Goal: Task Accomplishment & Management: Manage account settings

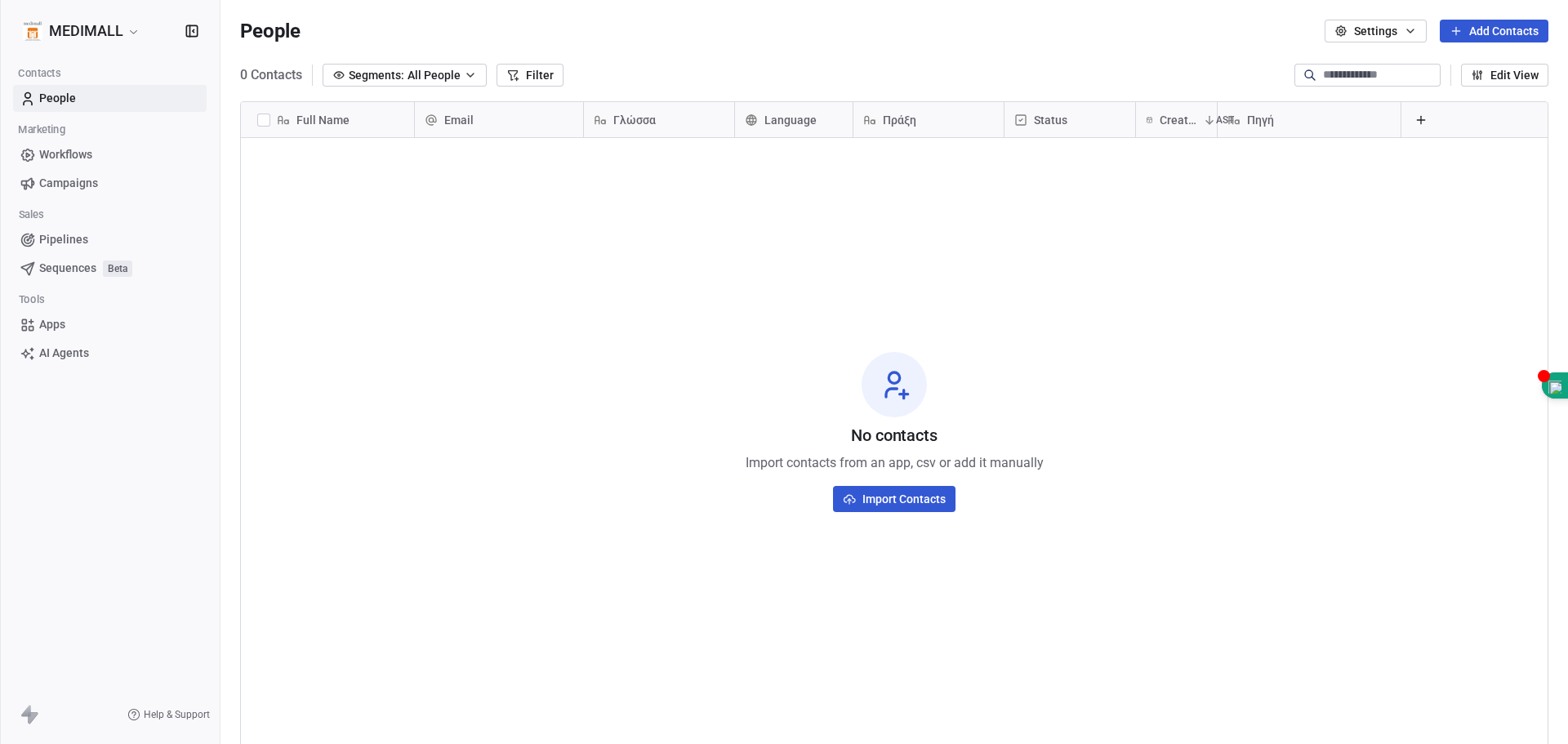
scroll to position [642, 1335]
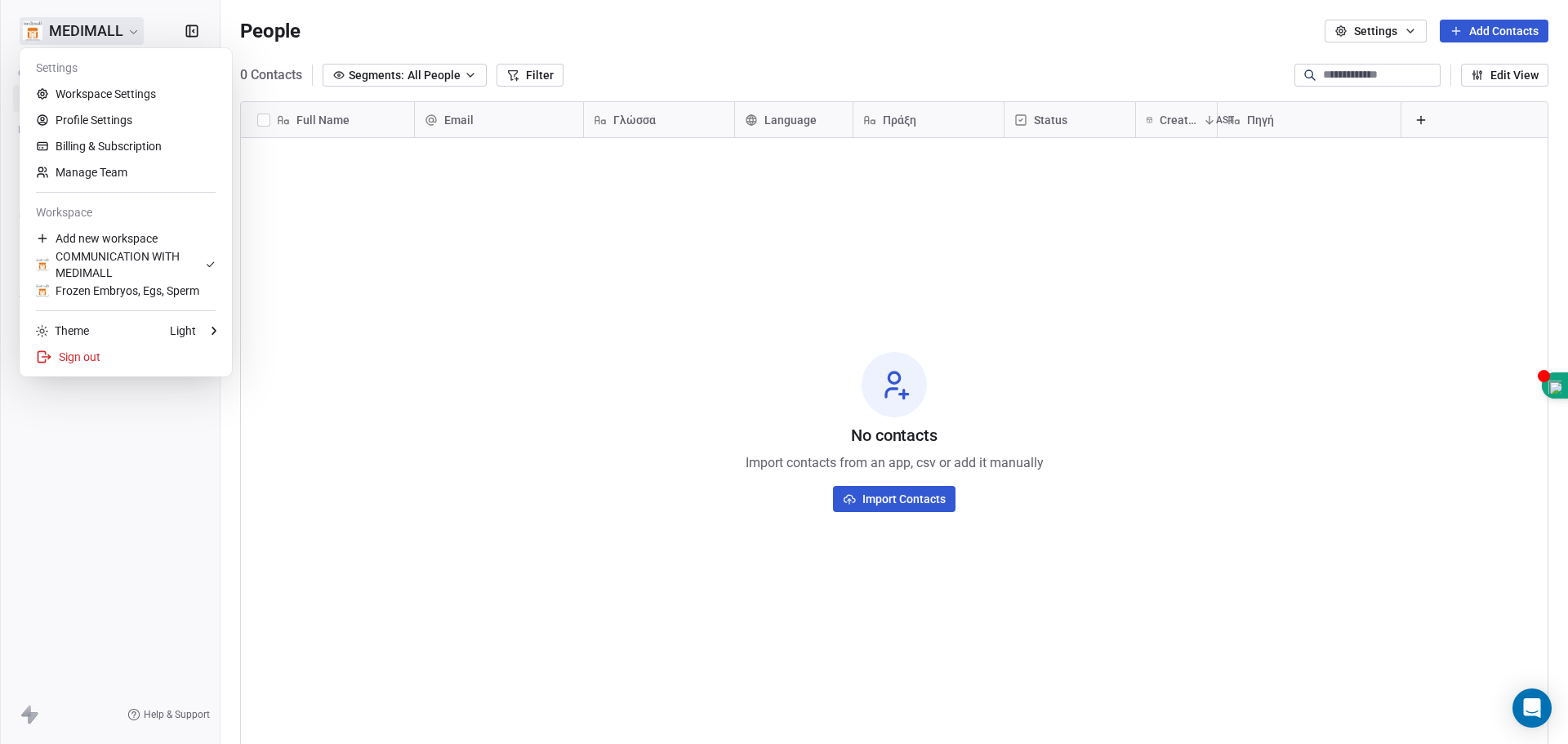
click at [101, 36] on html "MEDIMALL Contacts People Marketing Workflows Campaigns Sales Pipelines Sequence…" at bounding box center [784, 372] width 1568 height 744
click at [138, 252] on div "COMMUNICATION WITH MEDIMALL" at bounding box center [120, 265] width 170 height 33
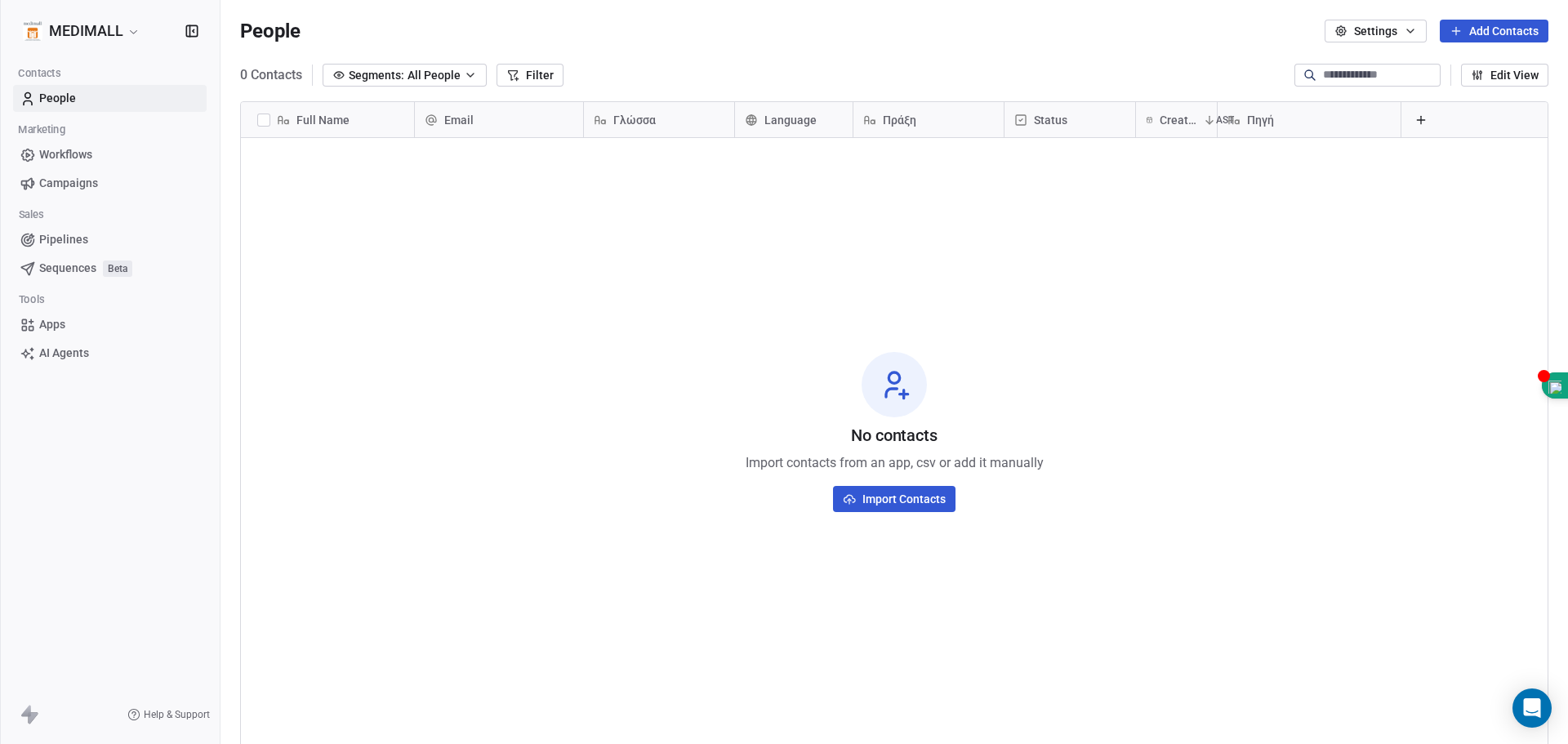
click at [146, 37] on html "MEDIMALL Contacts People Marketing Workflows Campaigns Sales Pipelines Sequence…" at bounding box center [784, 372] width 1568 height 744
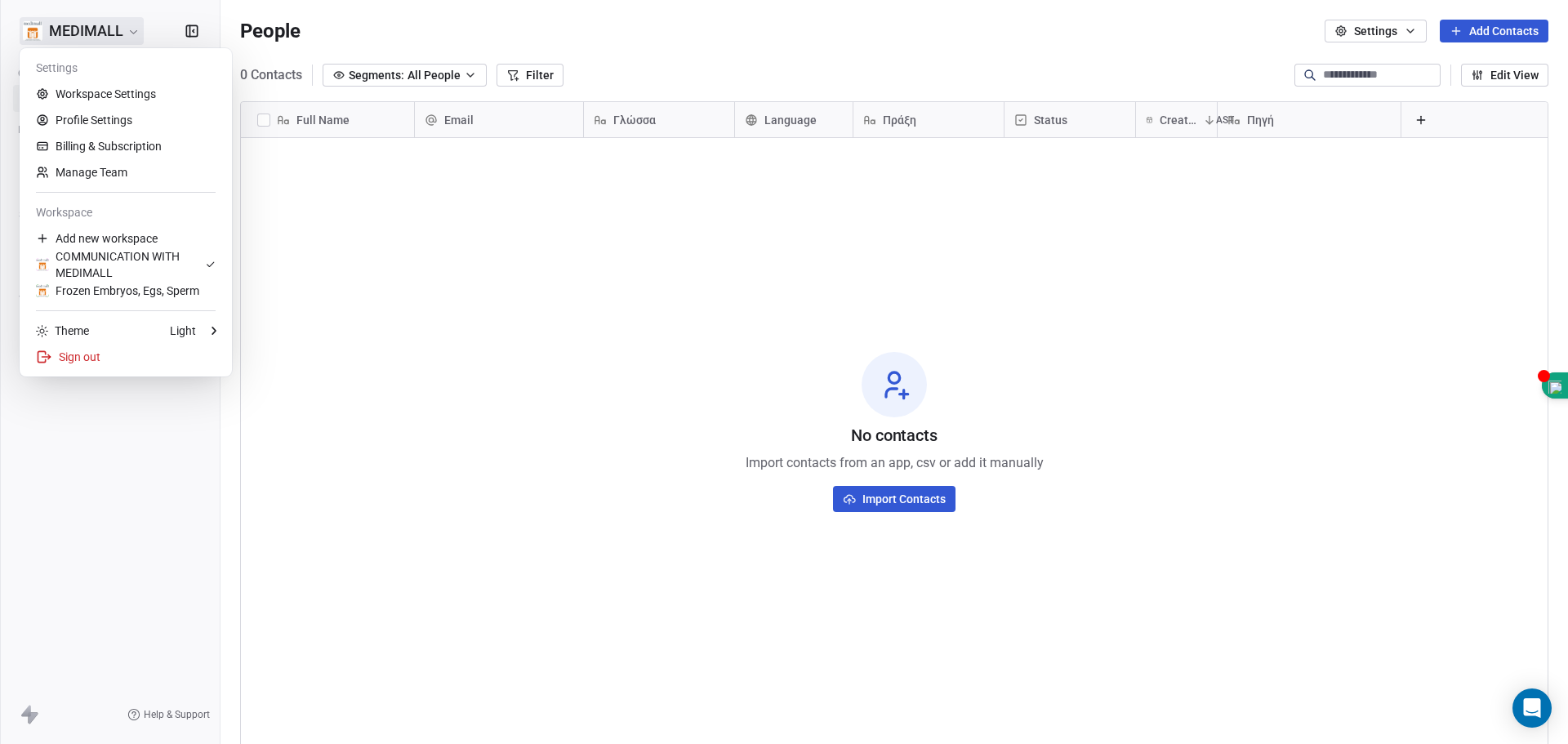
click at [1032, 297] on html "MEDIMALL Contacts People Marketing Workflows Campaigns Sales Pipelines Sequence…" at bounding box center [784, 372] width 1568 height 744
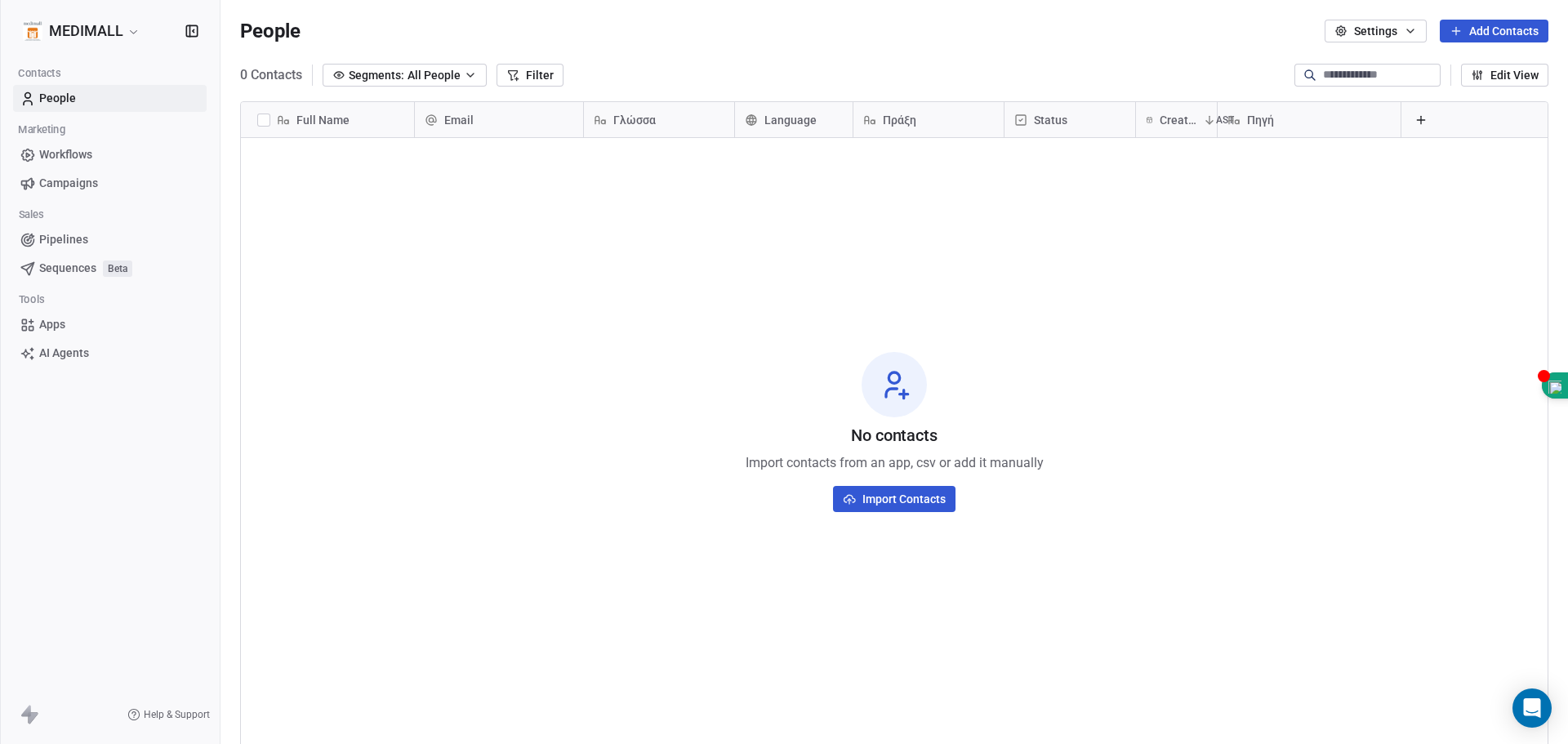
click at [313, 170] on div "No contacts Import contacts from an app, csv or add it manually Import Contacts" at bounding box center [894, 432] width 1307 height 581
click at [317, 161] on div "No contacts Import contacts from an app, csv or add it manually Import Contacts" at bounding box center [894, 432] width 1307 height 581
click at [1477, 32] on button "Add Contacts" at bounding box center [1495, 30] width 109 height 23
click at [1483, 66] on span "Create new contact" at bounding box center [1497, 66] width 99 height 17
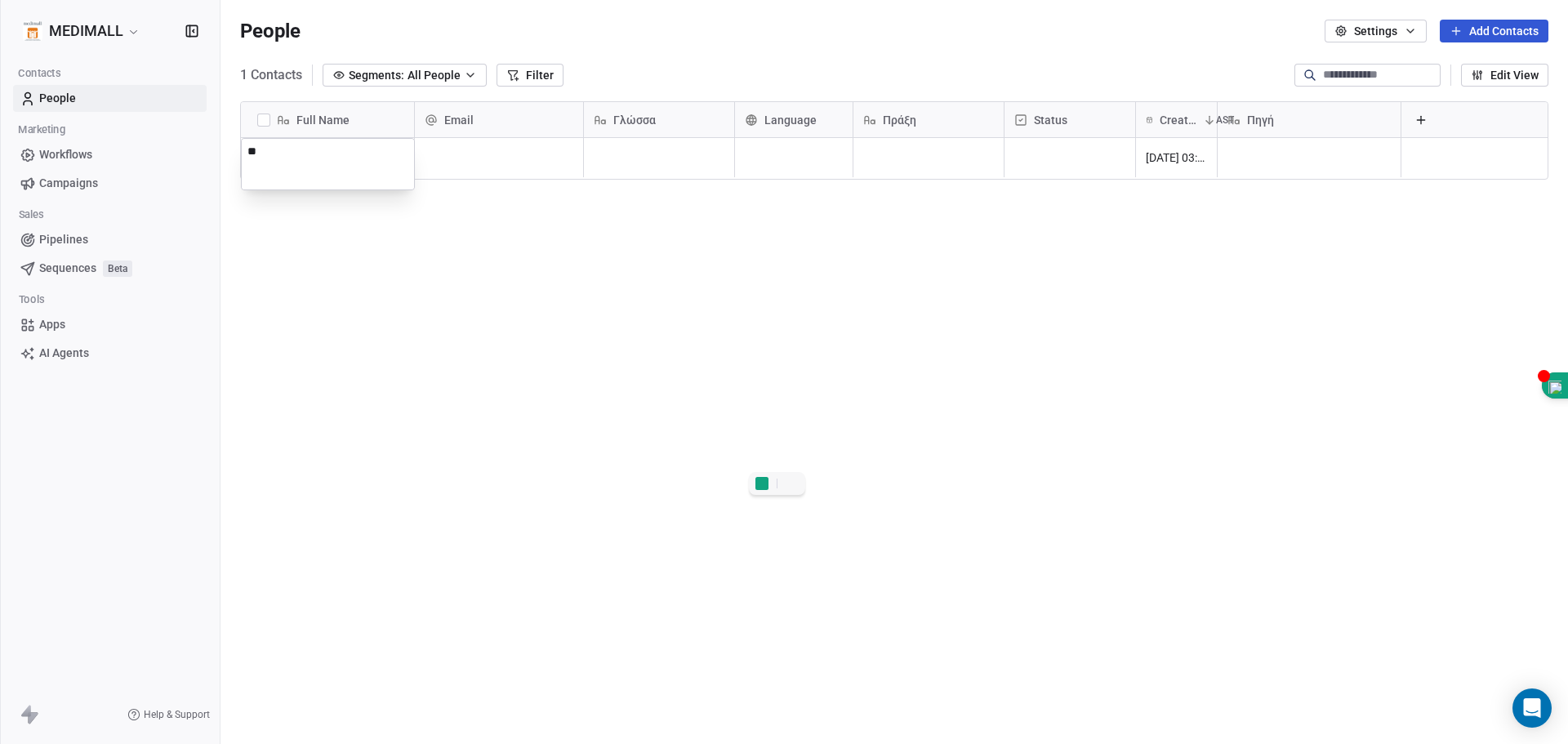
type textarea "*"
type textarea "**********"
click at [546, 161] on html "**********" at bounding box center [784, 372] width 1568 height 744
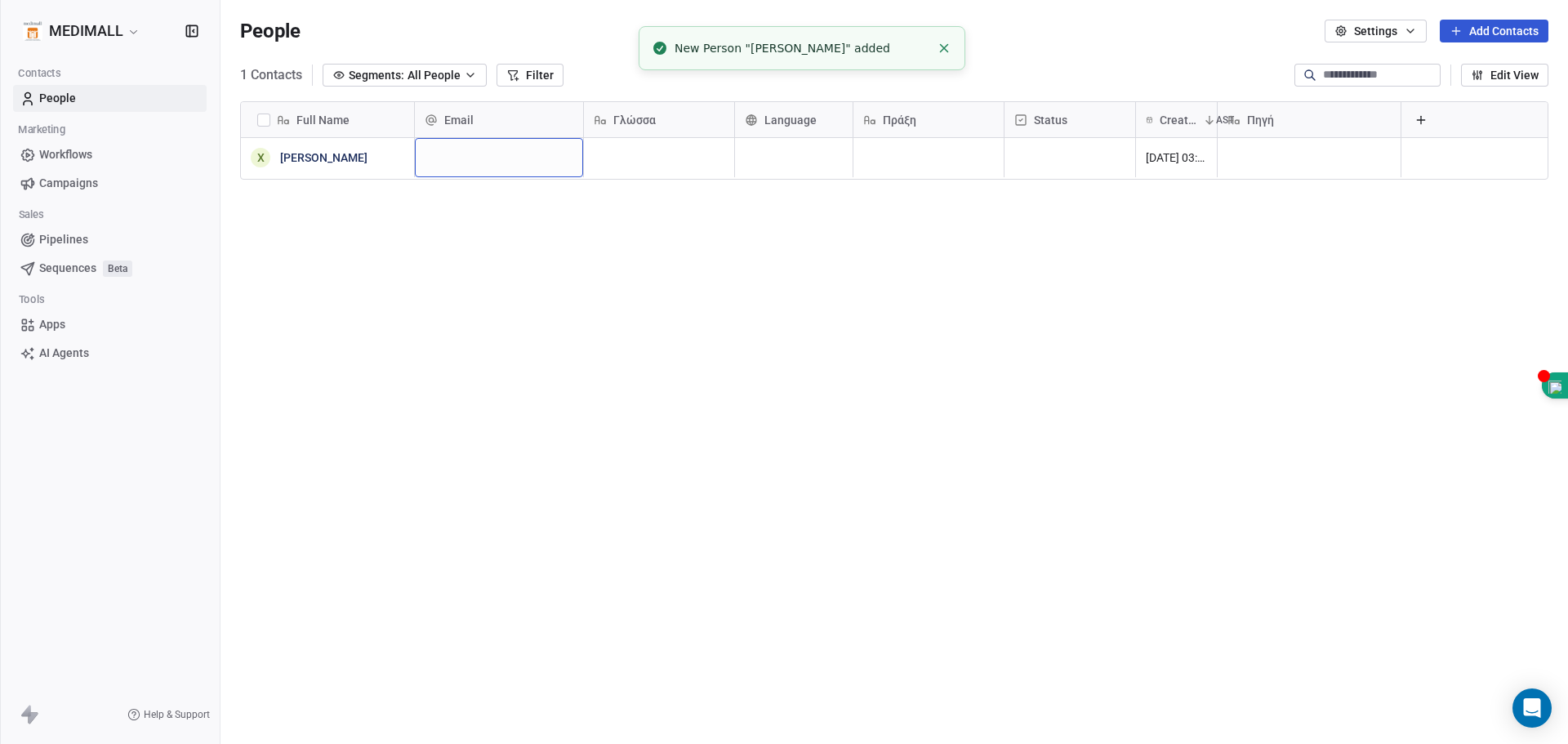
click at [546, 161] on div "grid" at bounding box center [499, 158] width 169 height 39
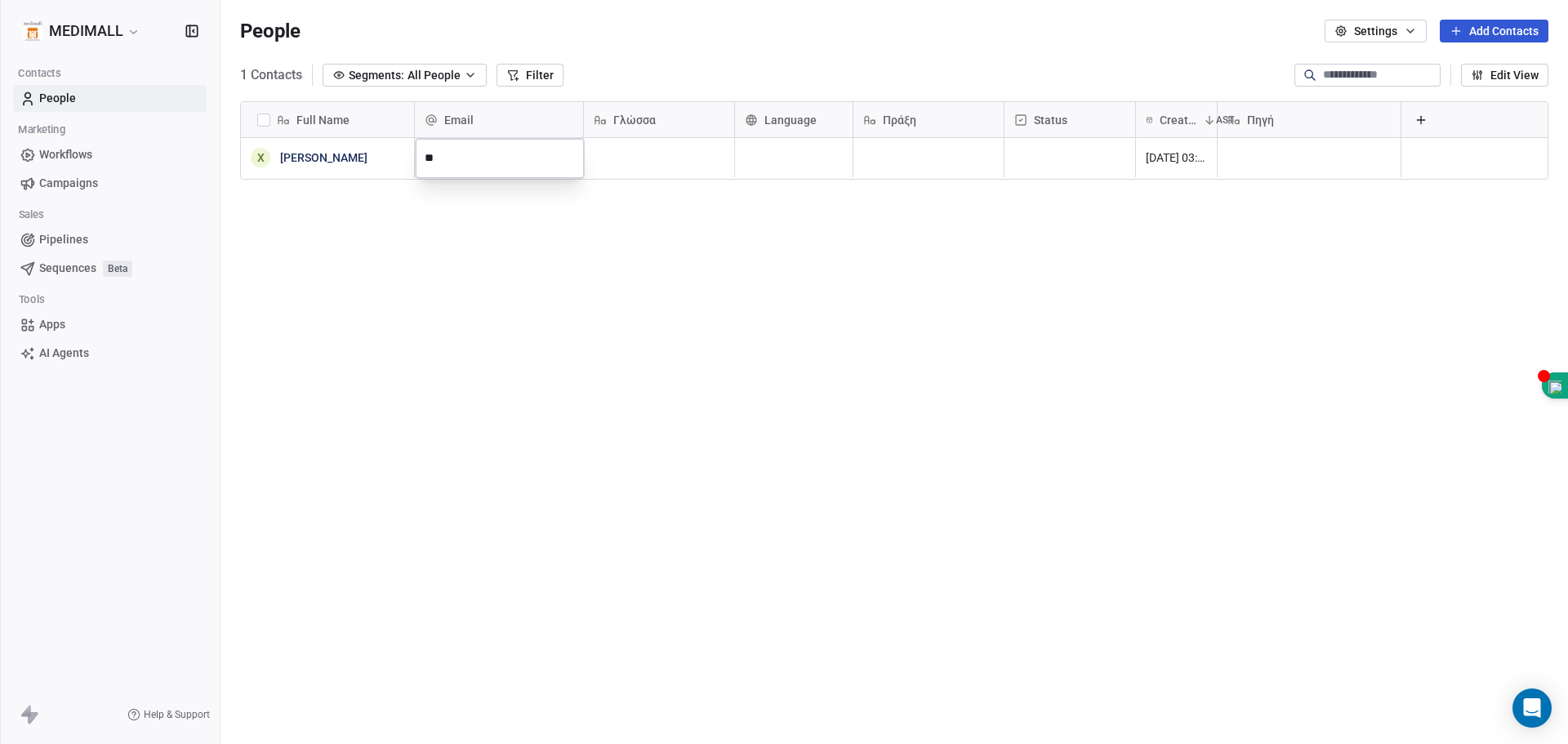
type input "**********"
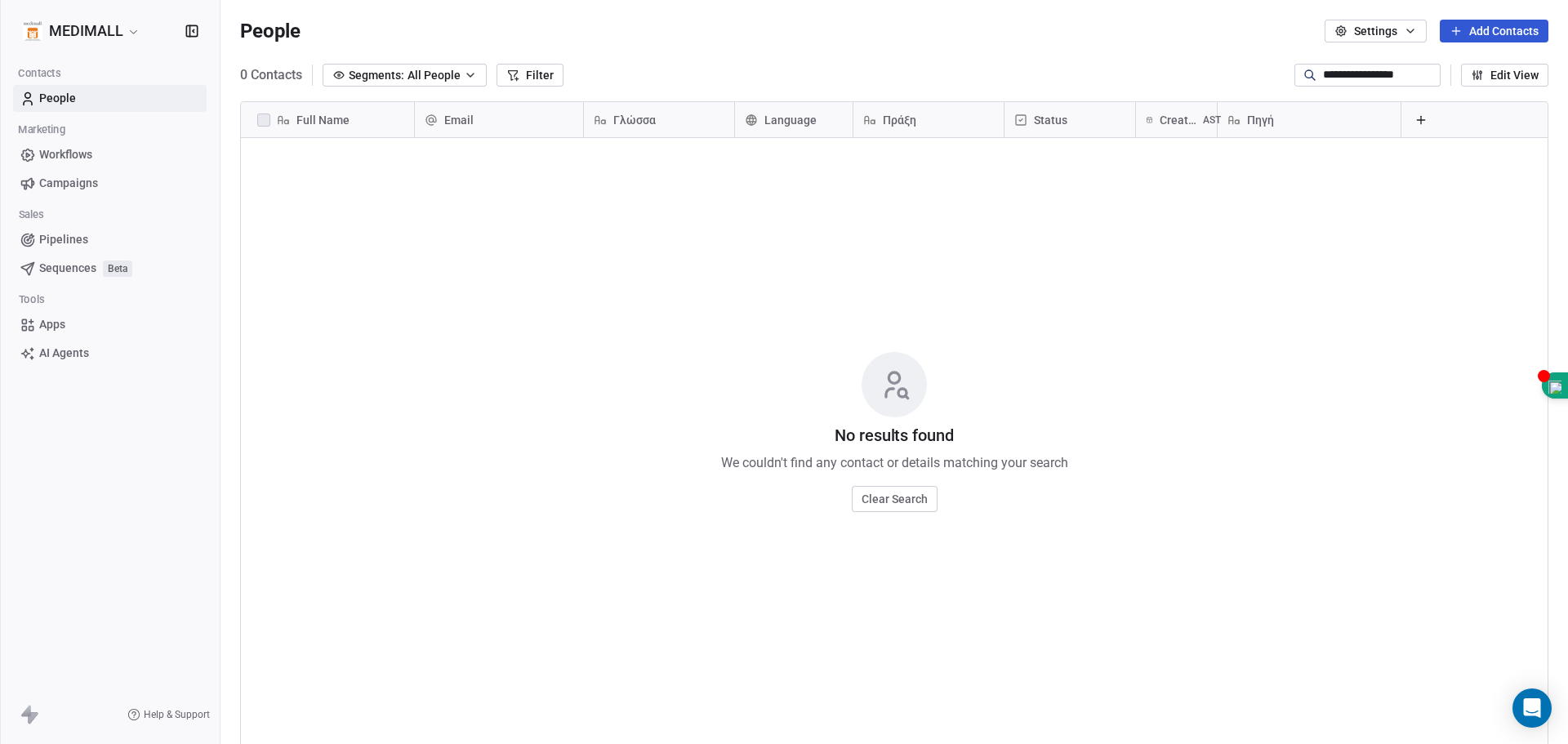
click at [455, 159] on div "No results found We couldn't find any contact or details matching your search C…" at bounding box center [894, 432] width 1307 height 581
click at [373, 157] on div "No results found We couldn't find any contact or details matching your search C…" at bounding box center [894, 432] width 1307 height 581
click at [352, 125] on div "Full Name" at bounding box center [326, 120] width 150 height 16
click at [552, 203] on html "**********" at bounding box center [784, 372] width 1568 height 744
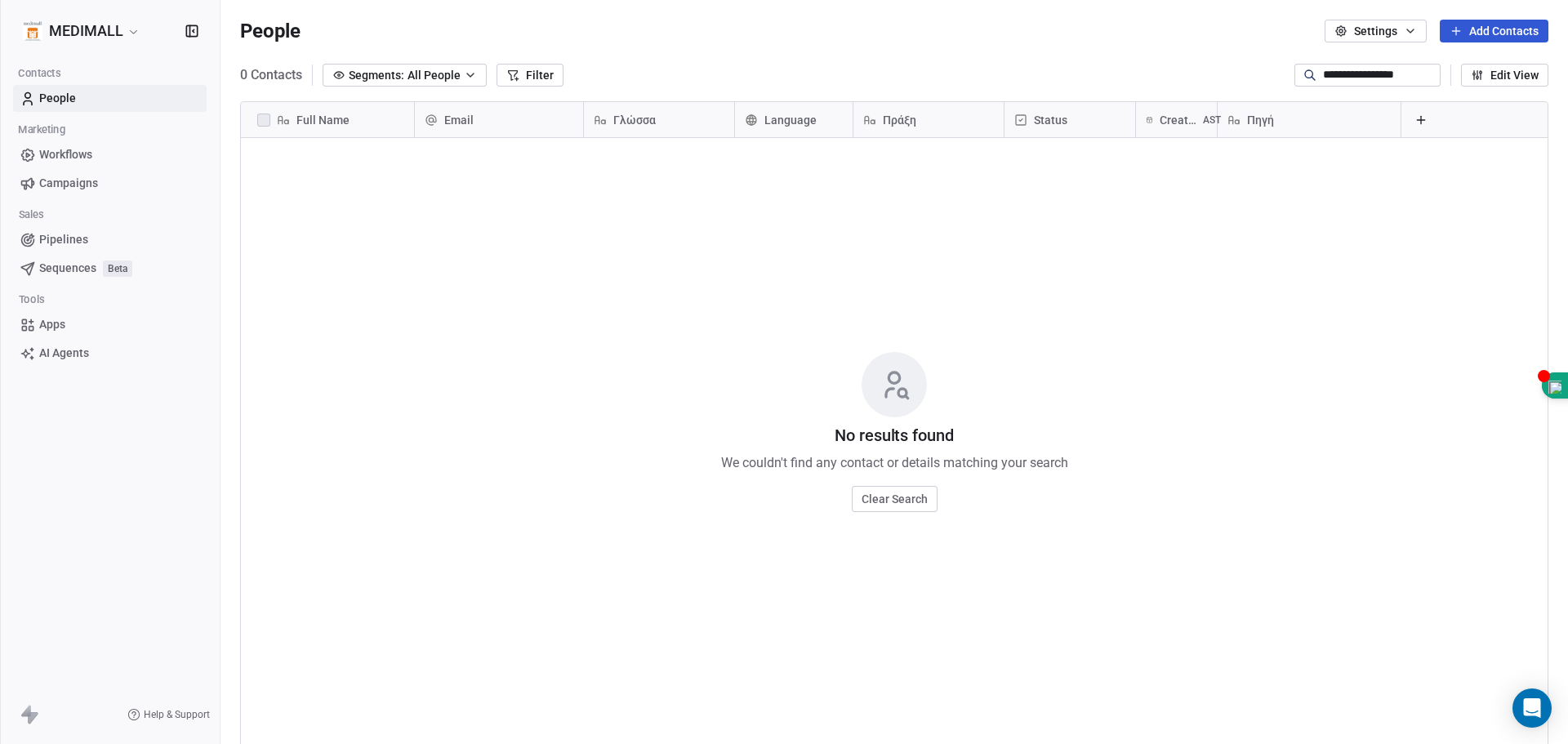
click at [898, 498] on button "Clear Search" at bounding box center [895, 498] width 86 height 27
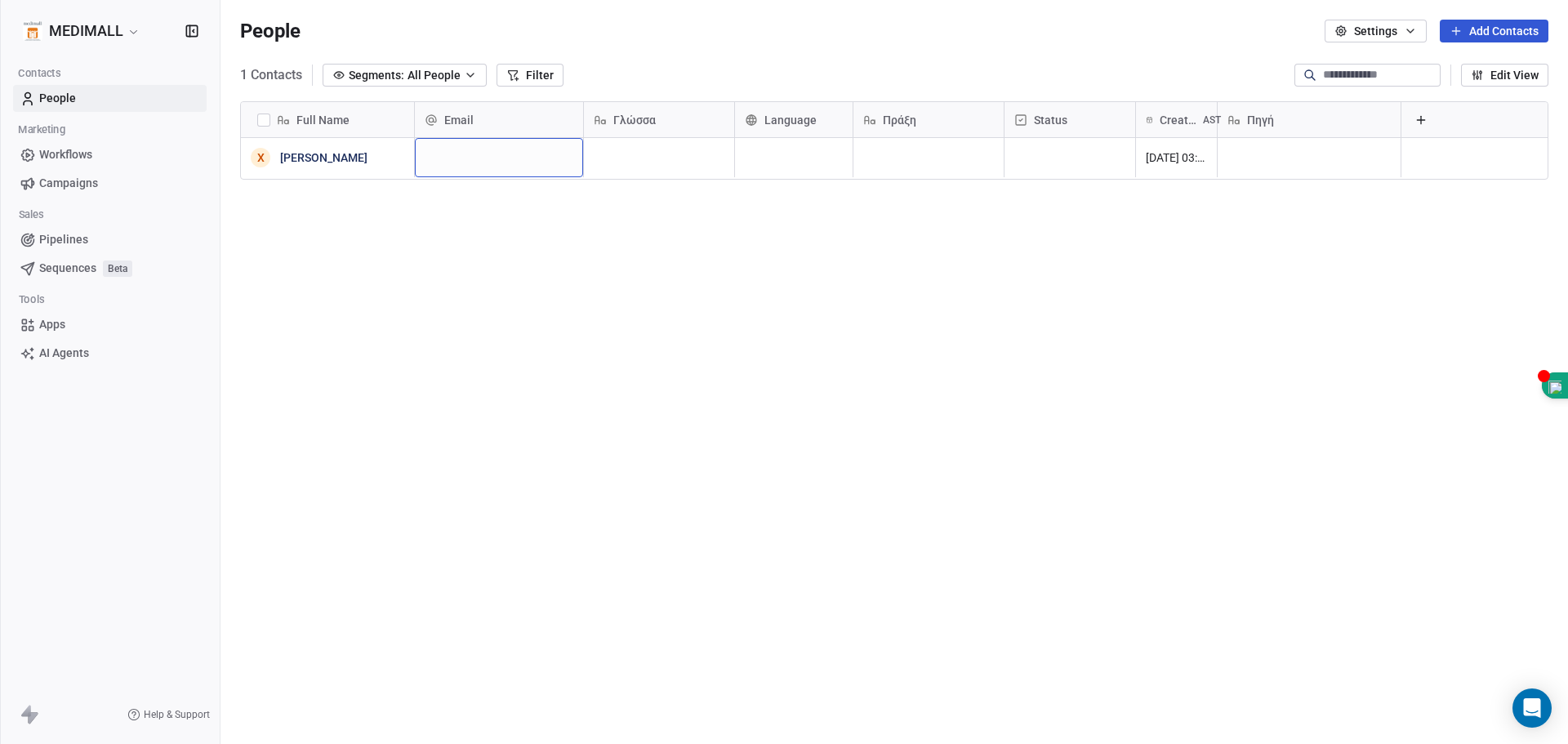
click at [477, 156] on div "grid" at bounding box center [499, 158] width 169 height 39
type input "**********"
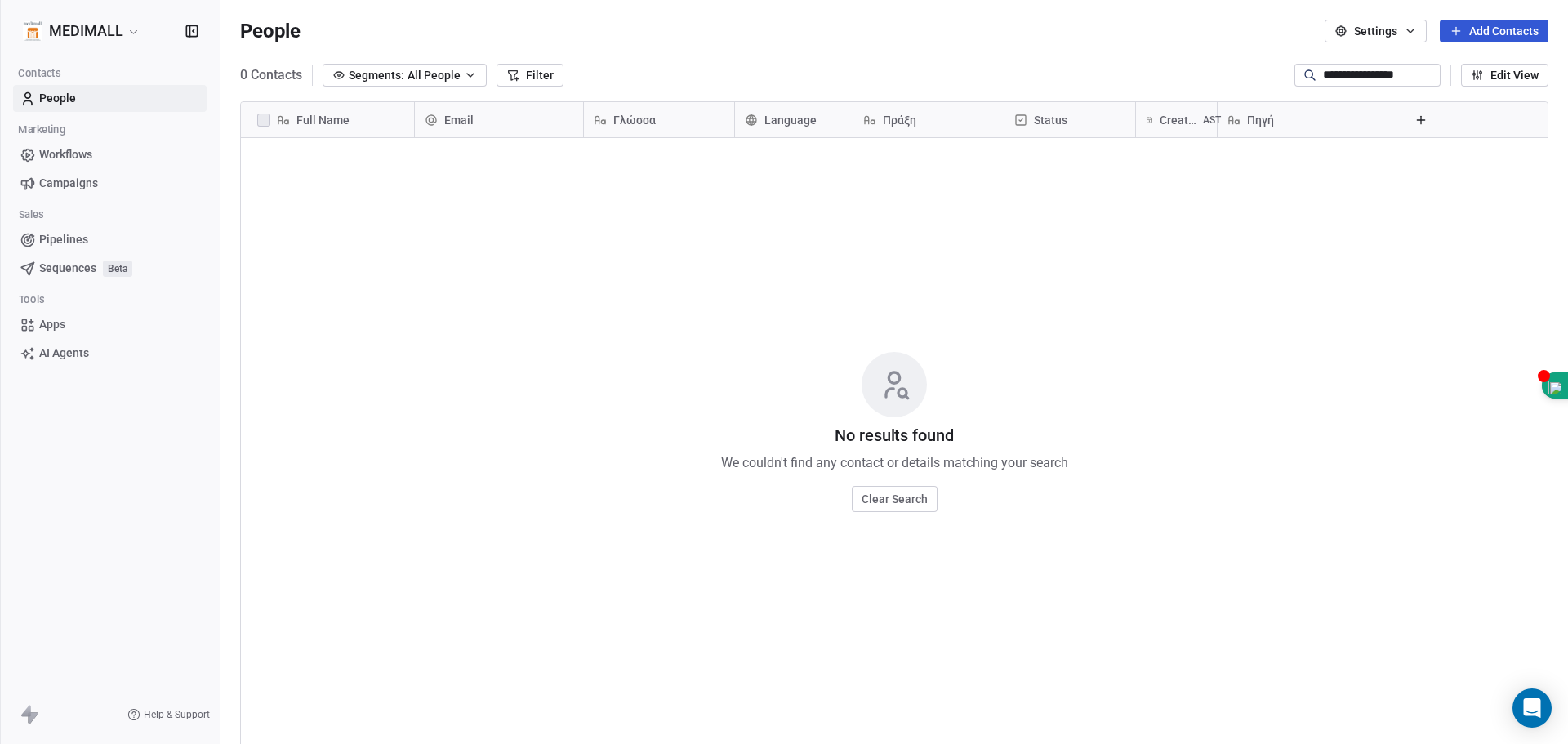
click at [500, 153] on div "No results found We couldn't find any contact or details matching your search C…" at bounding box center [894, 432] width 1307 height 581
click at [902, 493] on button "Clear Search" at bounding box center [895, 498] width 86 height 27
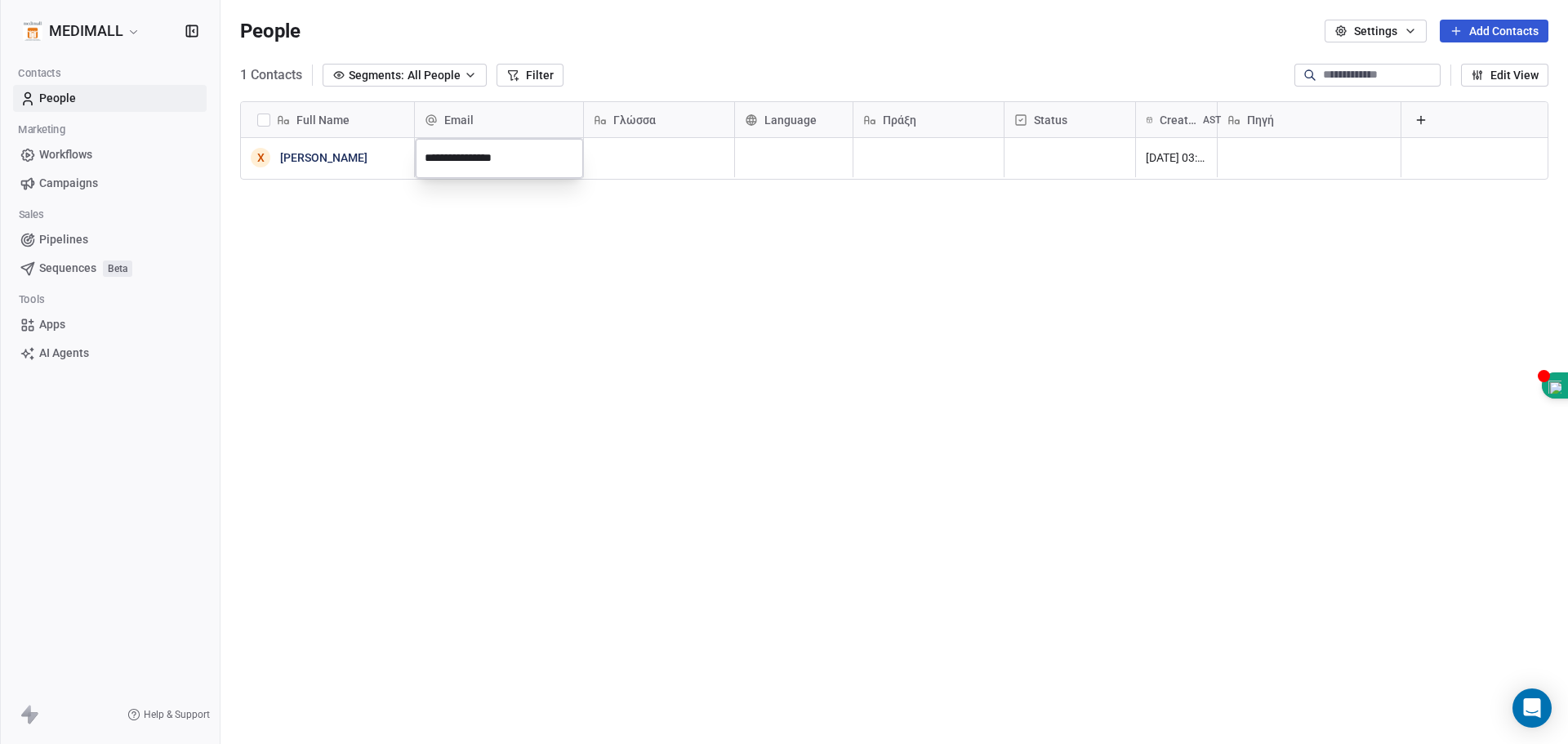
type input "**********"
click at [630, 159] on div "grid" at bounding box center [659, 158] width 150 height 39
click at [1159, 332] on html "MEDIMALL Contacts People Marketing Workflows Campaigns Sales Pipelines Sequence…" at bounding box center [784, 372] width 1568 height 744
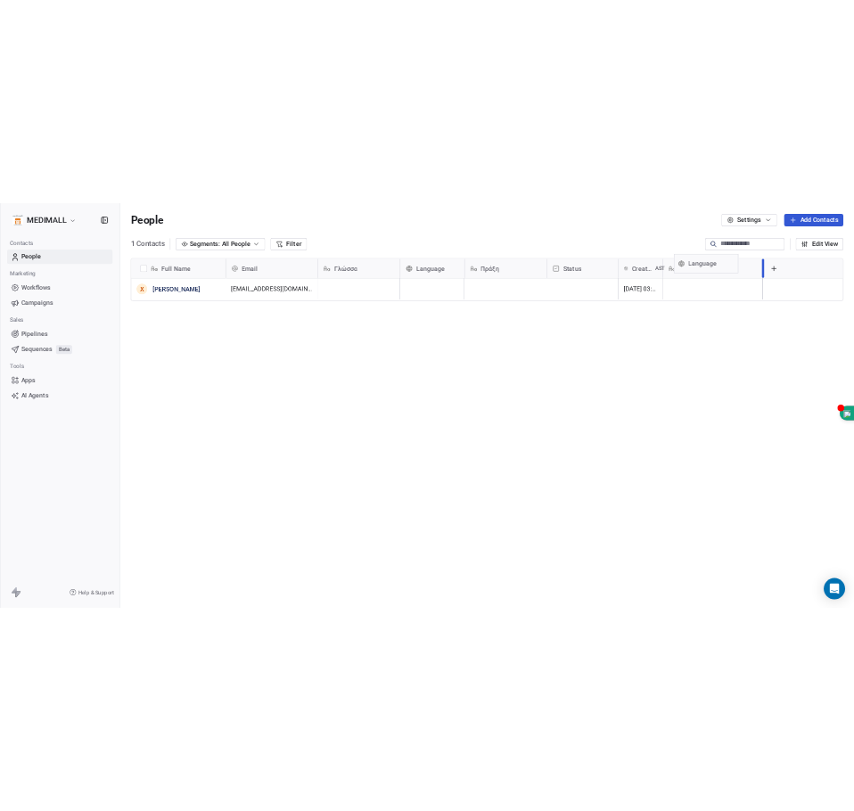
scroll to position [0, 15]
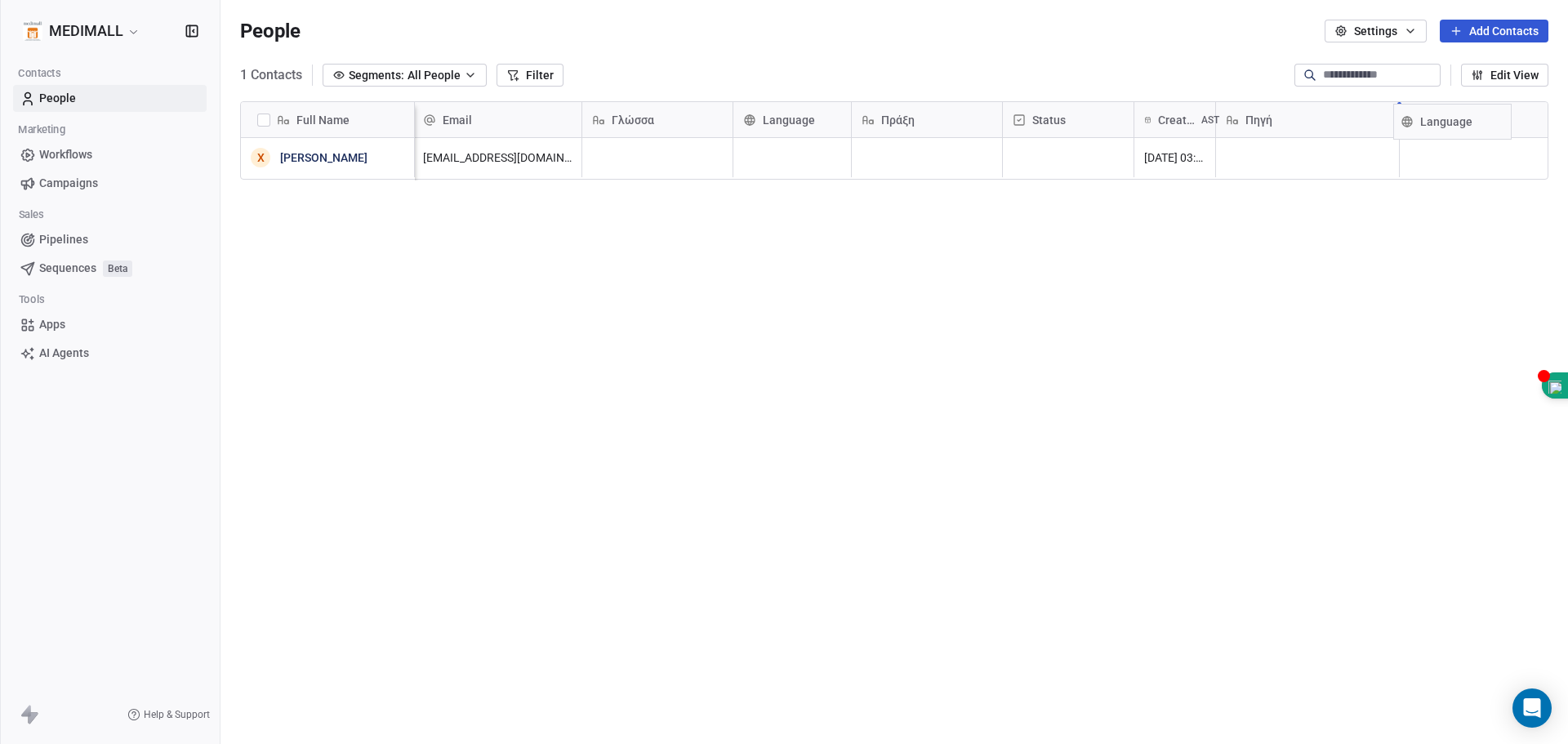
drag, startPoint x: 786, startPoint y: 119, endPoint x: 1445, endPoint y: 121, distance: 659.0
click at [1445, 121] on div "Full Name X [PERSON_NAME] Email Γλώσσα Language Πράξη Status Created Date AST Π…" at bounding box center [894, 141] width 1307 height 79
drag, startPoint x: 908, startPoint y: 118, endPoint x: 1434, endPoint y: 119, distance: 526.0
click at [1434, 119] on div "Full Name X [PERSON_NAME] Email Γλώσσα Πράξη Status Created Date AST Πηγή Langu…" at bounding box center [894, 141] width 1307 height 79
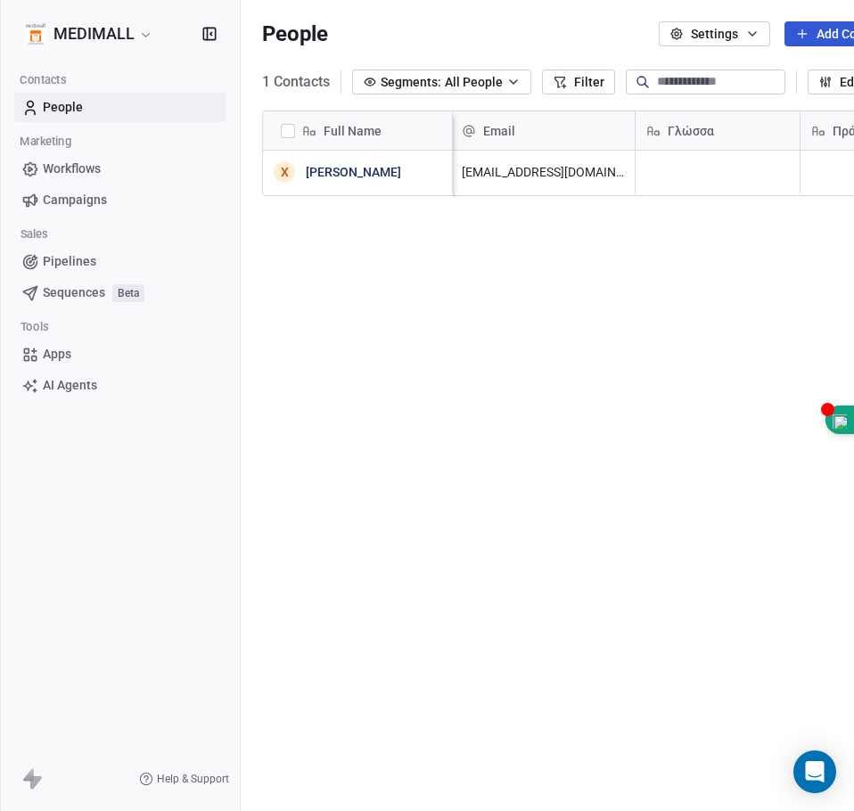
scroll to position [701, 671]
drag, startPoint x: 621, startPoint y: 123, endPoint x: 573, endPoint y: 130, distance: 48.7
click at [573, 130] on div at bounding box center [573, 130] width 4 height 38
drag, startPoint x: 572, startPoint y: 128, endPoint x: 594, endPoint y: 128, distance: 21.4
click at [594, 128] on div at bounding box center [595, 130] width 4 height 38
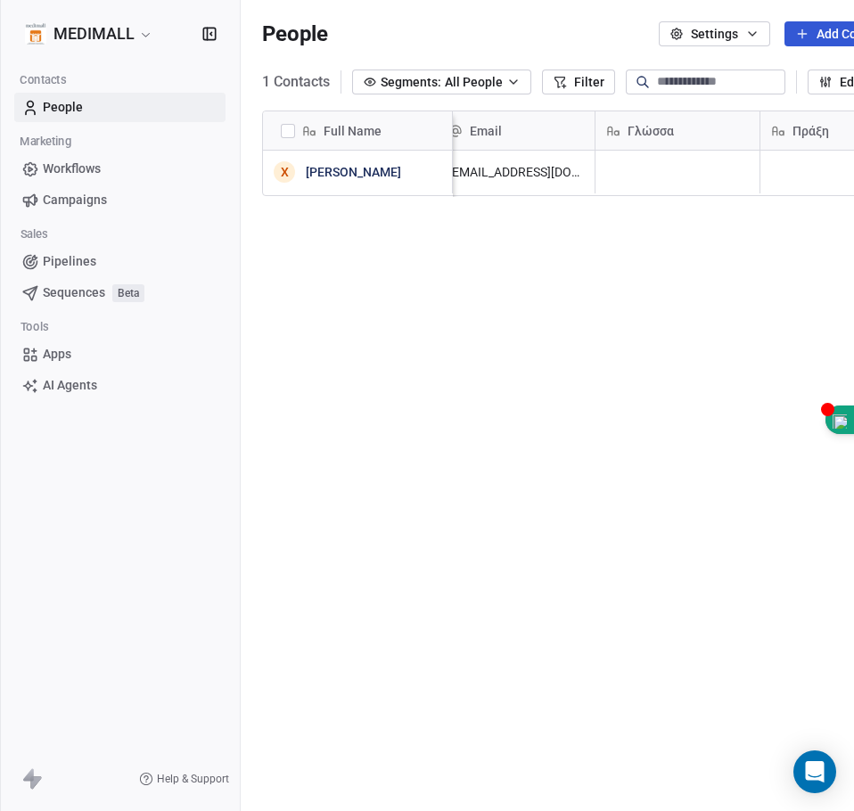
click at [0, 811] on div at bounding box center [0, 811] width 0 height 0
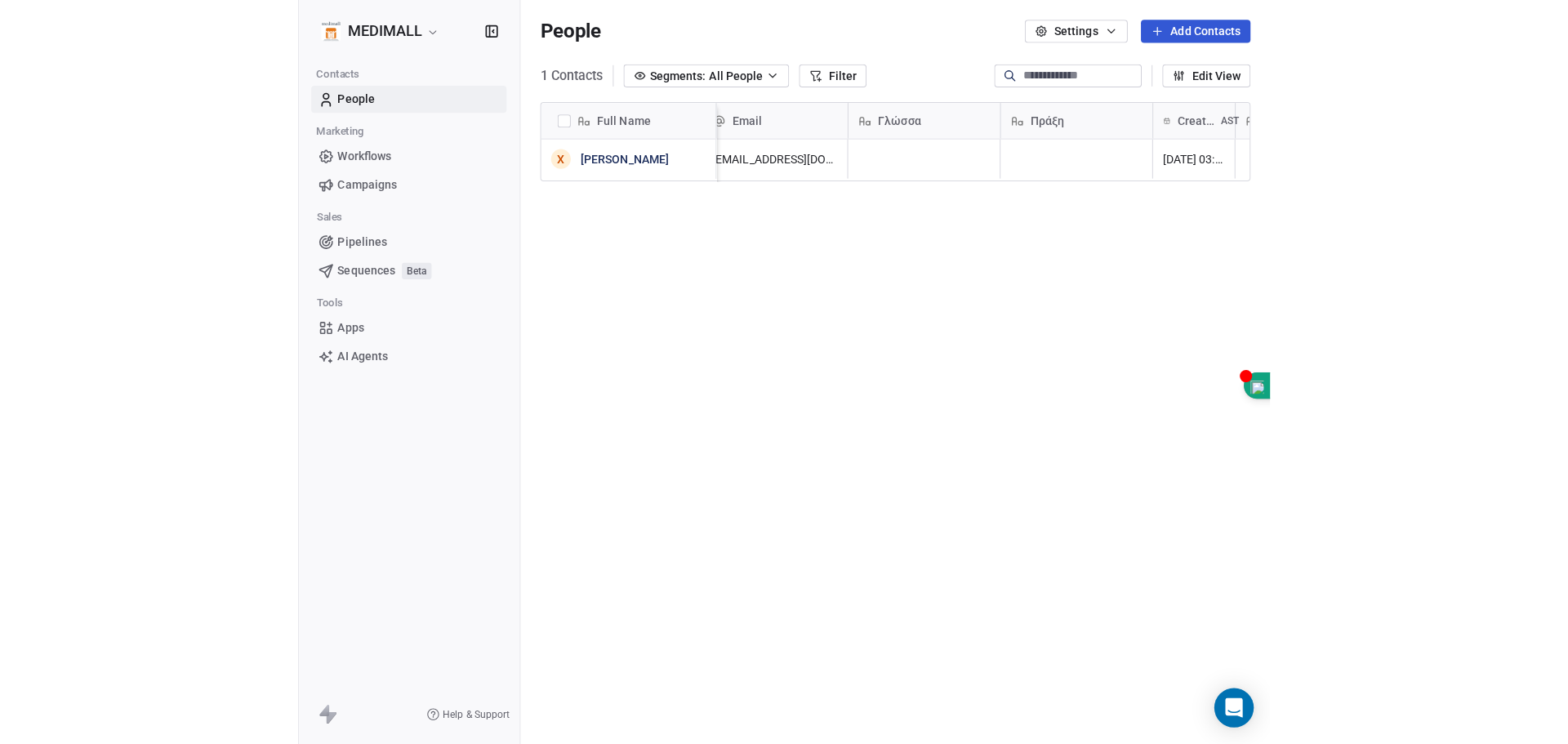
scroll to position [636, 731]
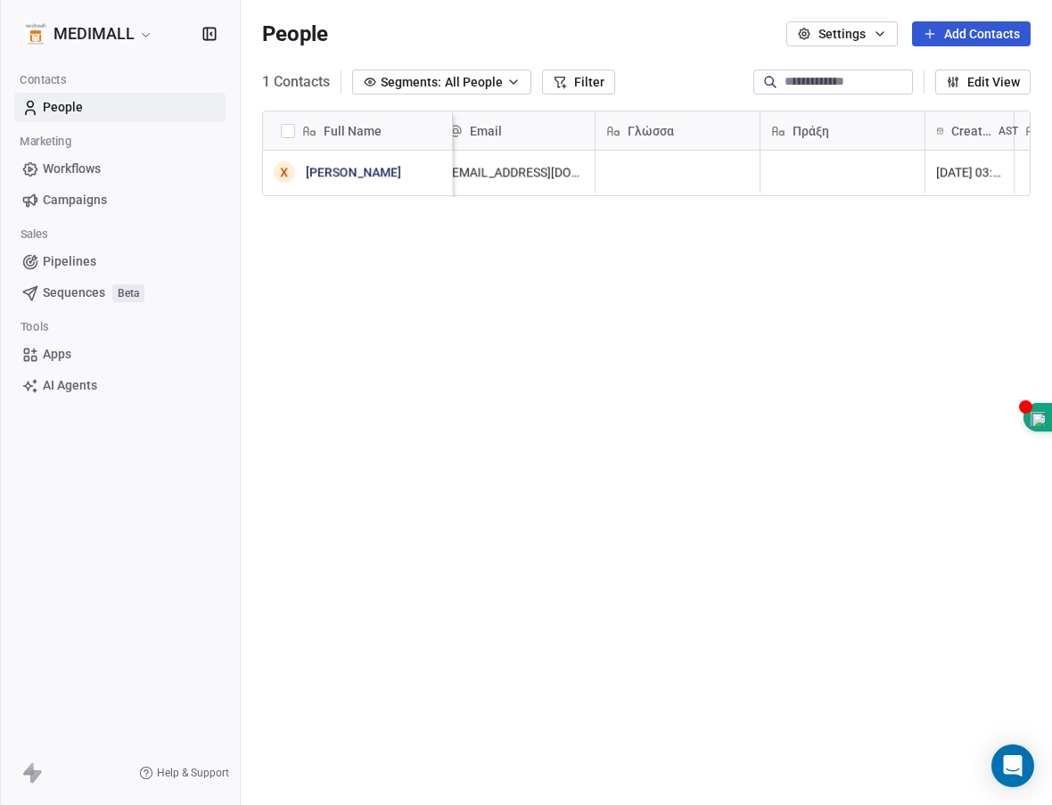
click at [973, 28] on button "Add Contacts" at bounding box center [971, 33] width 119 height 25
click at [974, 98] on span "Import from CSV" at bounding box center [965, 101] width 93 height 19
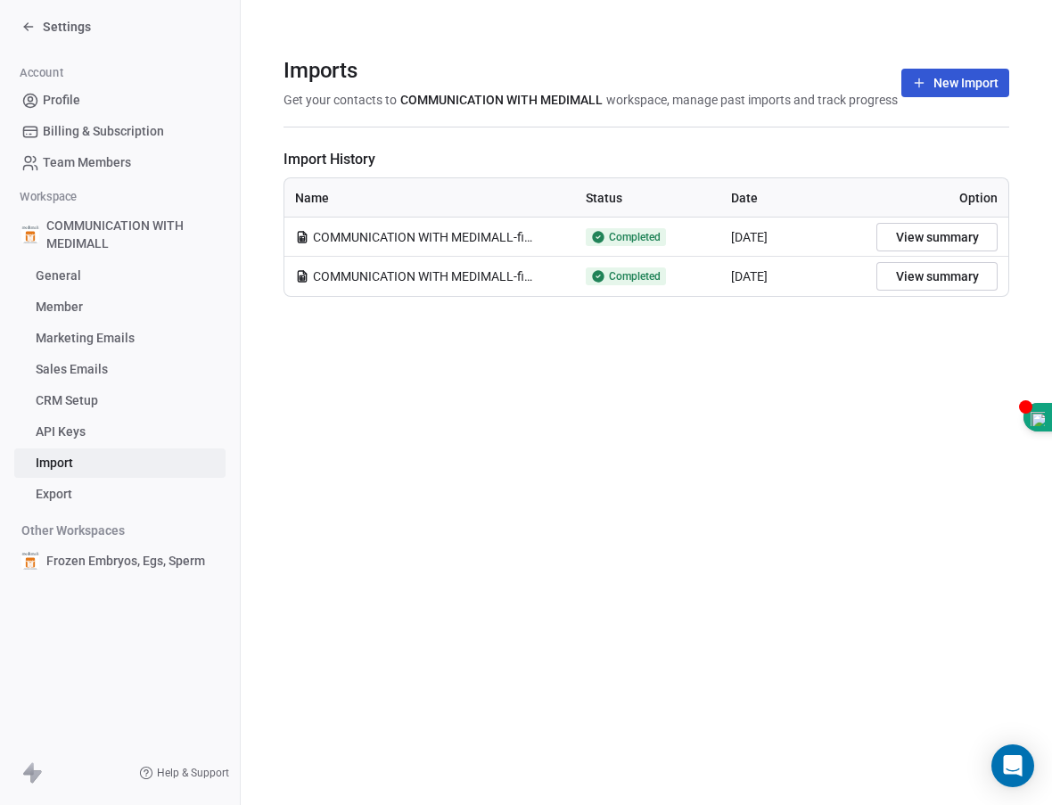
click at [633, 479] on div "Imports Get your contacts to COMMUNICATION WITH MEDIMALL workspace, manage past…" at bounding box center [646, 402] width 811 height 805
click at [942, 86] on button "New Import" at bounding box center [955, 83] width 108 height 29
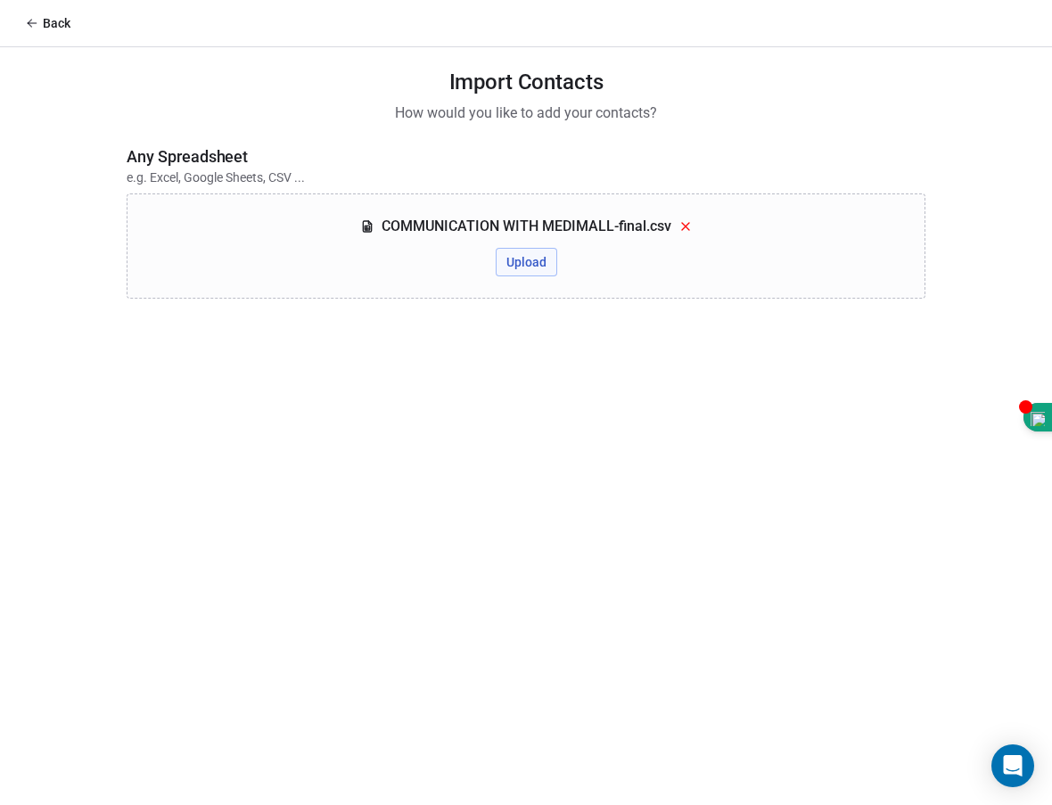
click at [546, 267] on button "Upload" at bounding box center [527, 262] width 62 height 29
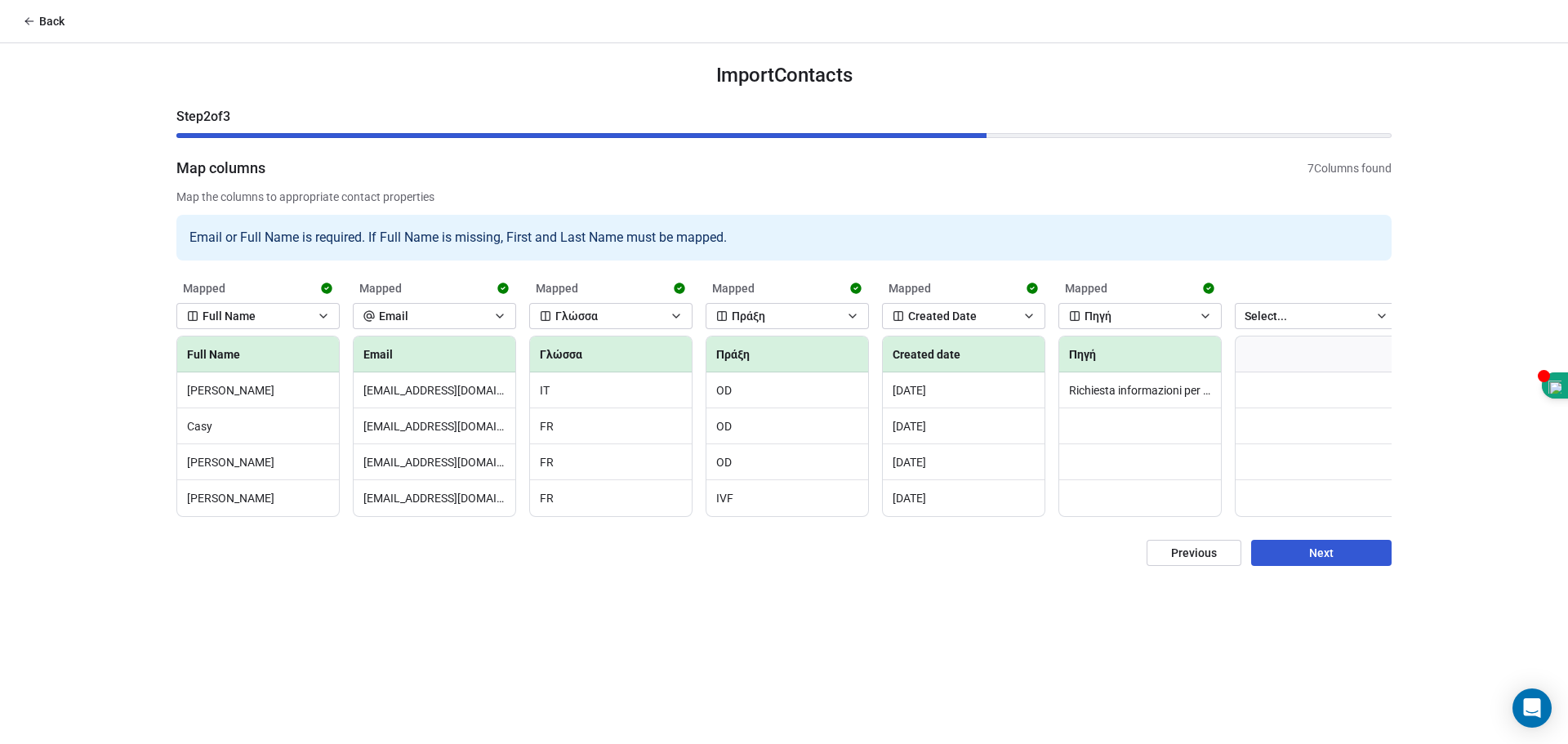
click at [1301, 566] on button "Next" at bounding box center [1321, 553] width 140 height 27
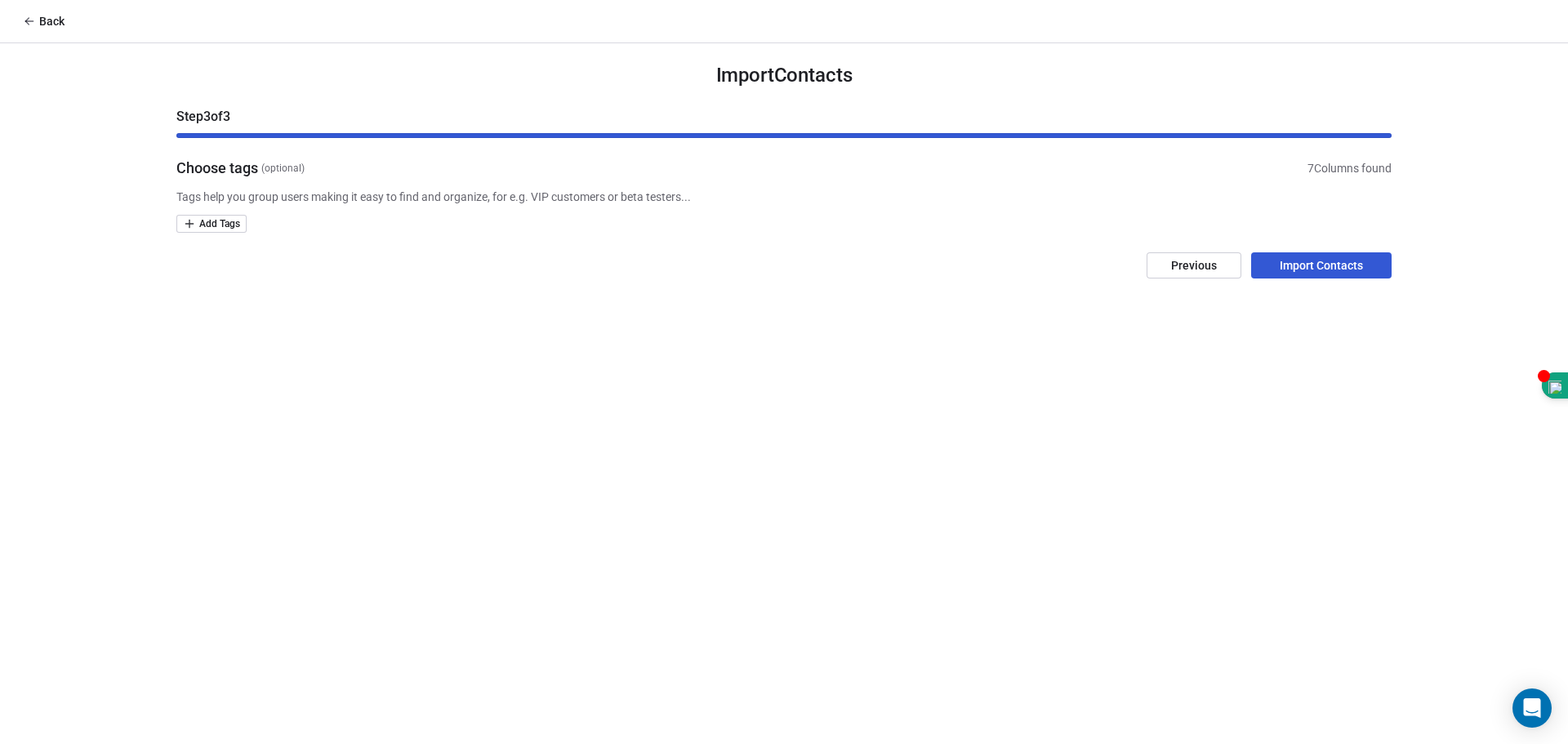
click at [1354, 271] on button "Import Contacts" at bounding box center [1321, 265] width 140 height 27
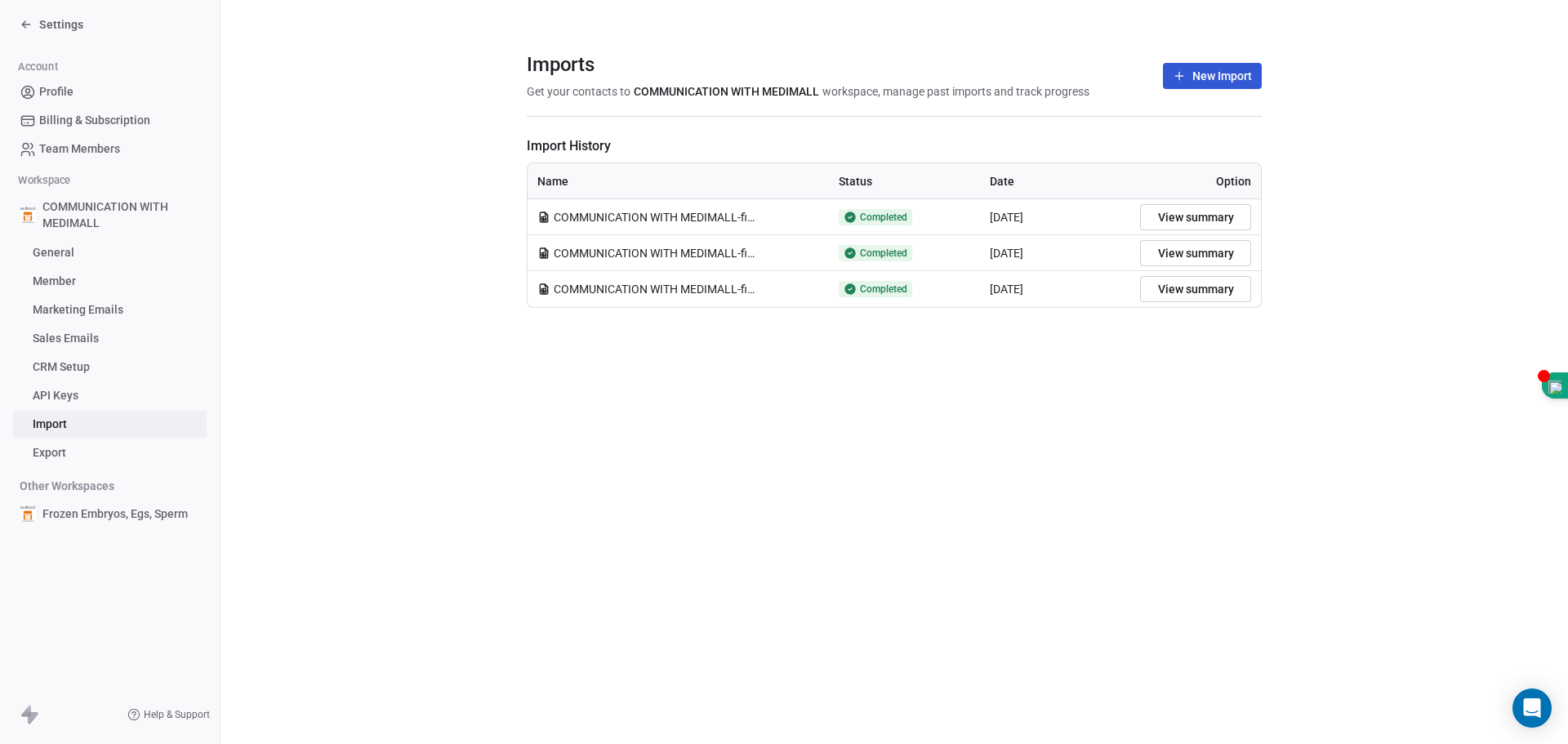
click at [51, 28] on span "Settings" at bounding box center [61, 25] width 44 height 16
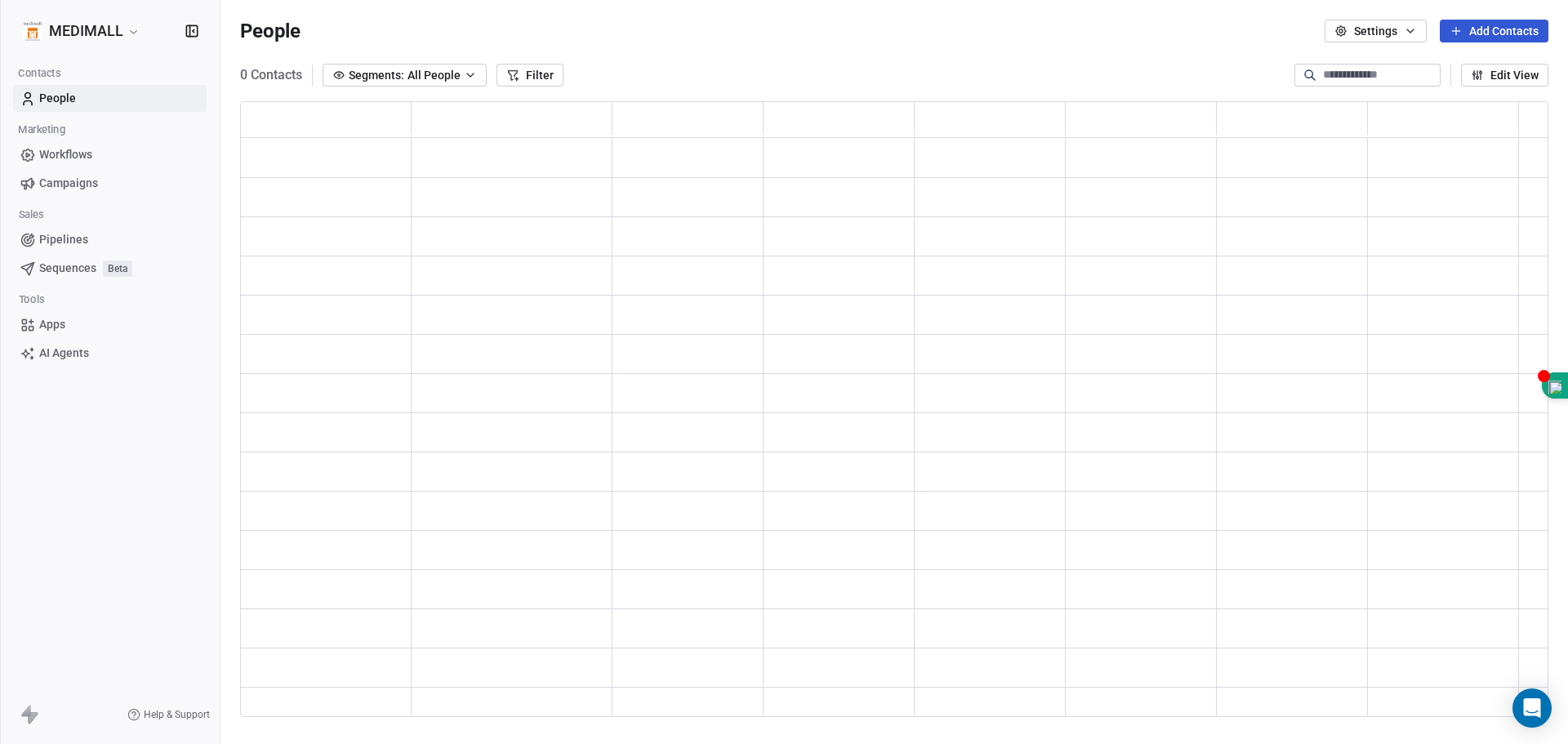
scroll to position [603, 1297]
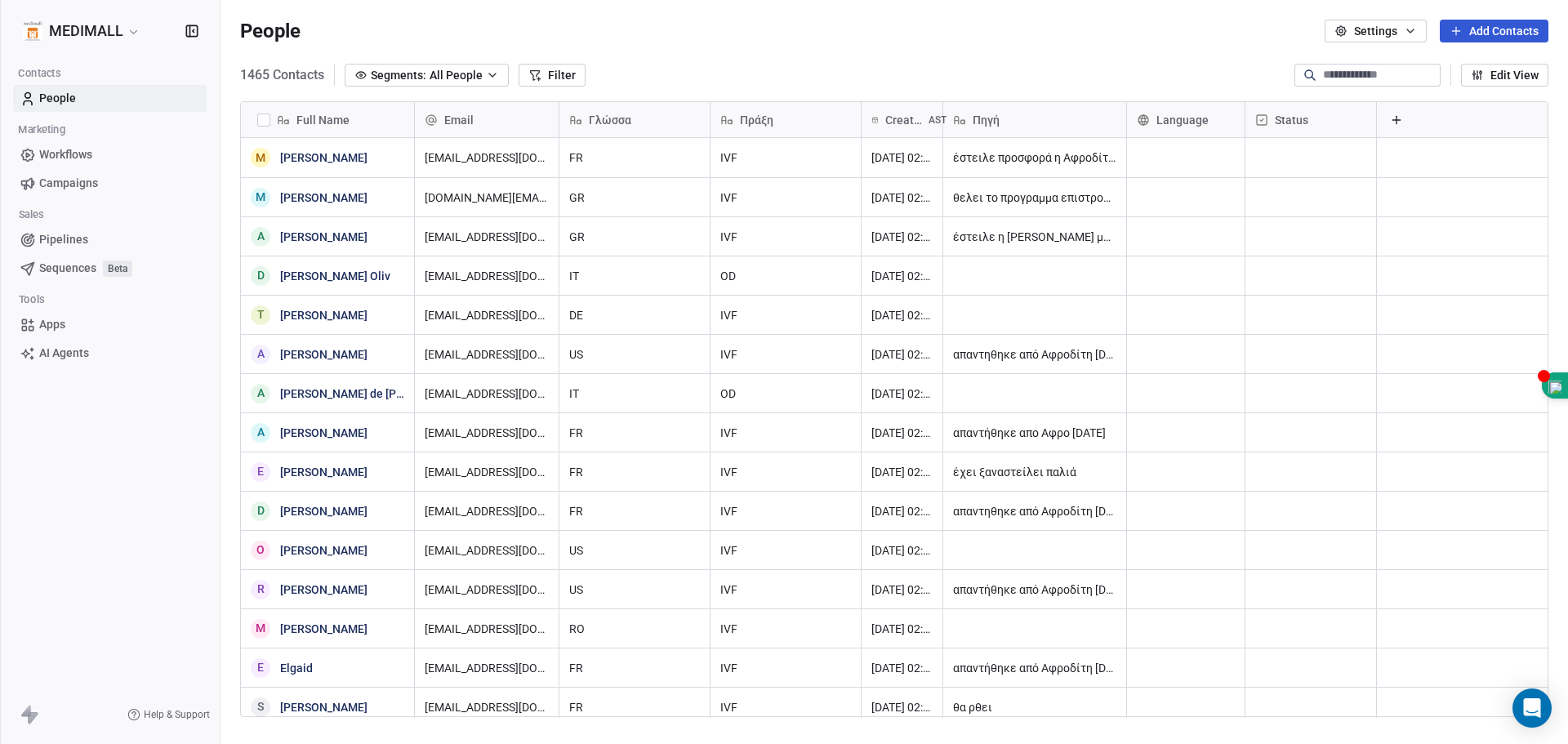
click at [64, 102] on span "People" at bounding box center [58, 98] width 37 height 17
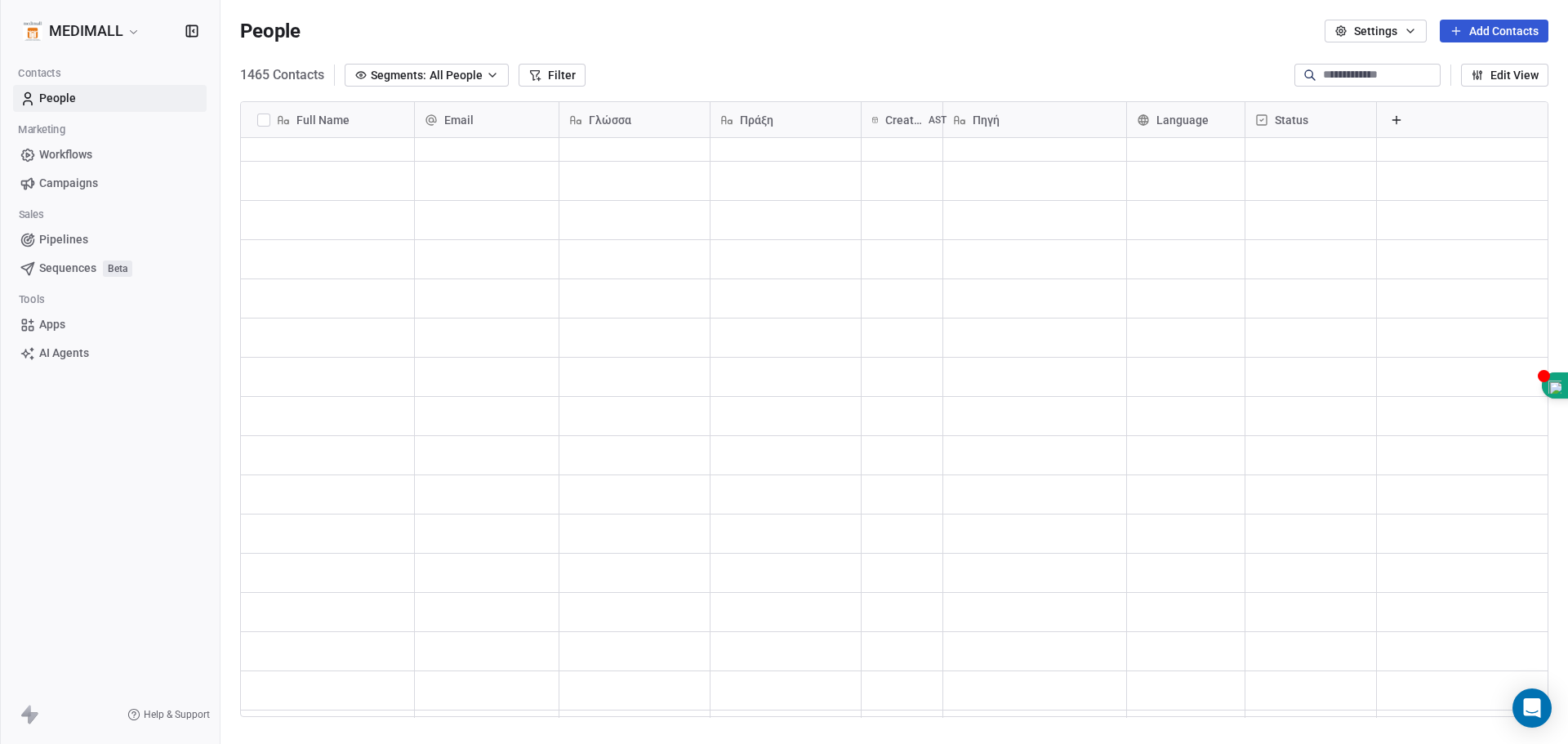
scroll to position [0, 0]
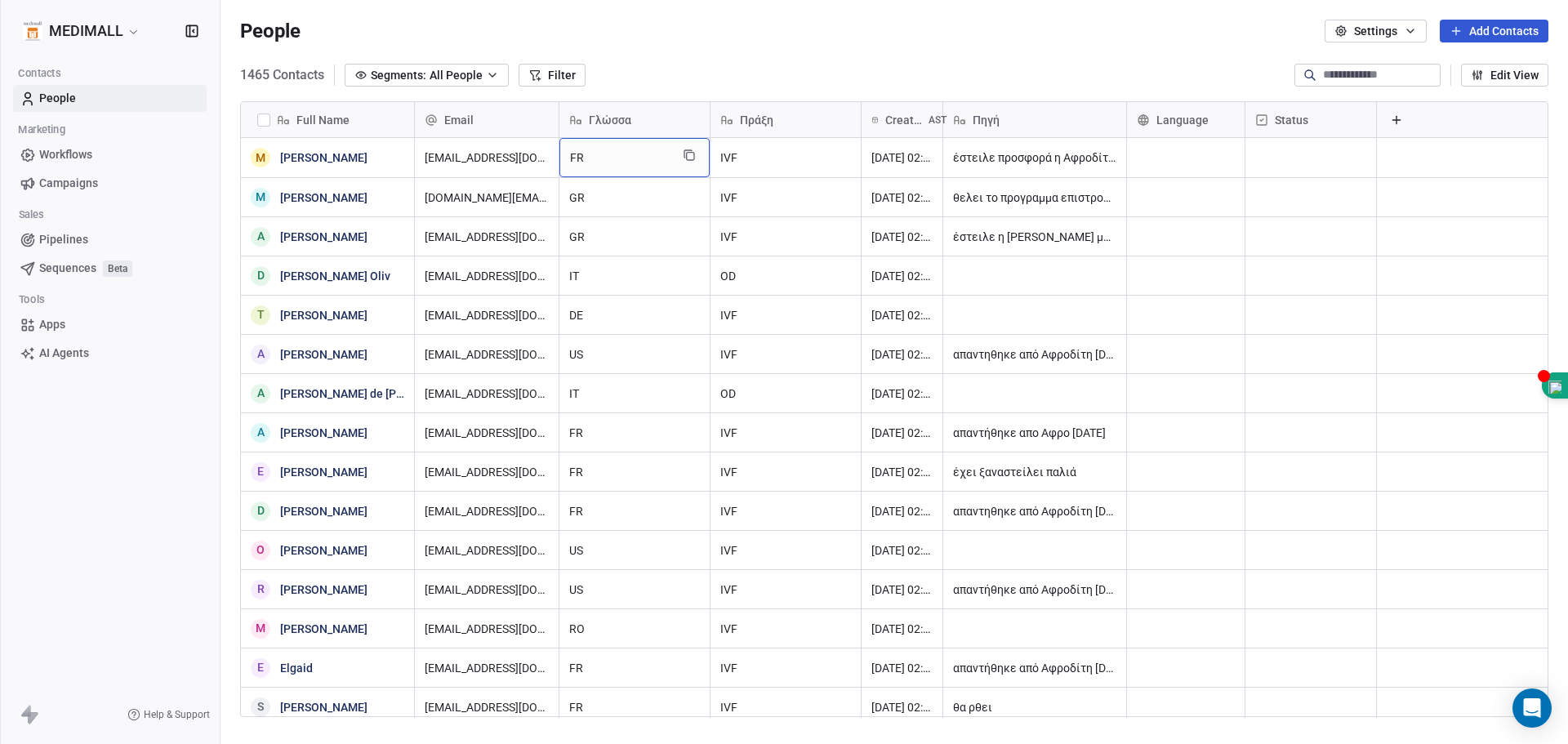
click at [541, 78] on button "Filter" at bounding box center [552, 75] width 67 height 23
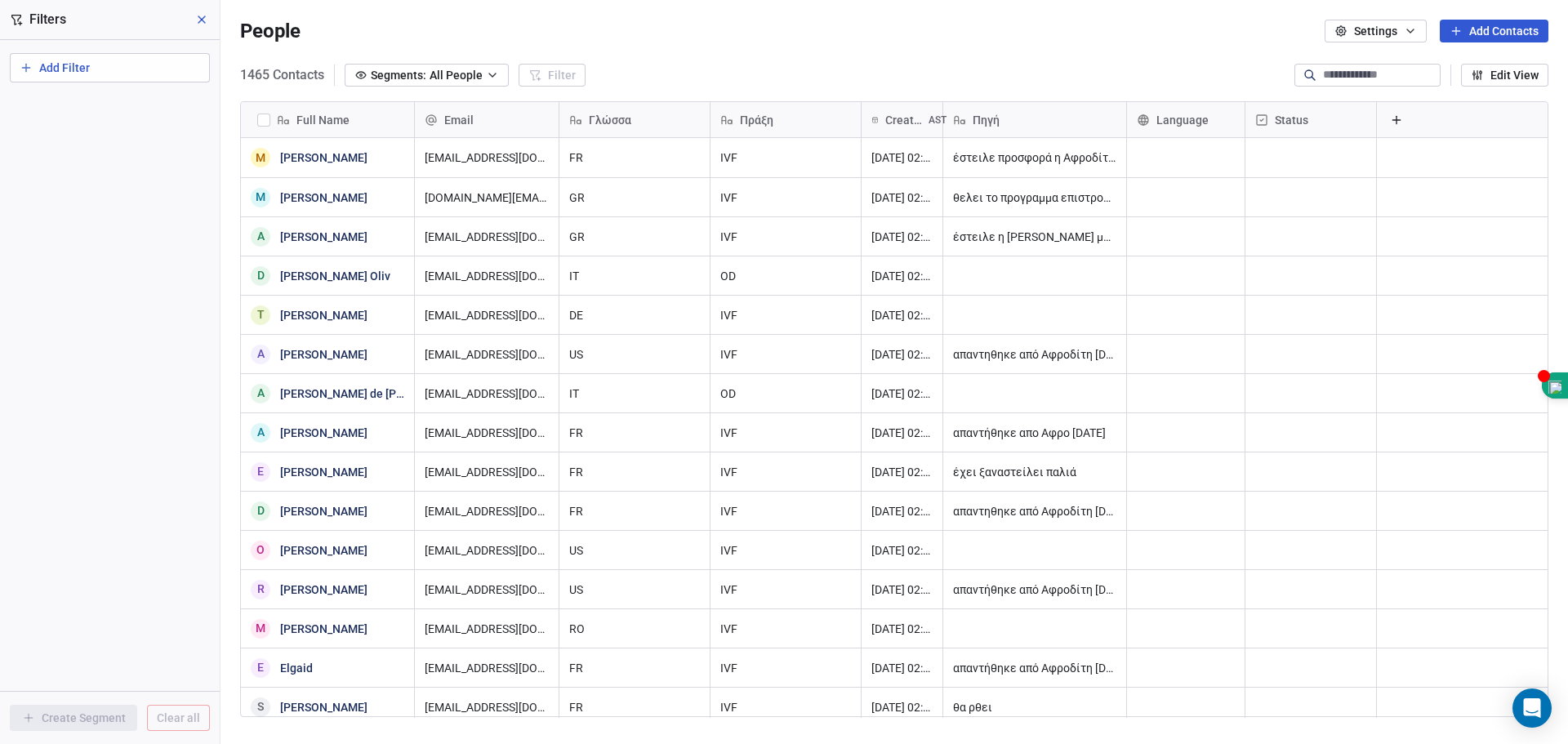
click at [60, 64] on span "Add Filter" at bounding box center [64, 68] width 50 height 17
click at [82, 108] on span "Contact properties" at bounding box center [73, 106] width 94 height 17
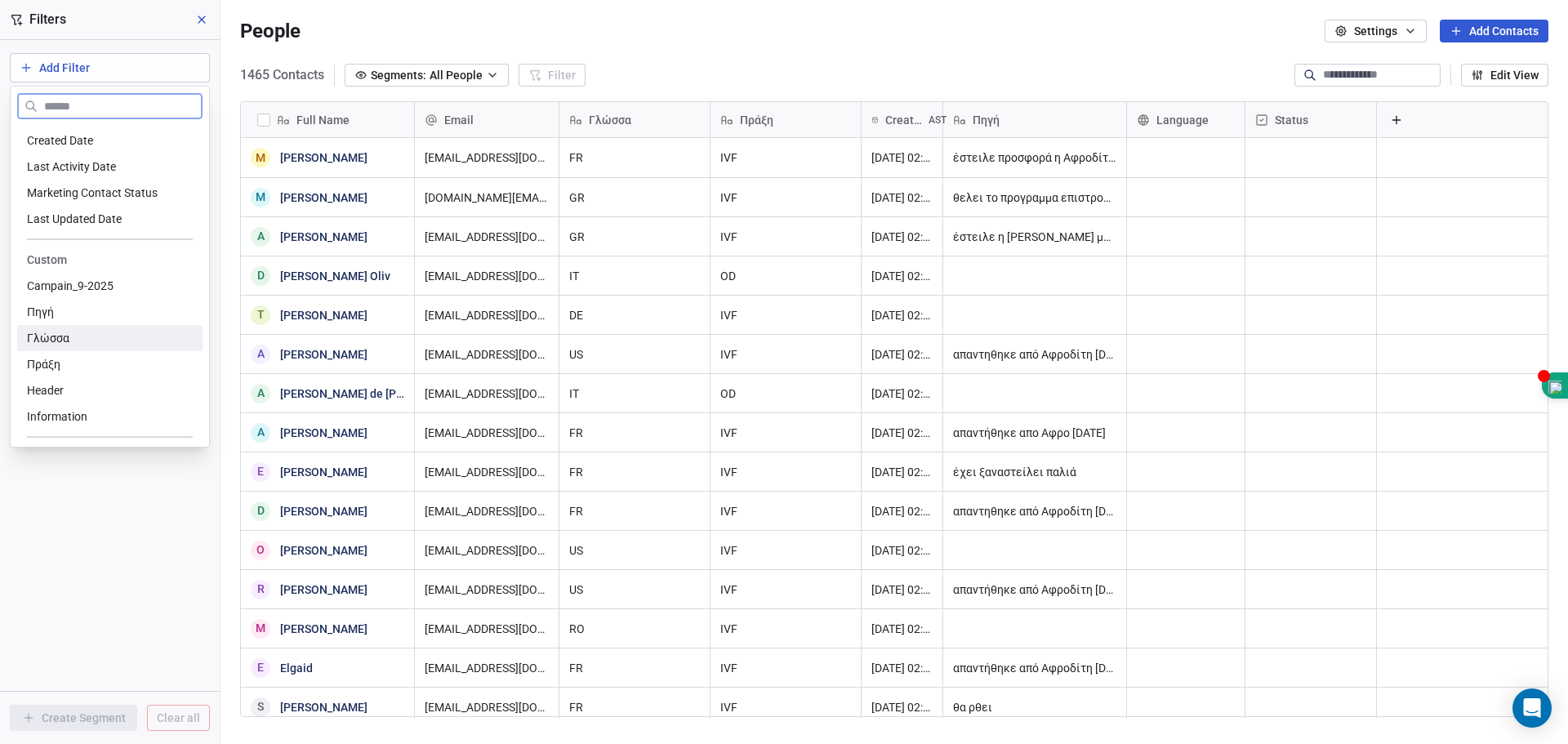
click at [73, 333] on div "Γλώσσα" at bounding box center [109, 338] width 166 height 16
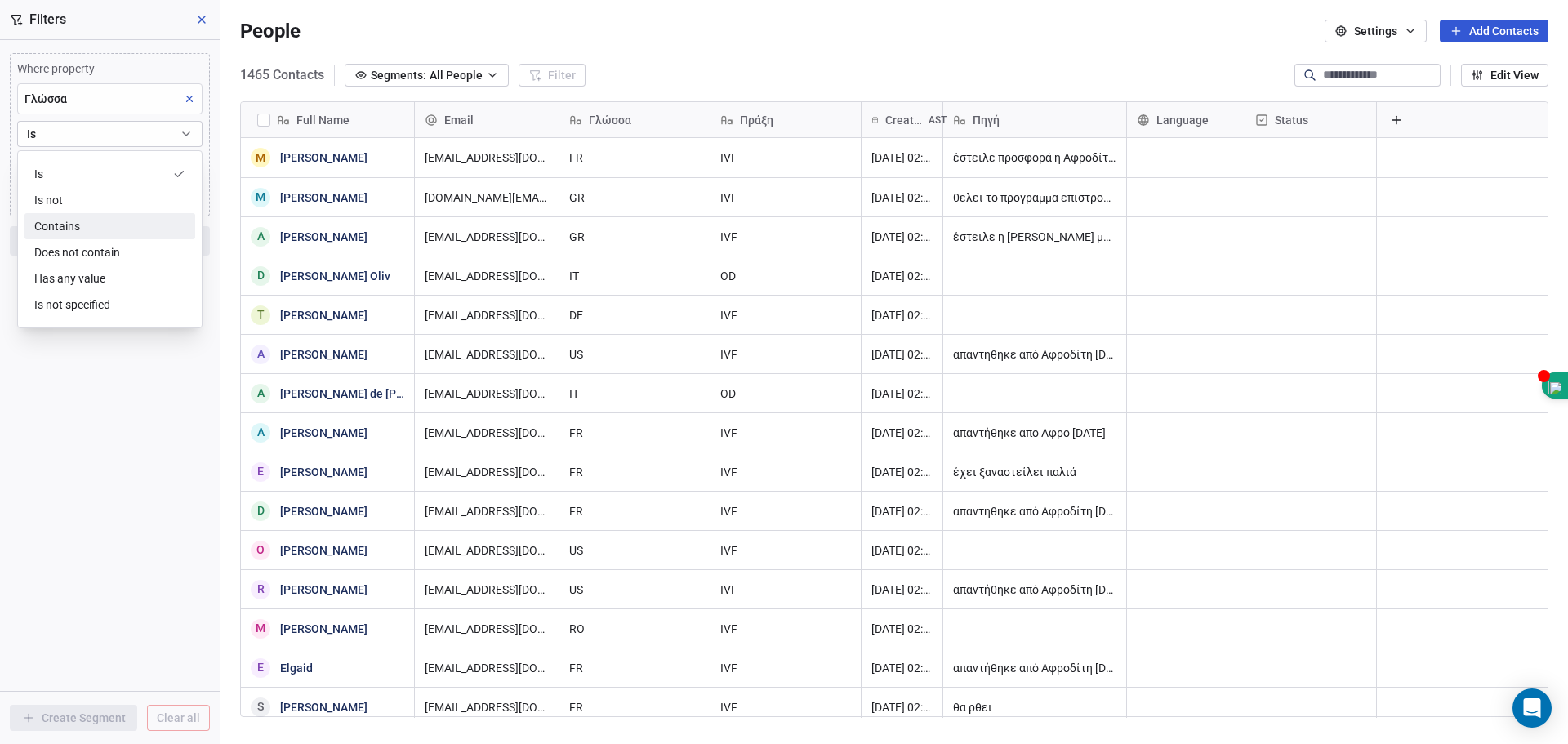
click at [88, 230] on div "Contains" at bounding box center [110, 226] width 170 height 27
click at [99, 164] on input at bounding box center [110, 166] width 184 height 25
type input "*"
type input "**"
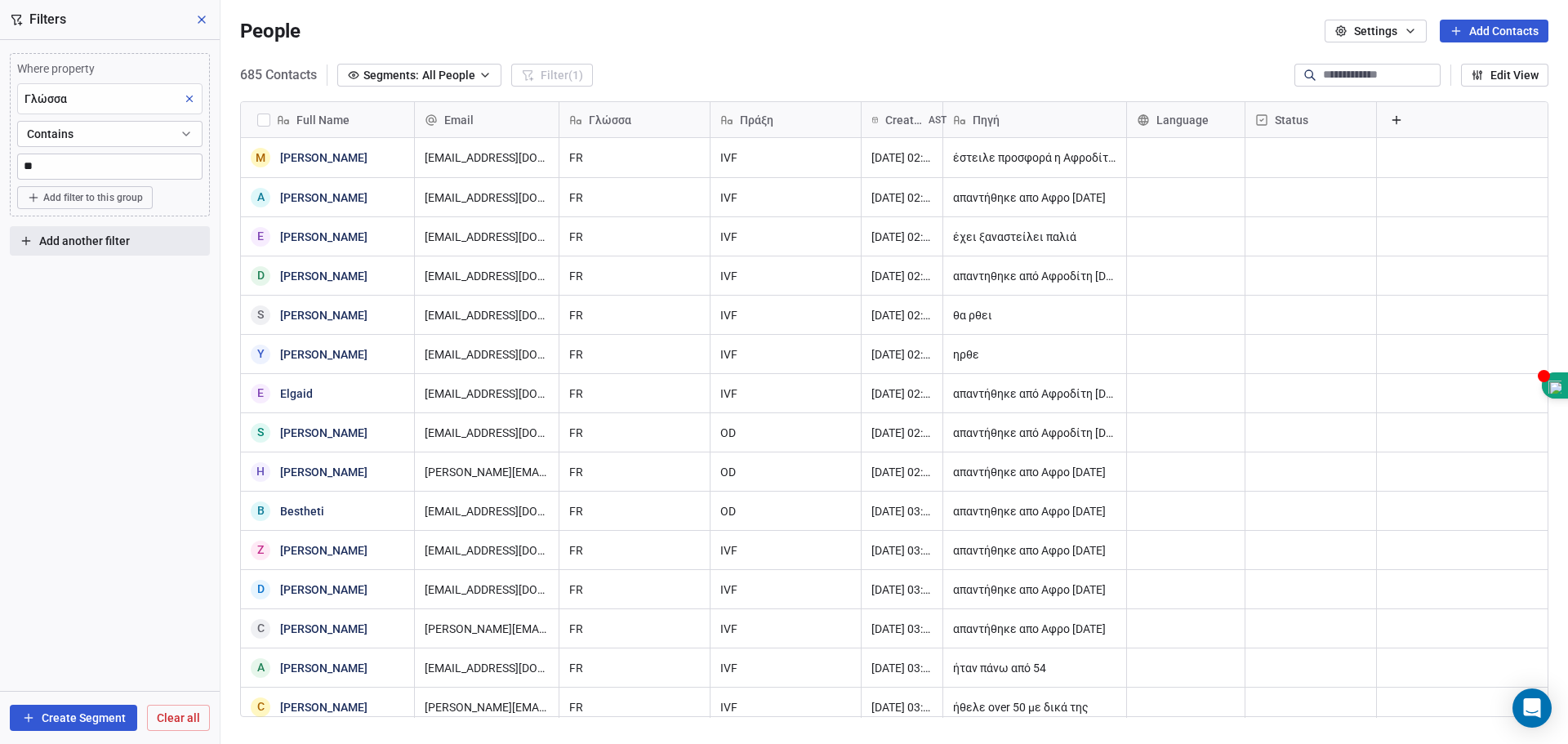
click at [185, 99] on icon at bounding box center [190, 99] width 11 height 11
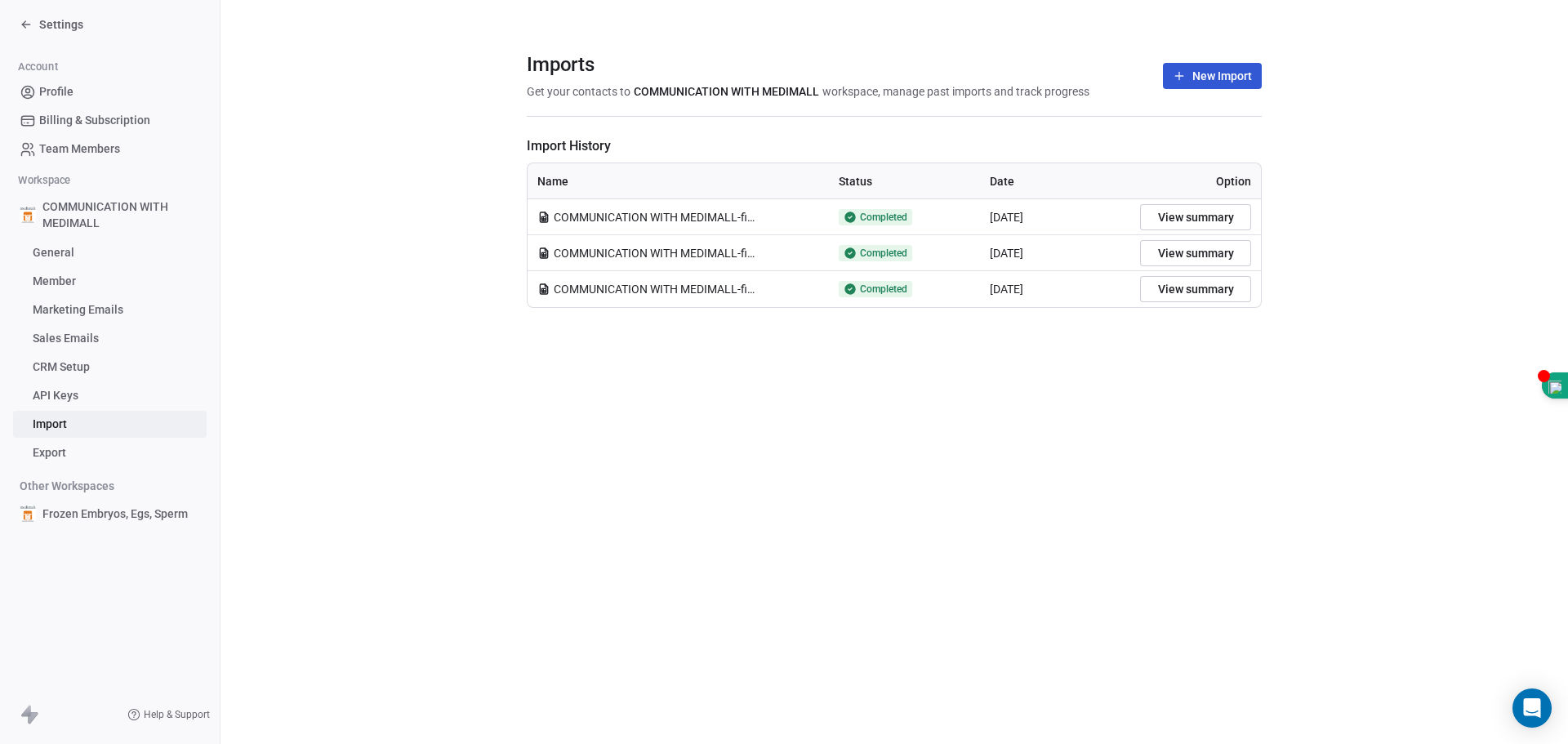
click at [30, 32] on div "Settings" at bounding box center [51, 25] width 64 height 16
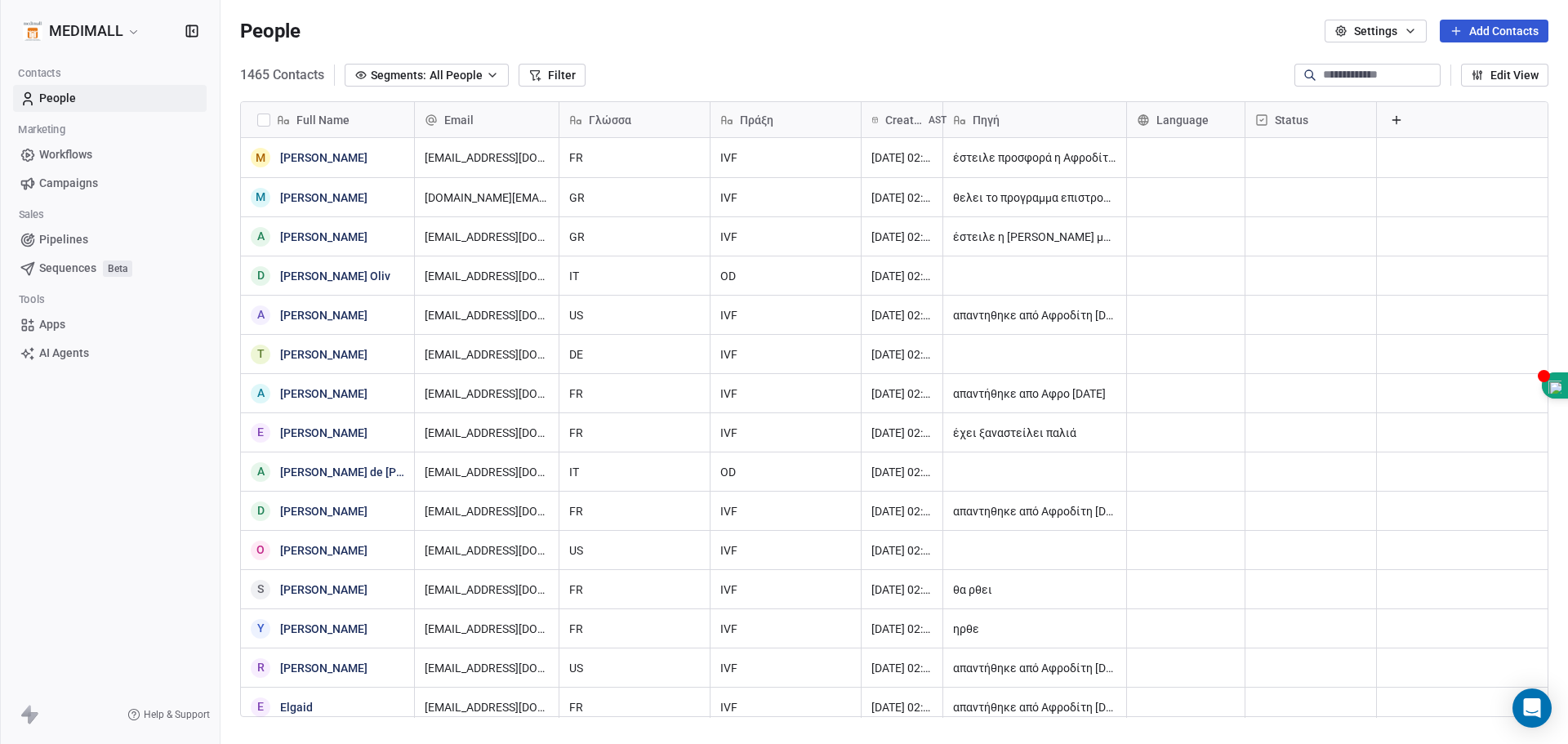
scroll to position [642, 1335]
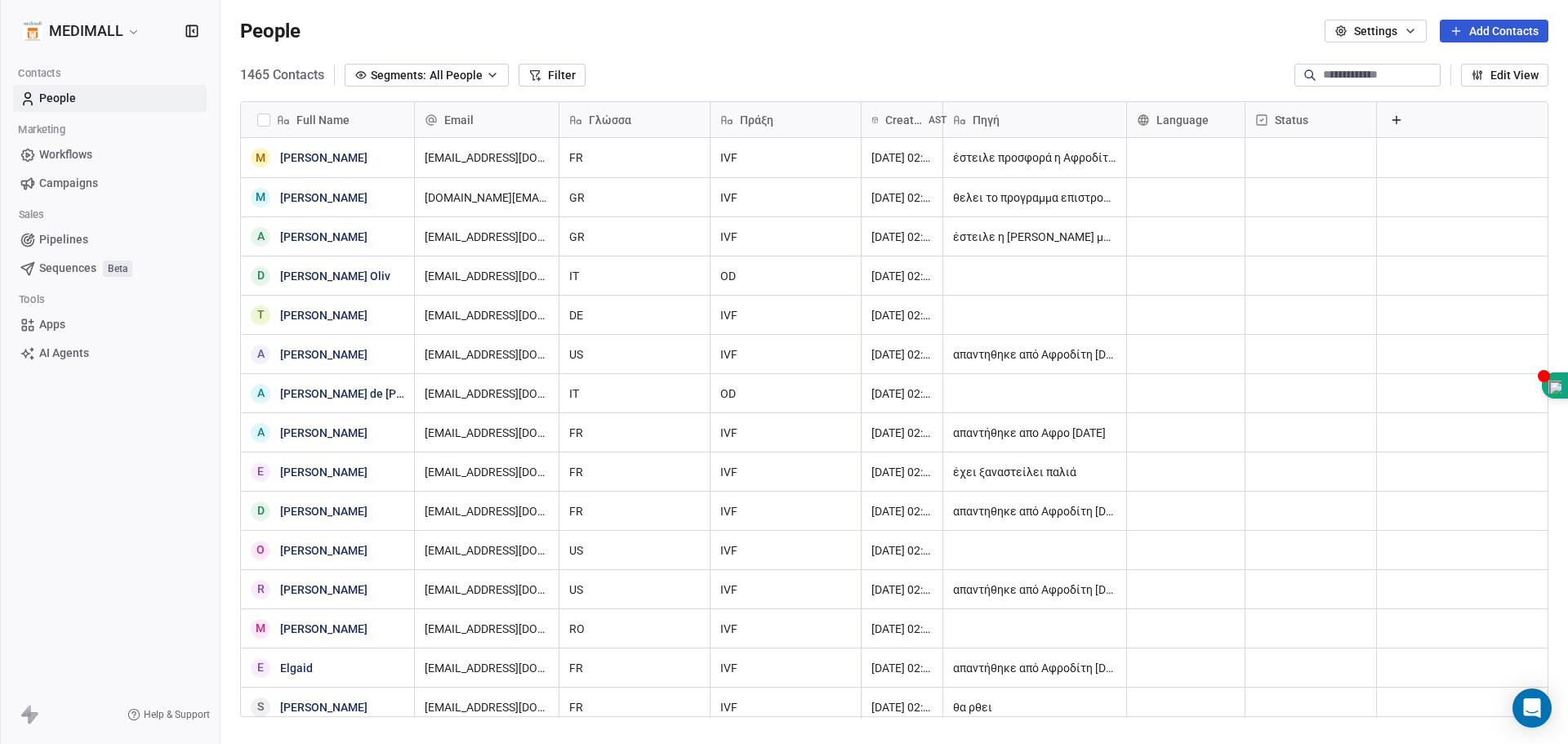
click at [82, 159] on span "Workflows" at bounding box center [66, 155] width 53 height 17
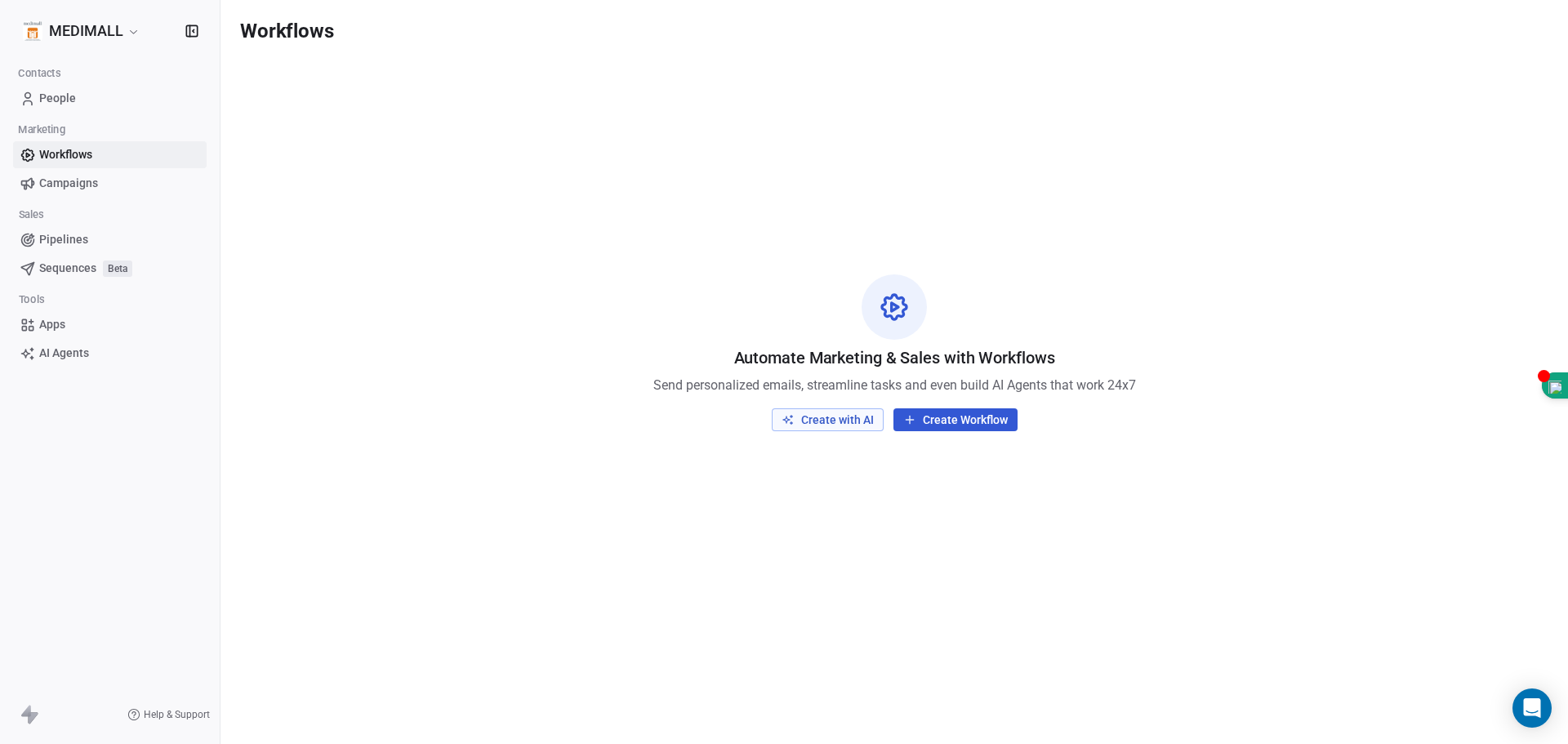
click at [66, 182] on span "Campaigns" at bounding box center [69, 183] width 59 height 17
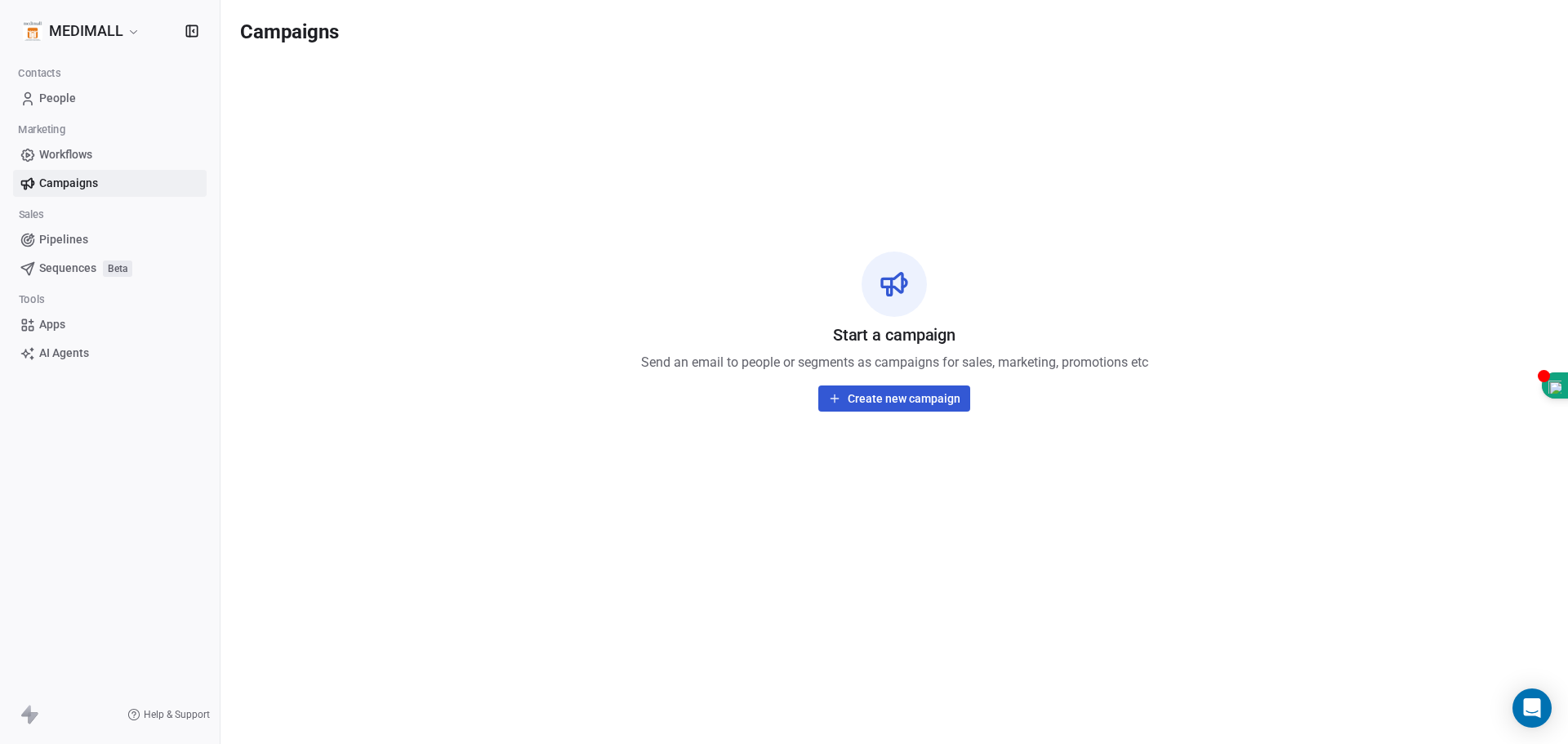
click at [71, 237] on span "Pipelines" at bounding box center [63, 239] width 49 height 17
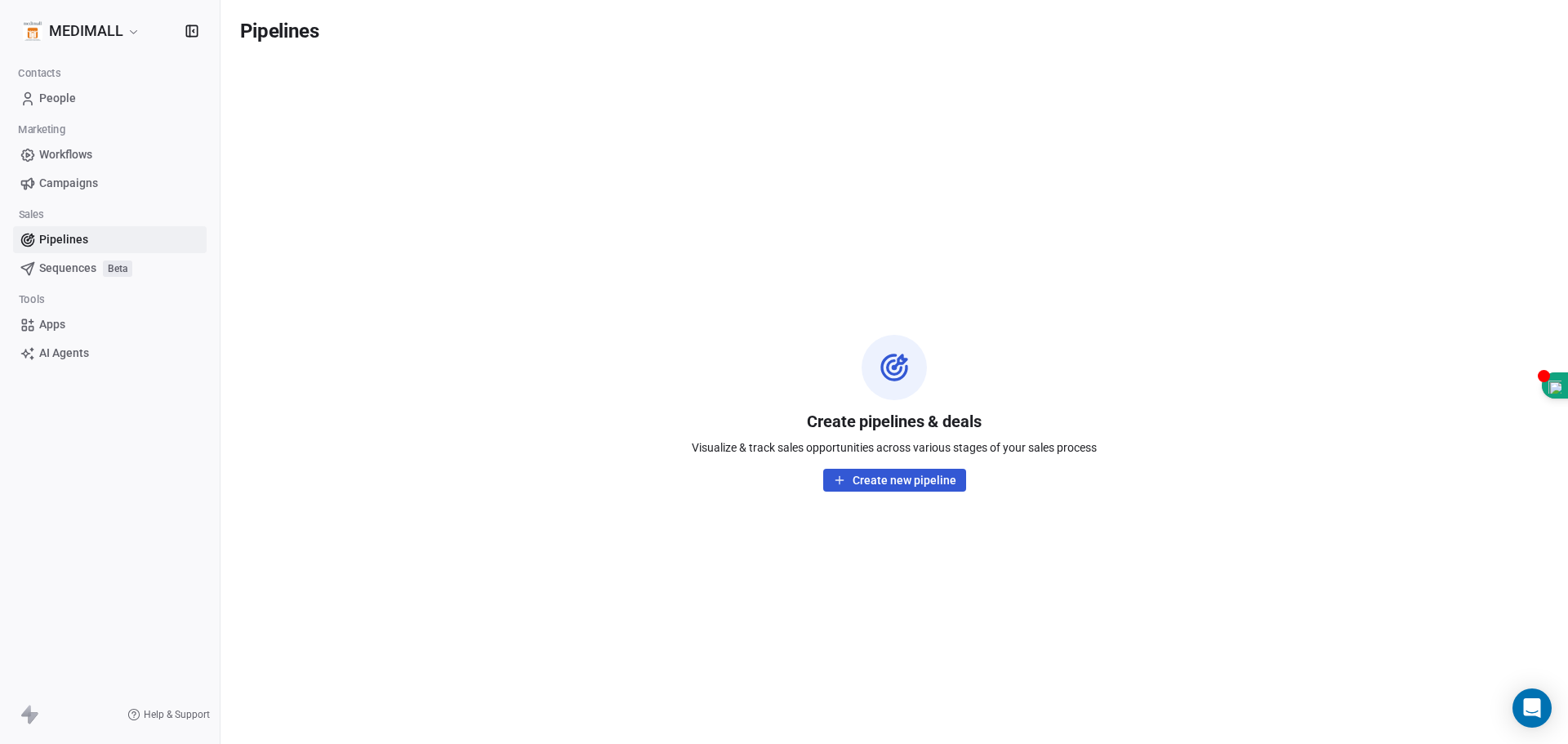
click at [67, 272] on span "Sequences" at bounding box center [68, 268] width 57 height 17
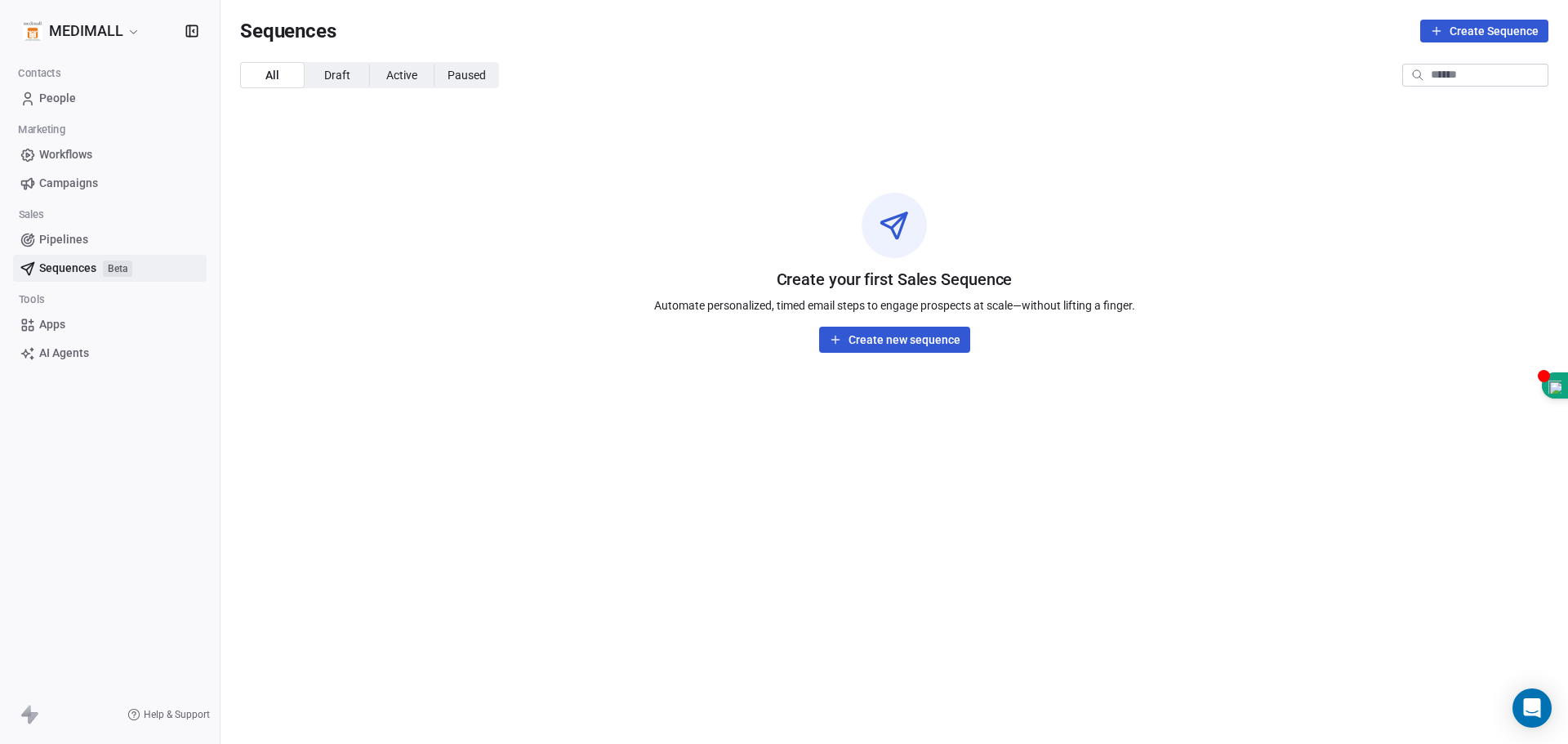
click at [49, 328] on span "Apps" at bounding box center [52, 324] width 27 height 17
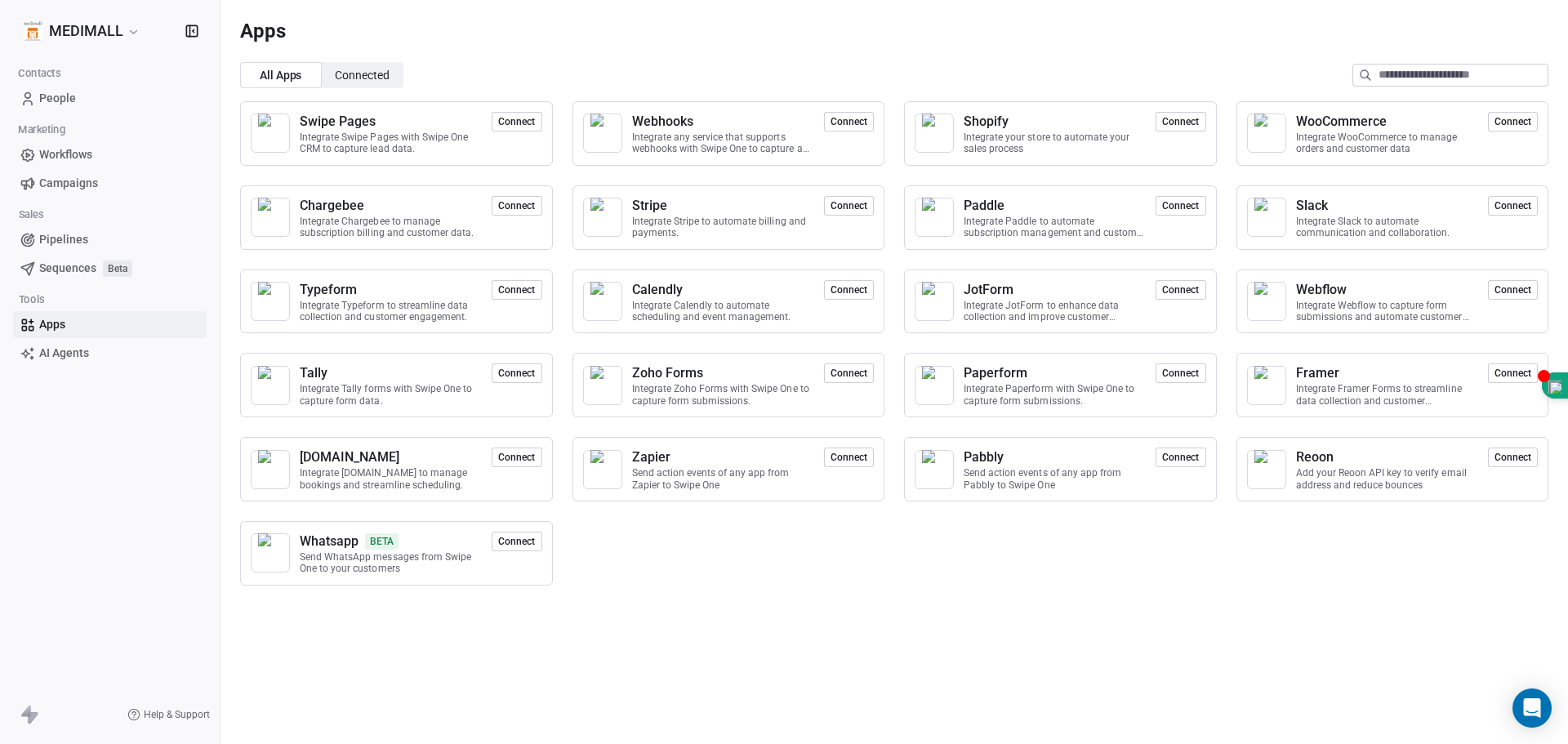
click at [49, 357] on span "AI Agents" at bounding box center [64, 353] width 49 height 17
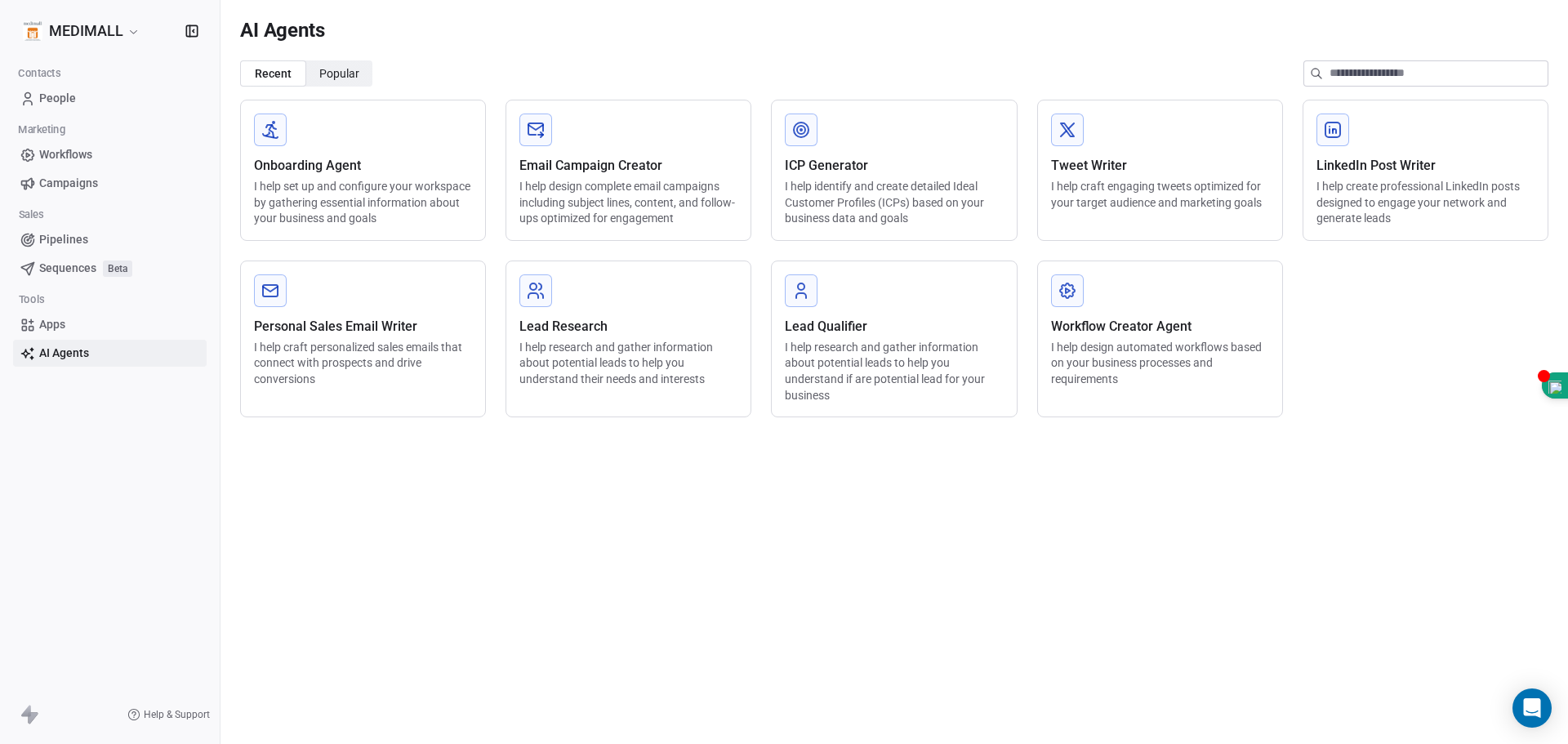
click at [27, 717] on icon at bounding box center [28, 714] width 19 height 19
click at [60, 97] on span "People" at bounding box center [58, 98] width 37 height 17
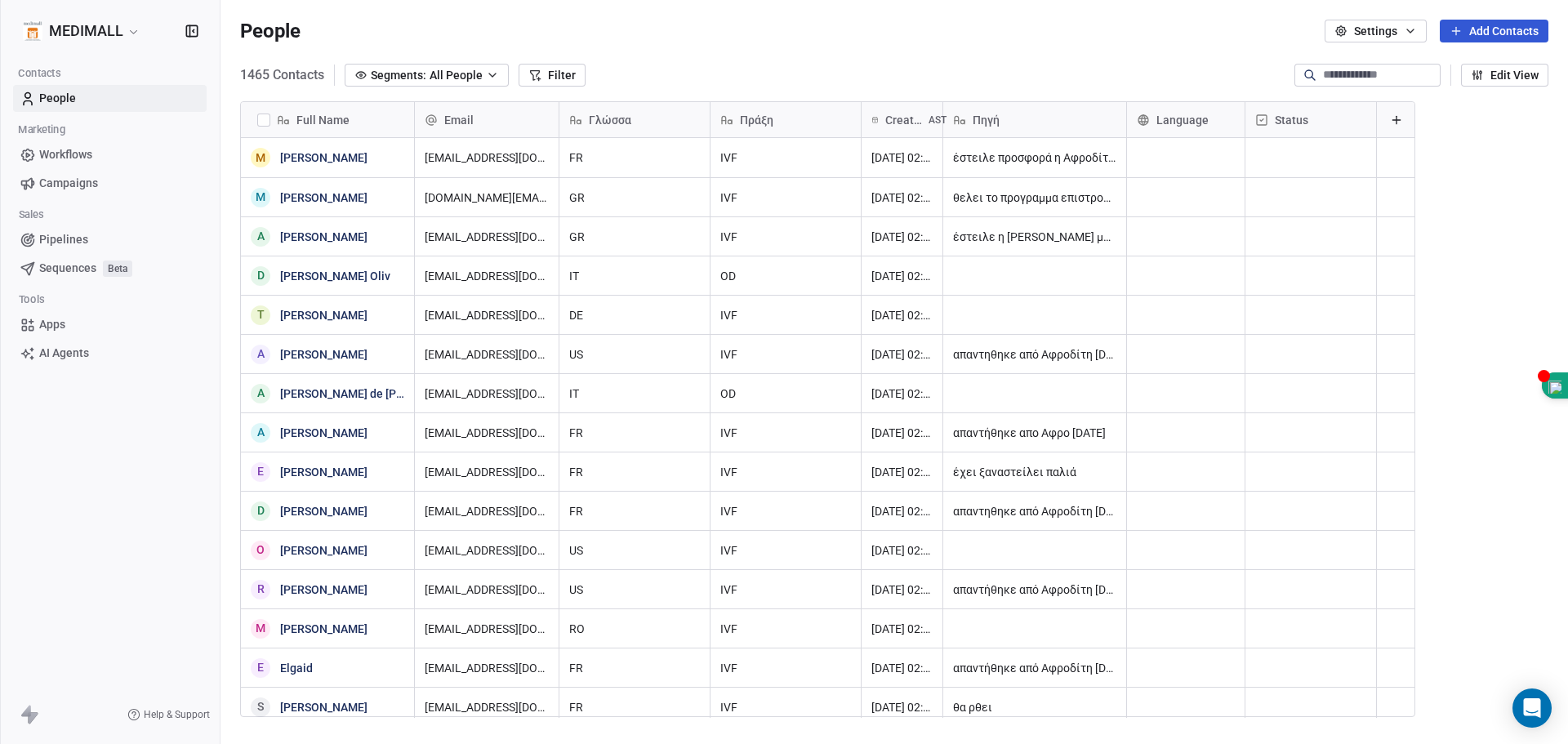
scroll to position [642, 1335]
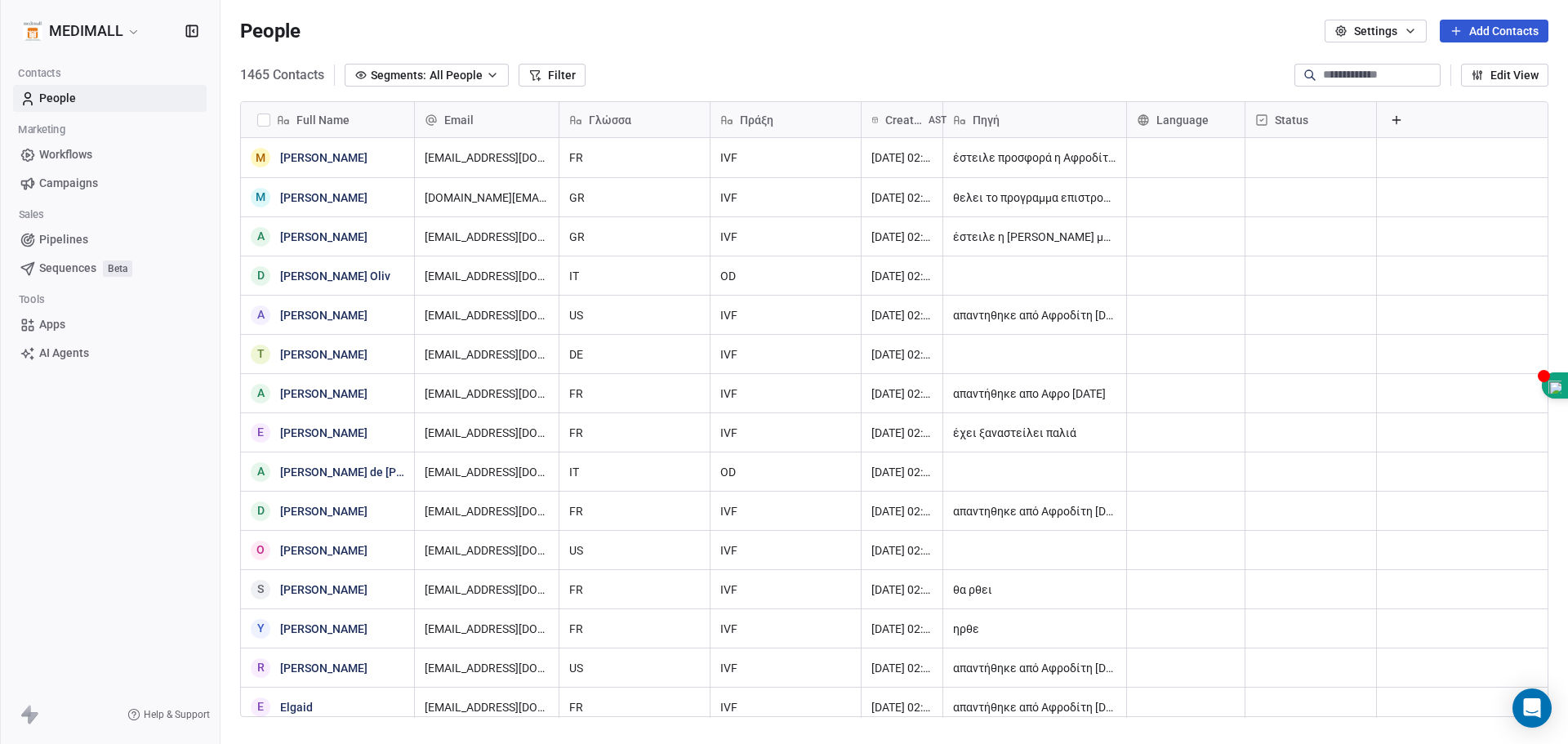
click at [93, 31] on html "MEDIMALL Contacts People Marketing Workflows Campaigns Sales Pipelines Sequence…" at bounding box center [784, 372] width 1568 height 744
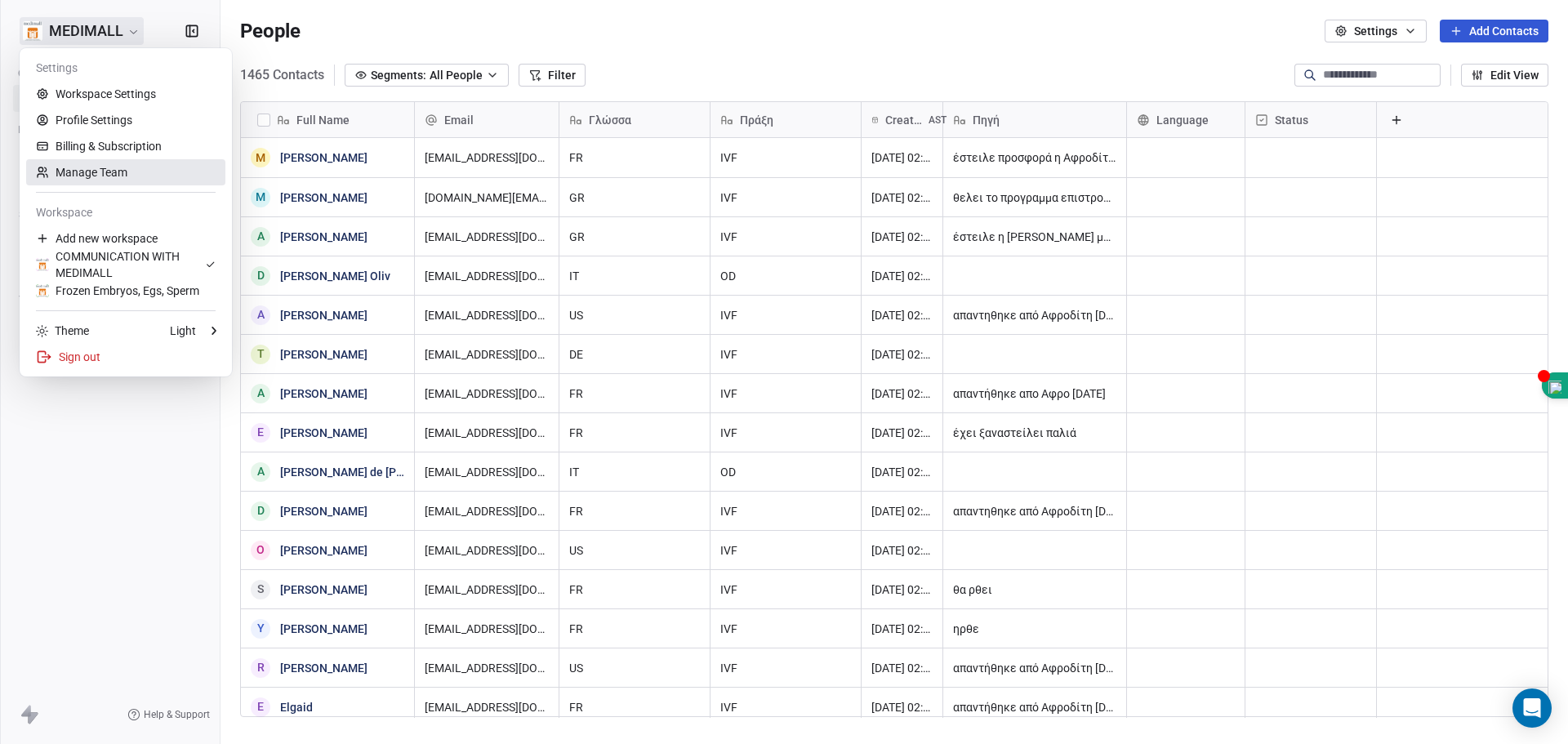
click at [68, 178] on link "Manage Team" at bounding box center [126, 172] width 200 height 27
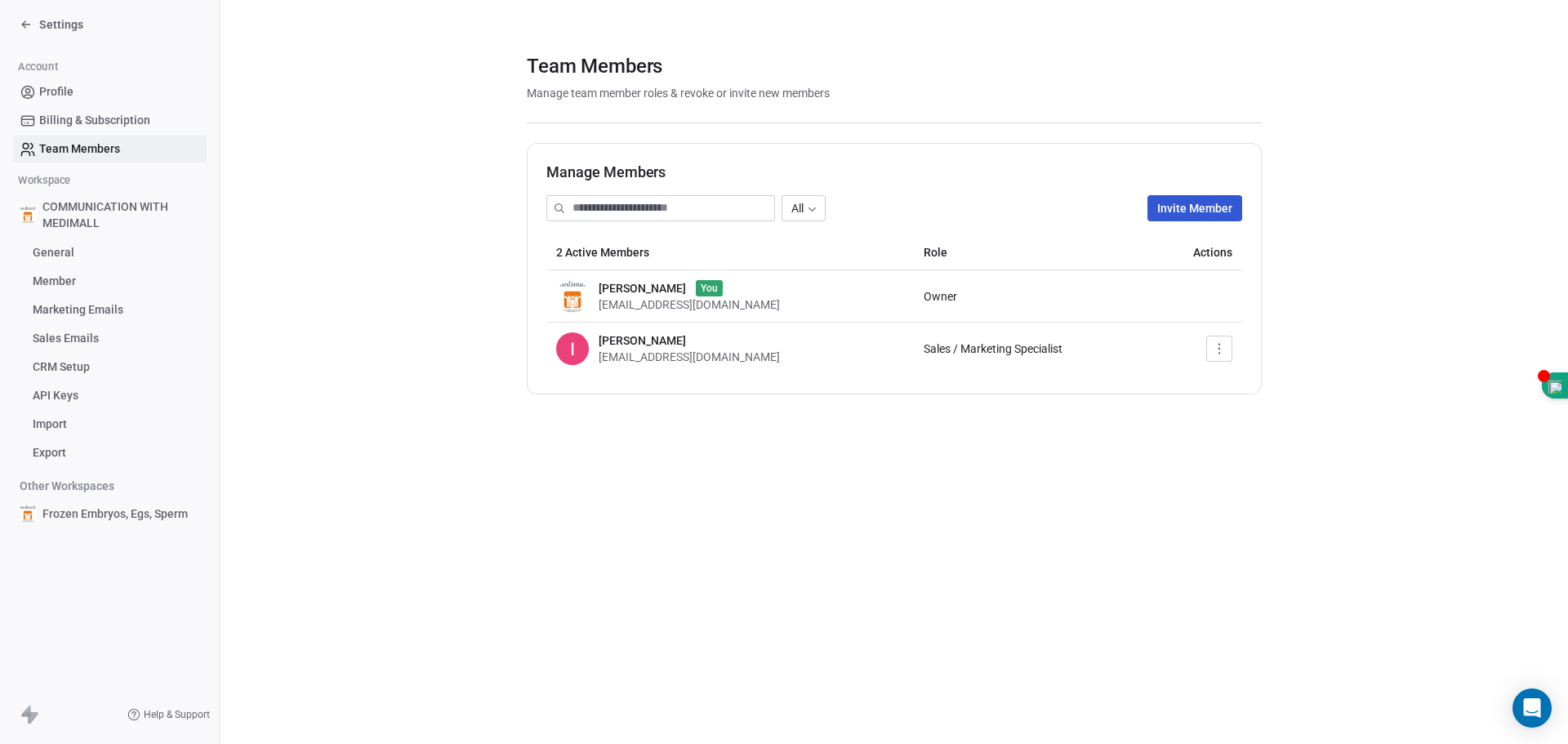
click at [1217, 346] on icon "button" at bounding box center [1220, 348] width 13 height 13
click at [1243, 386] on div "Update" at bounding box center [1266, 385] width 104 height 27
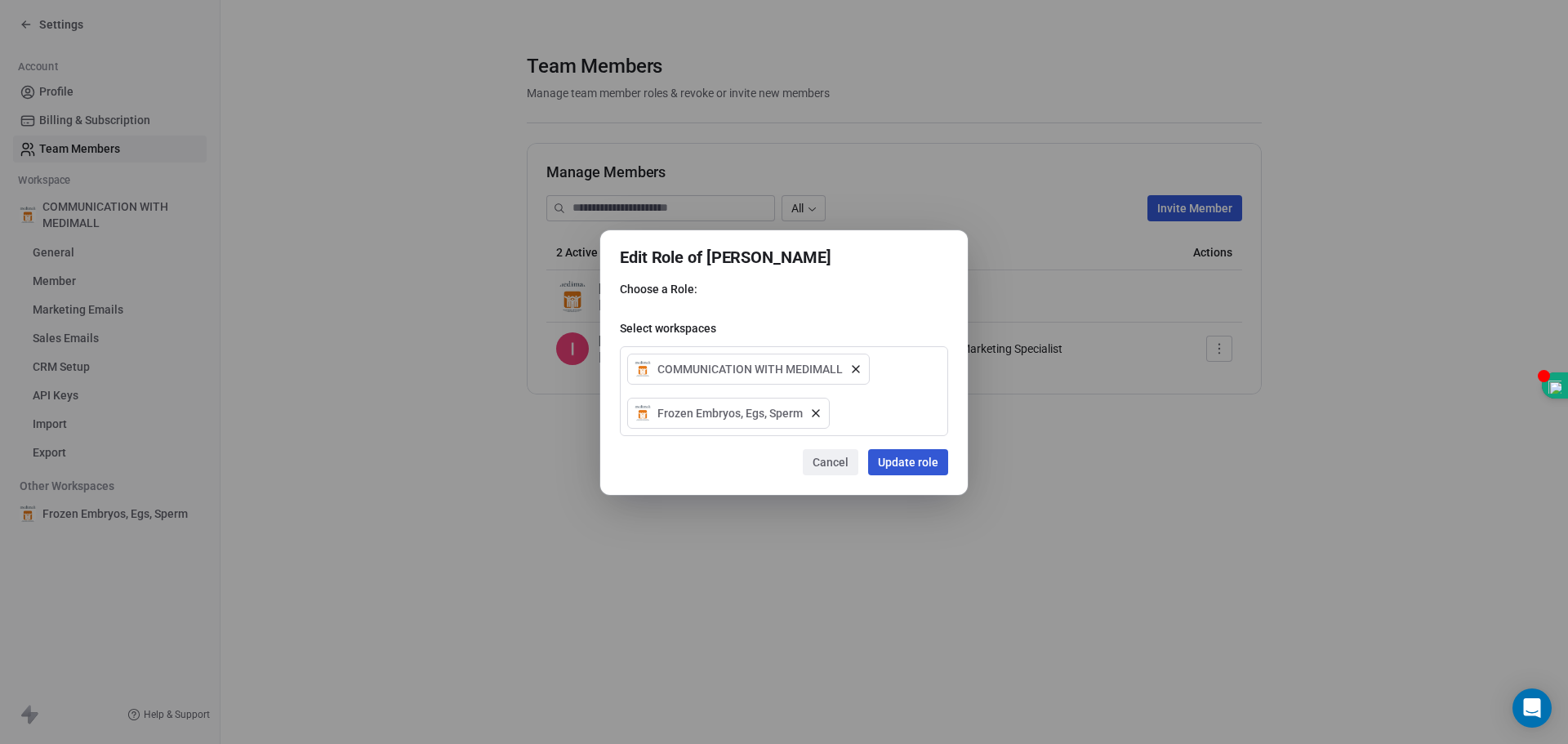
click at [914, 462] on button "Update role" at bounding box center [908, 462] width 80 height 27
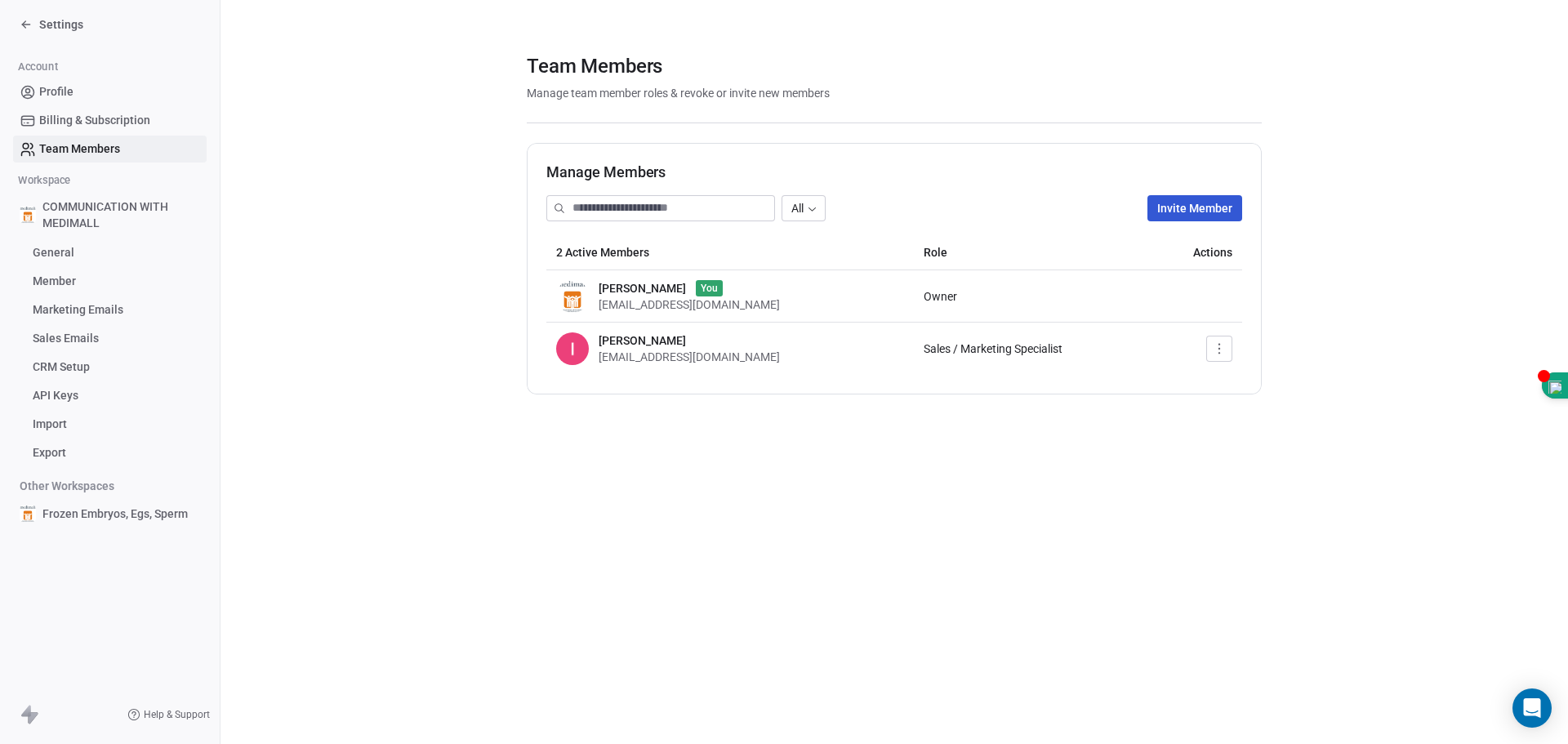
click at [959, 355] on span "Sales / Marketing Specialist" at bounding box center [993, 348] width 139 height 13
click at [662, 355] on span "[EMAIL_ADDRESS][DOMAIN_NAME]" at bounding box center [689, 356] width 181 height 13
click at [49, 307] on span "Marketing Emails" at bounding box center [78, 310] width 91 height 17
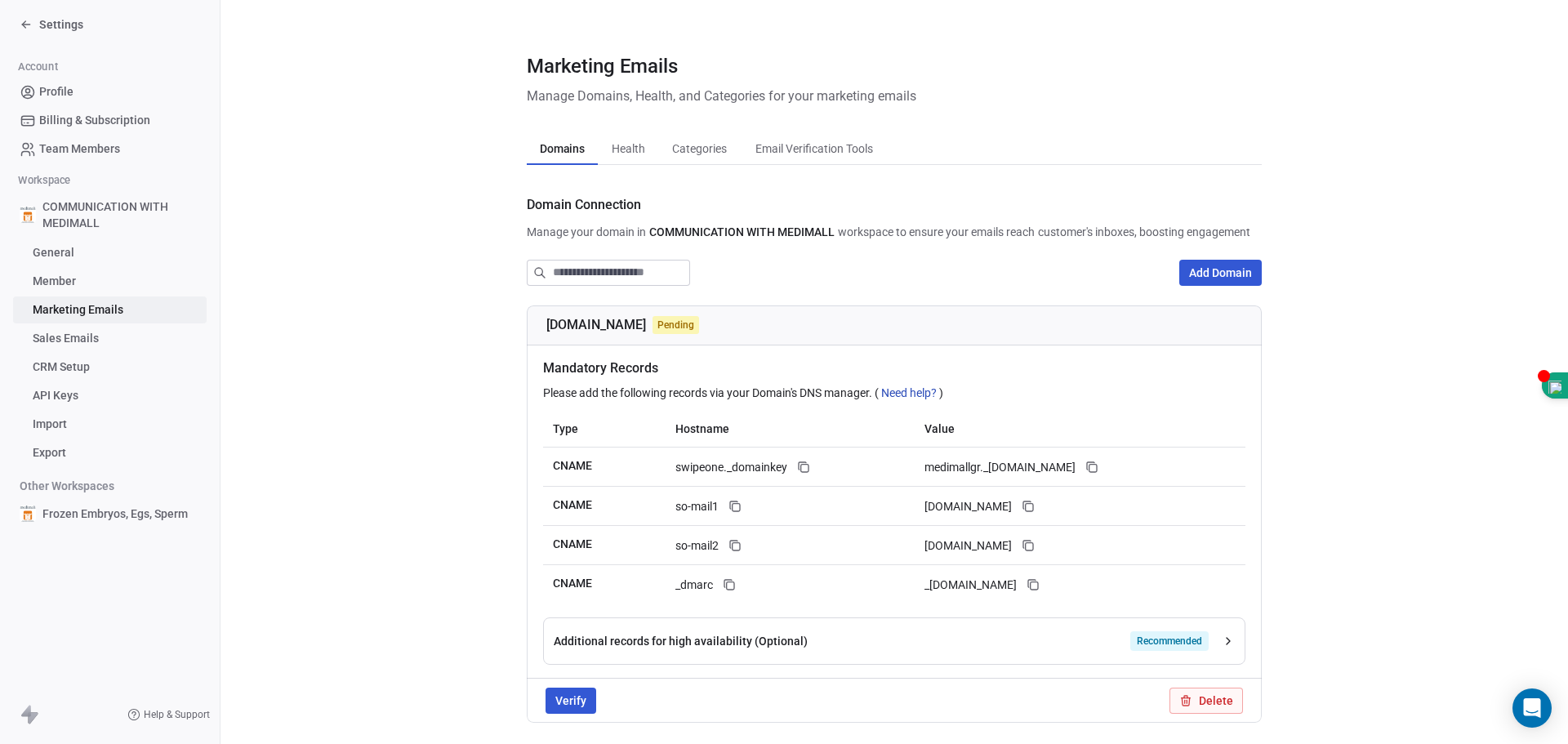
click at [52, 286] on span "Member" at bounding box center [54, 281] width 43 height 17
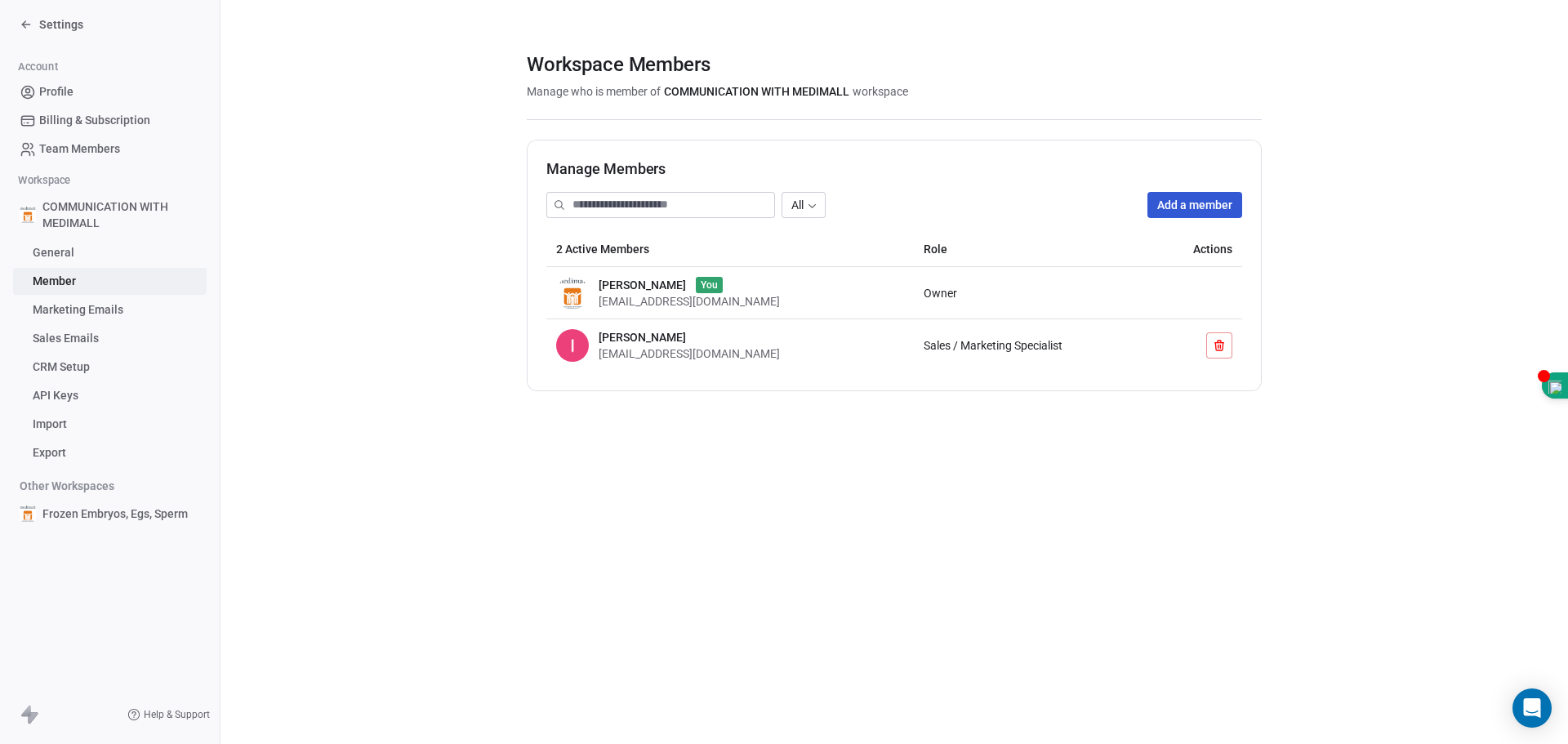
click at [60, 256] on span "General" at bounding box center [53, 253] width 41 height 17
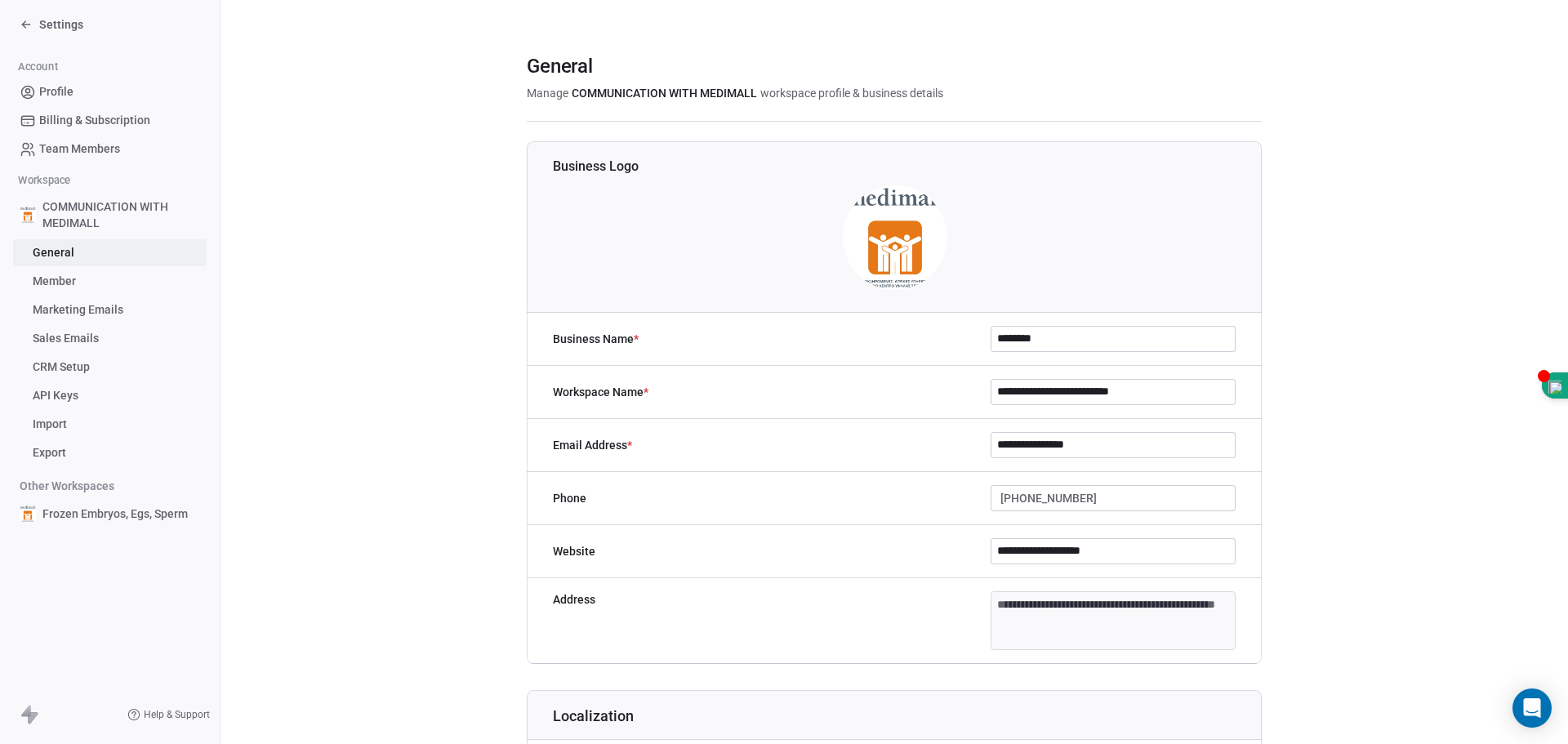
click at [99, 310] on span "Marketing Emails" at bounding box center [78, 310] width 91 height 17
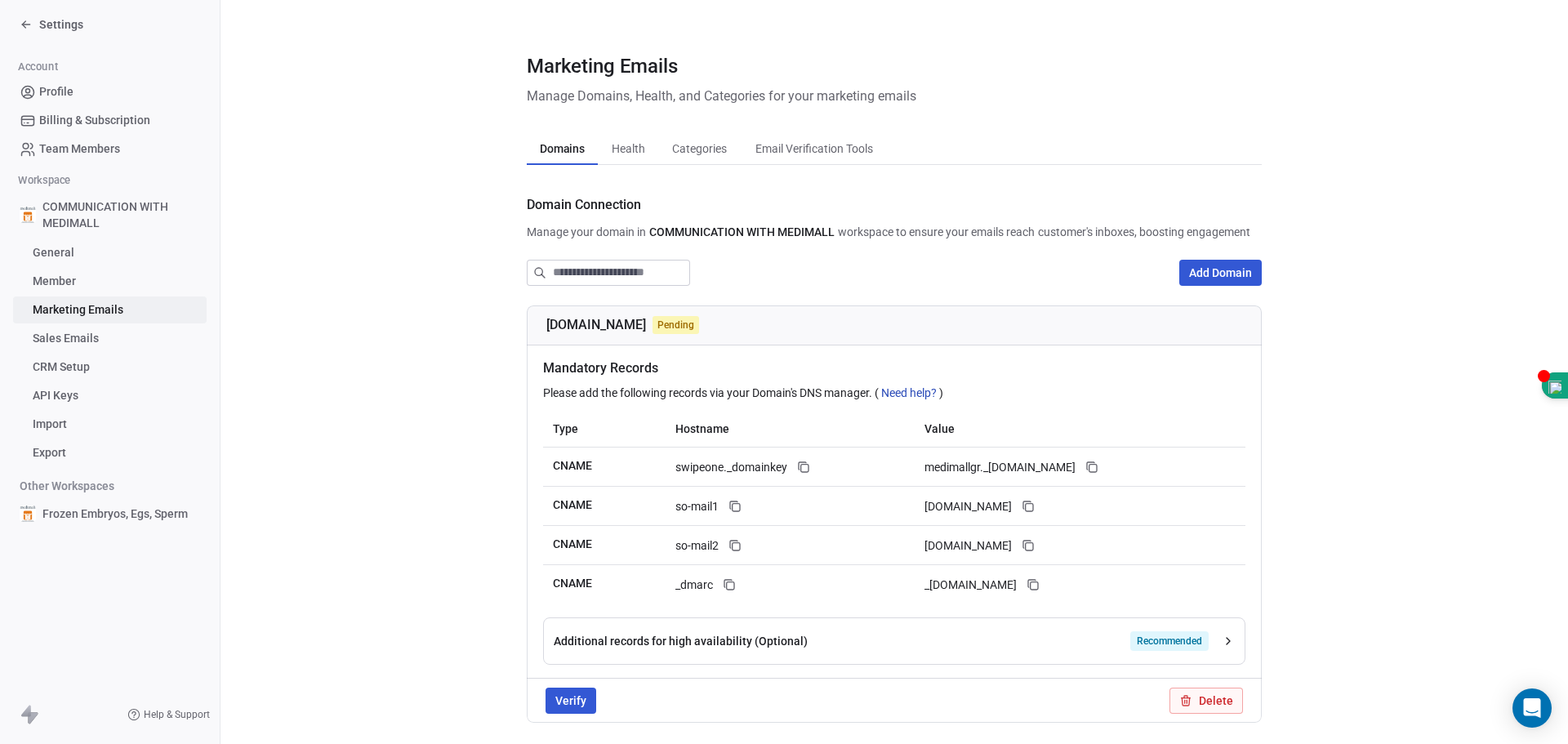
click at [71, 341] on span "Sales Emails" at bounding box center [66, 338] width 66 height 17
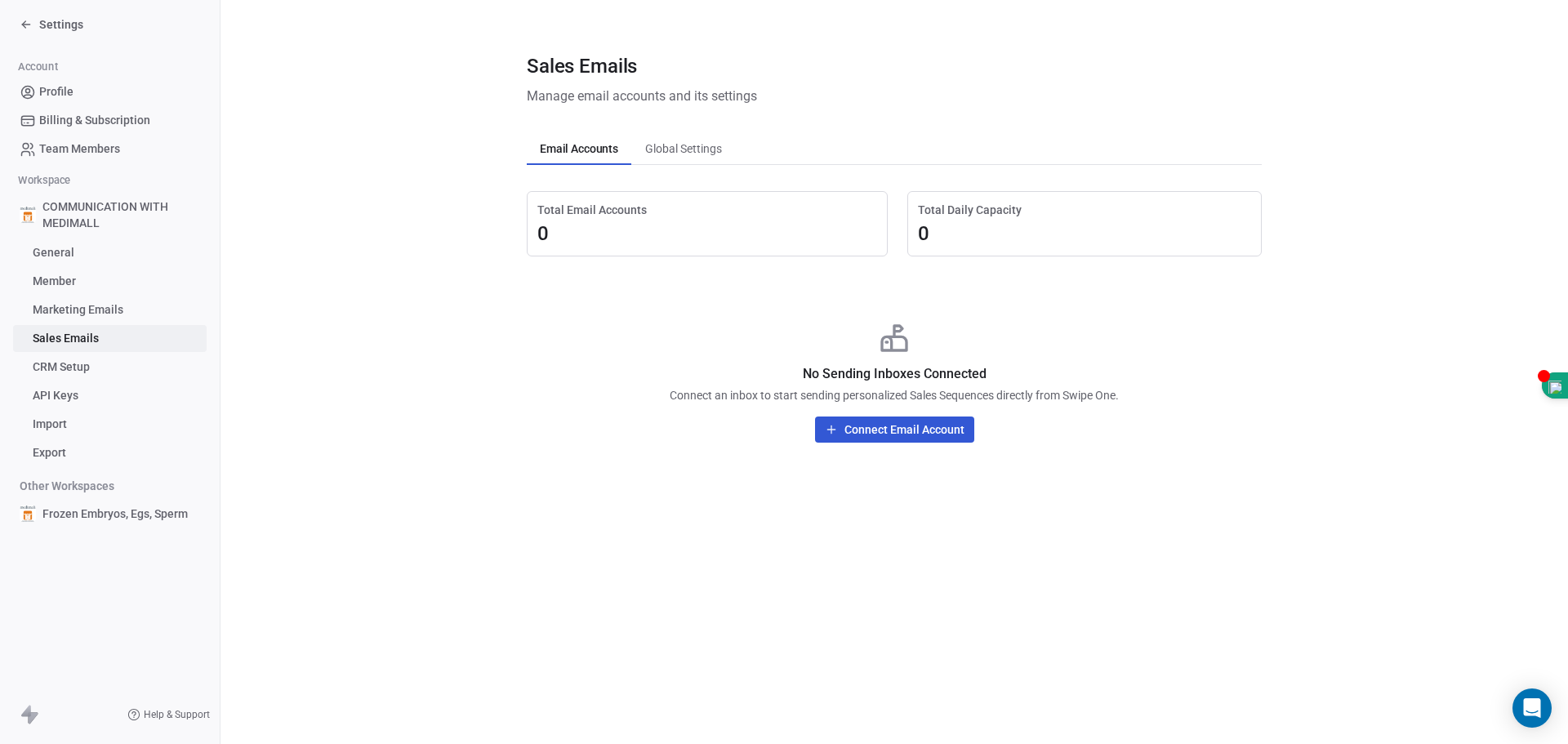
click at [73, 371] on span "CRM Setup" at bounding box center [61, 367] width 57 height 17
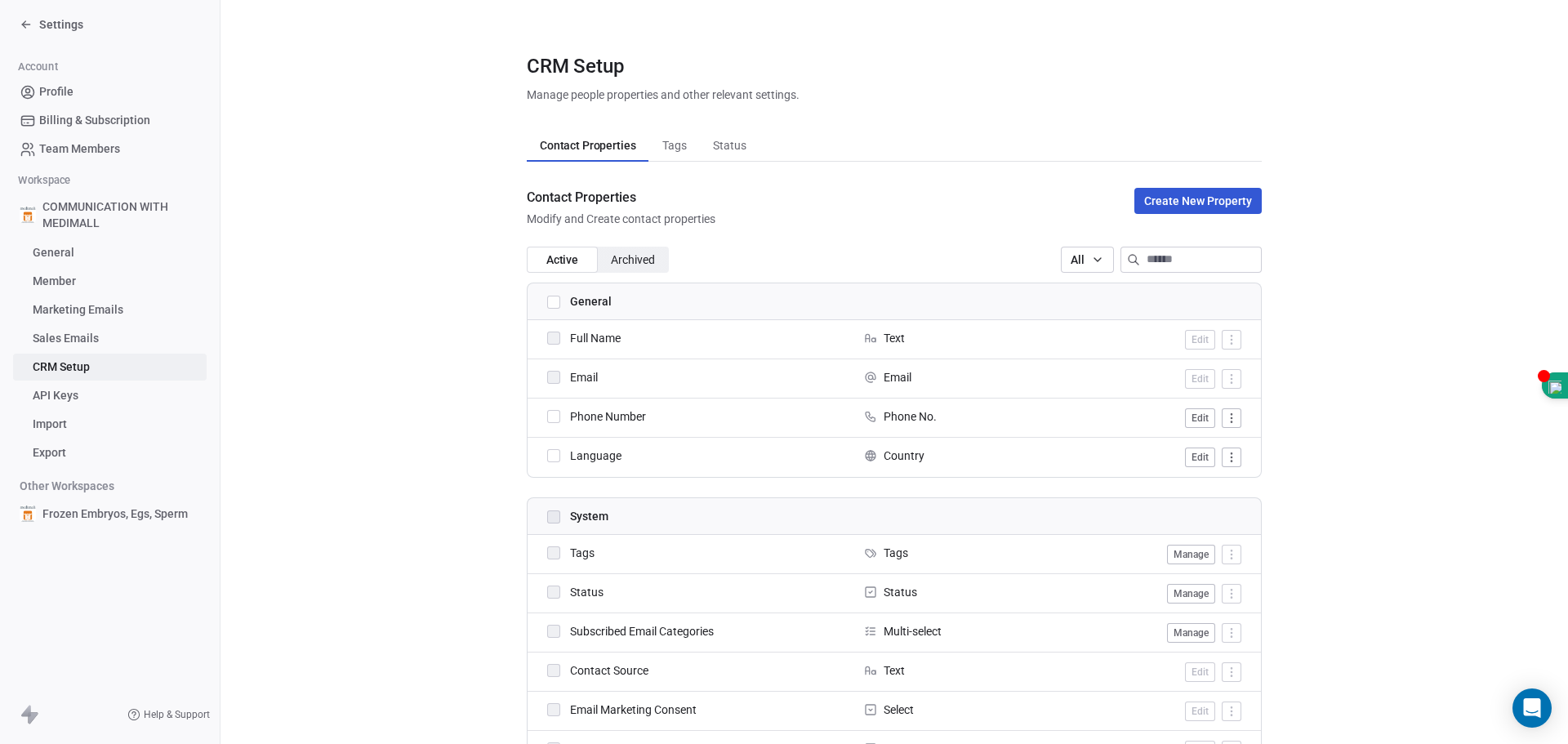
scroll to position [327, 0]
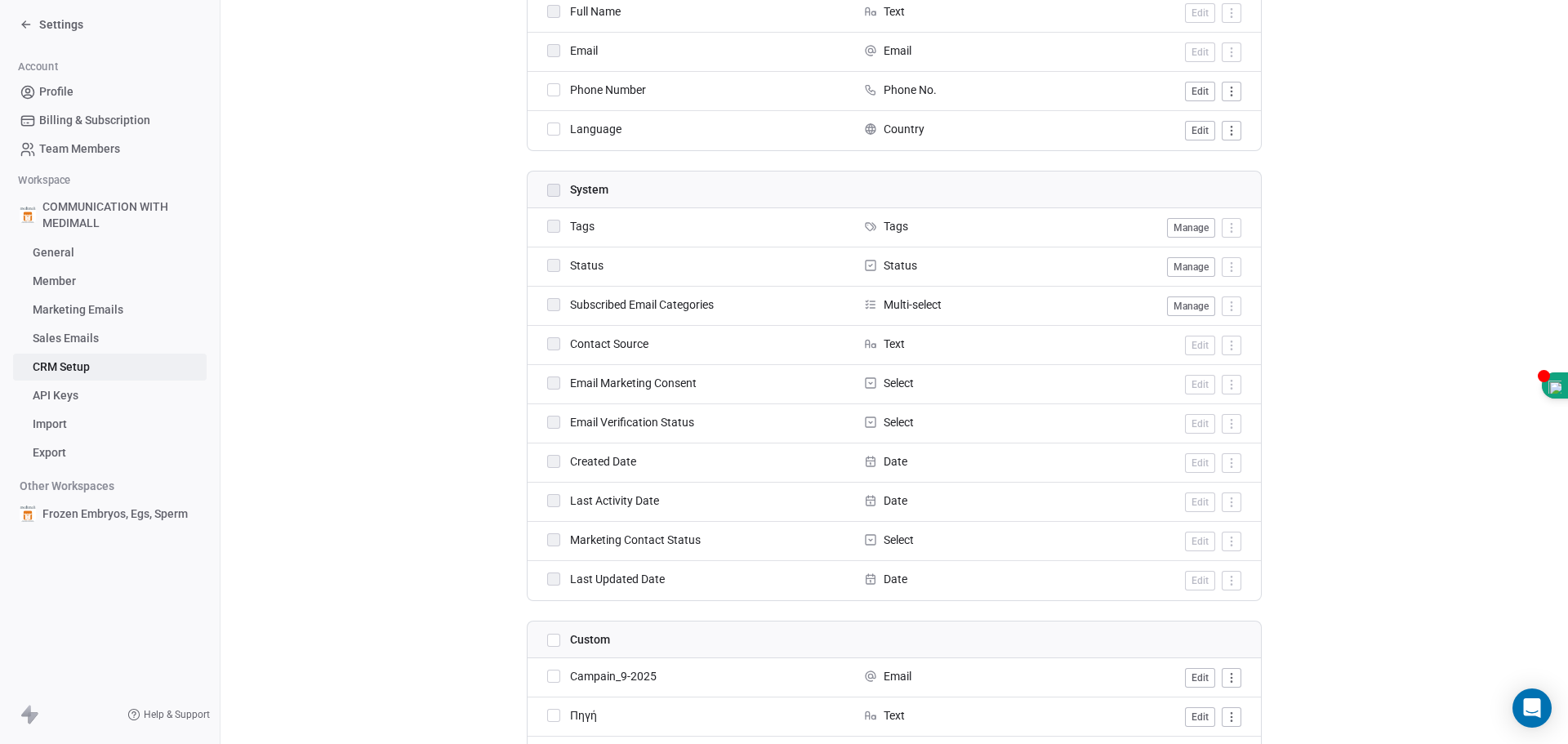
click at [73, 393] on span "API Keys" at bounding box center [56, 396] width 46 height 17
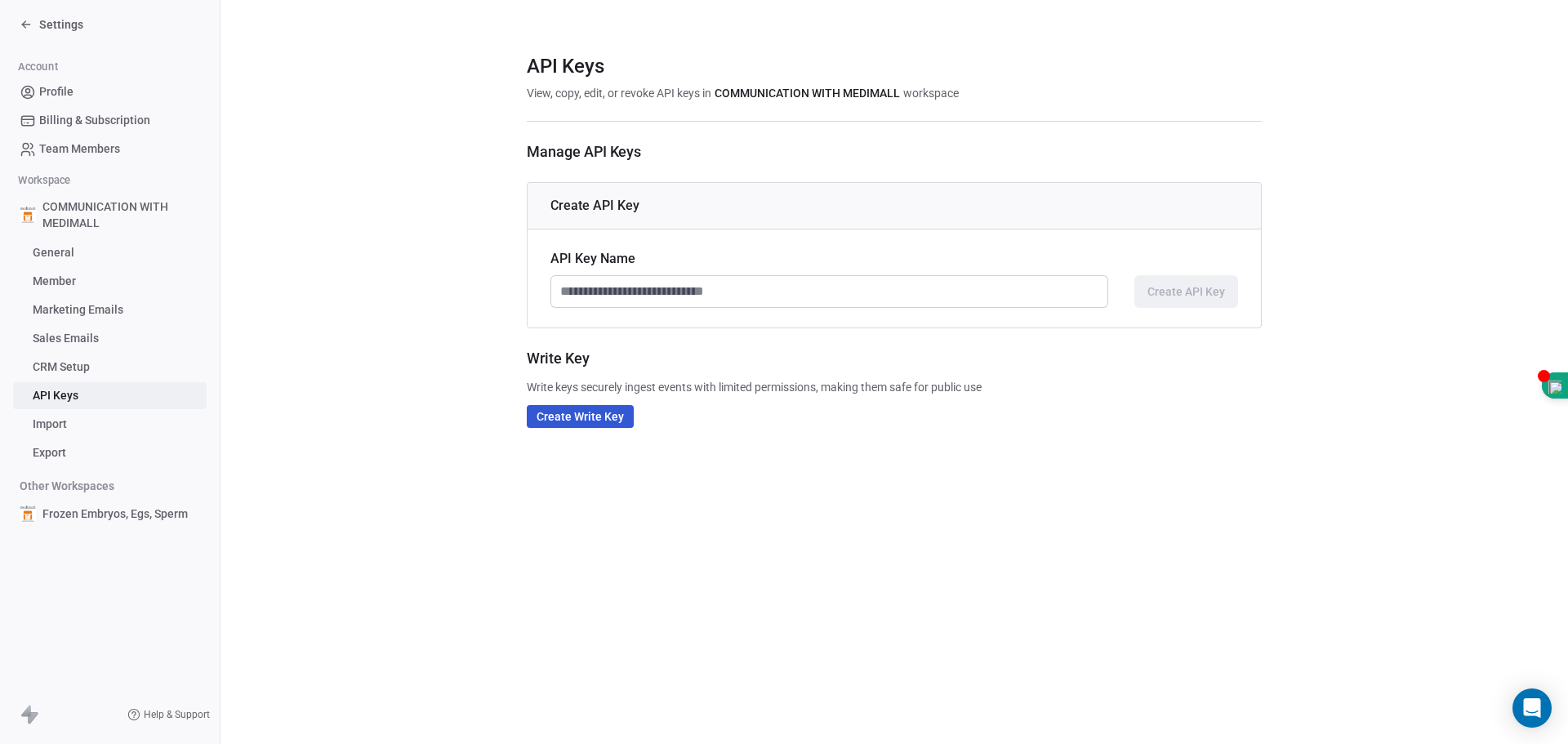
click at [57, 428] on span "Import" at bounding box center [49, 424] width 34 height 17
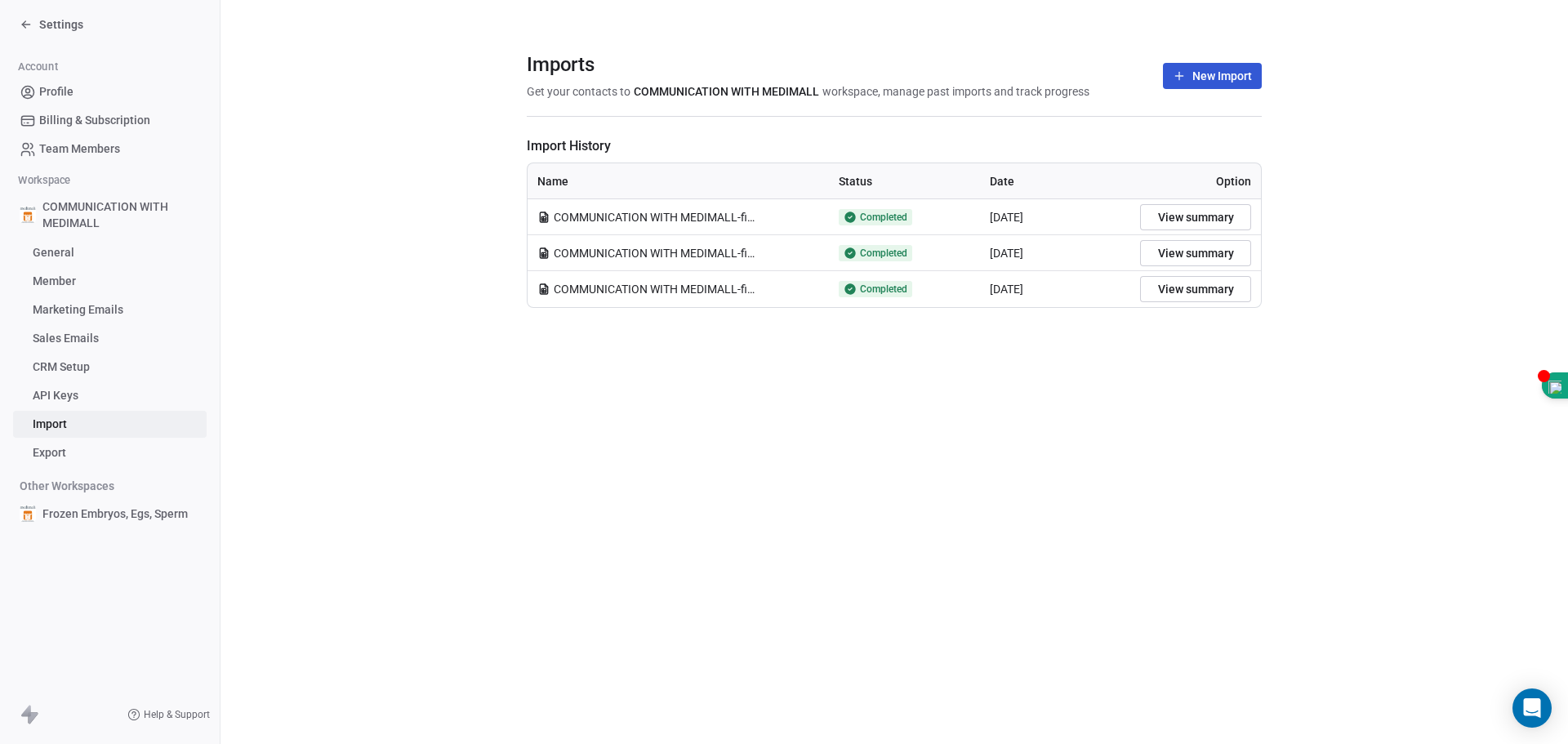
click at [1053, 254] on div "[DATE]" at bounding box center [1056, 253] width 132 height 16
click at [1225, 257] on button "View summary" at bounding box center [1195, 253] width 111 height 27
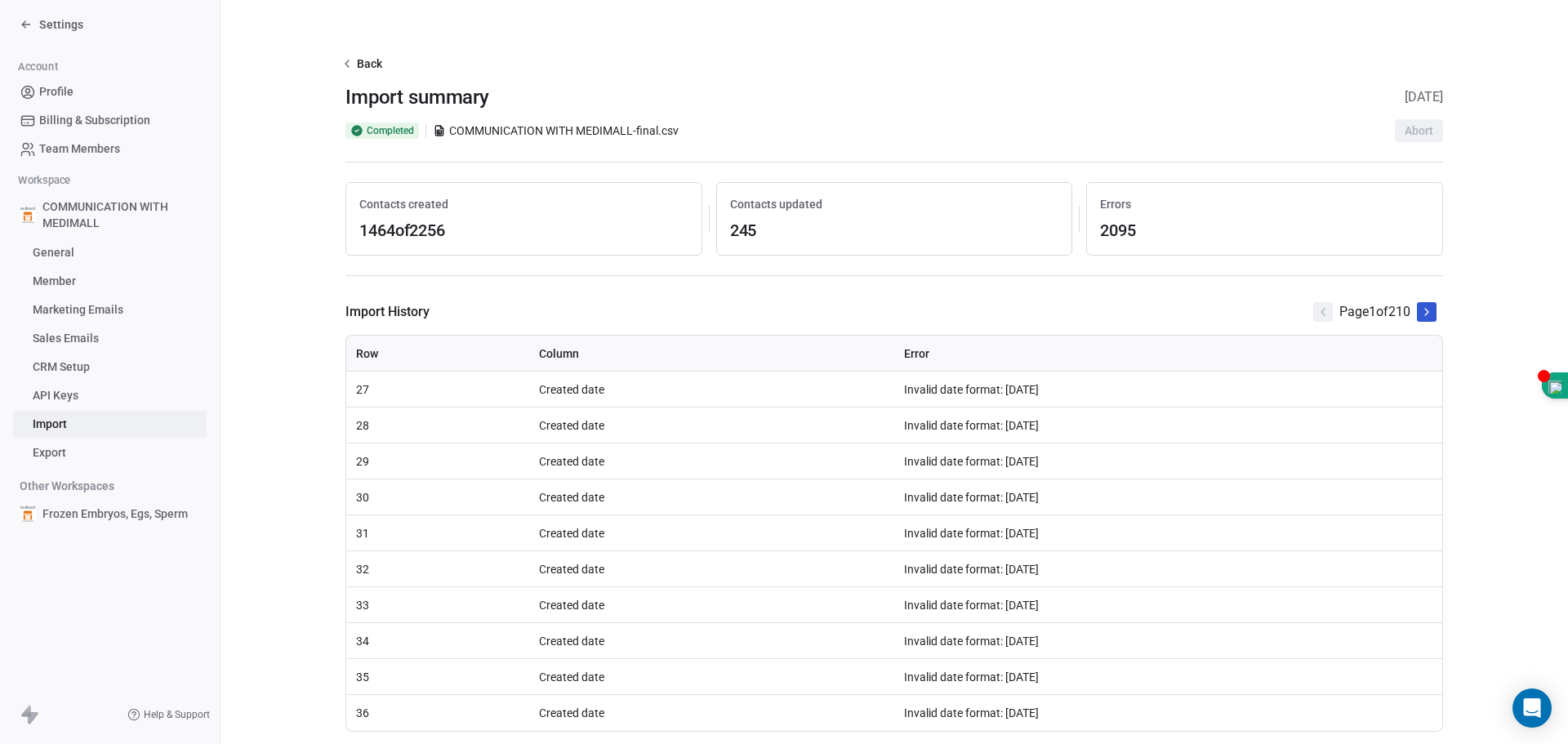
scroll to position [40, 0]
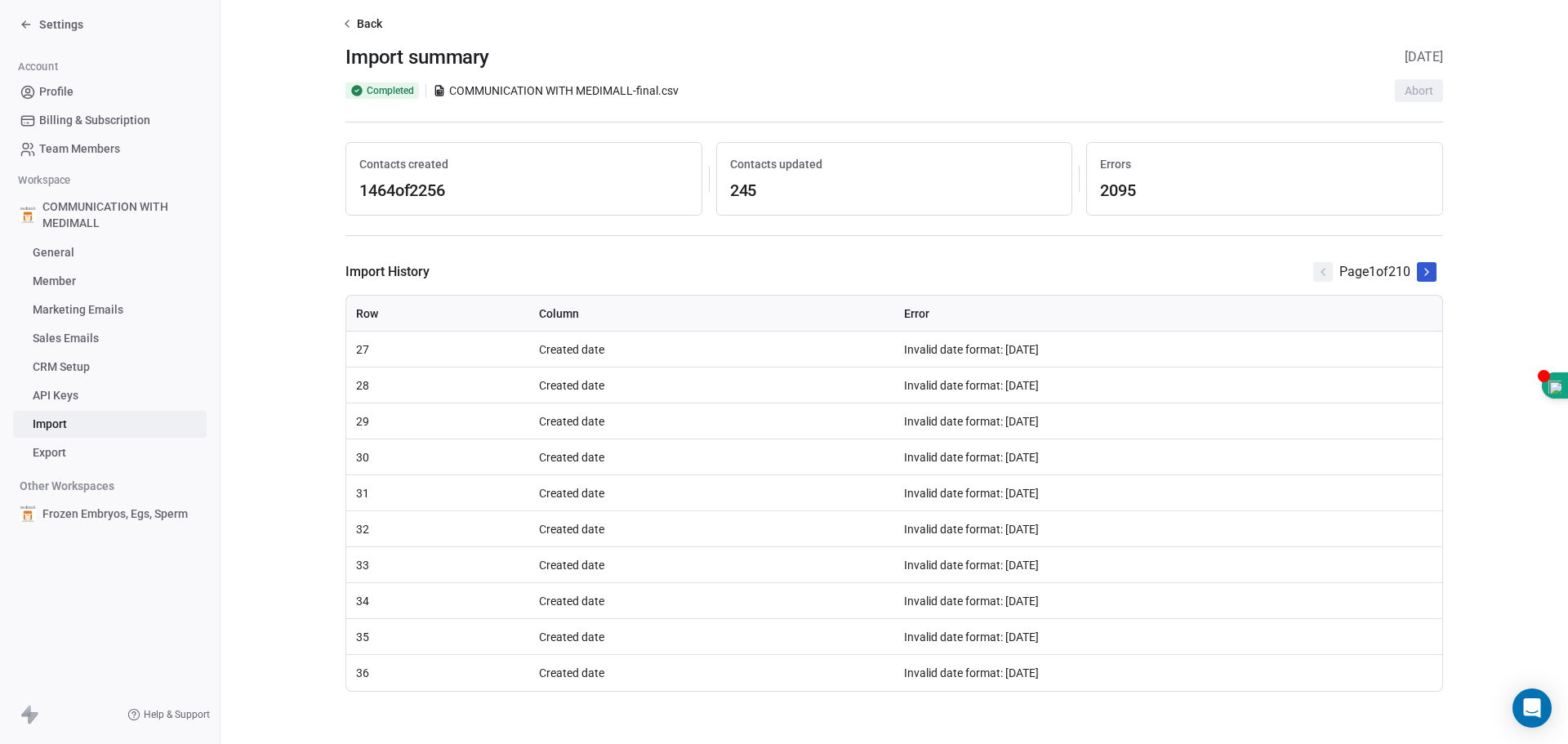
click at [353, 27] on button "Back" at bounding box center [364, 24] width 49 height 29
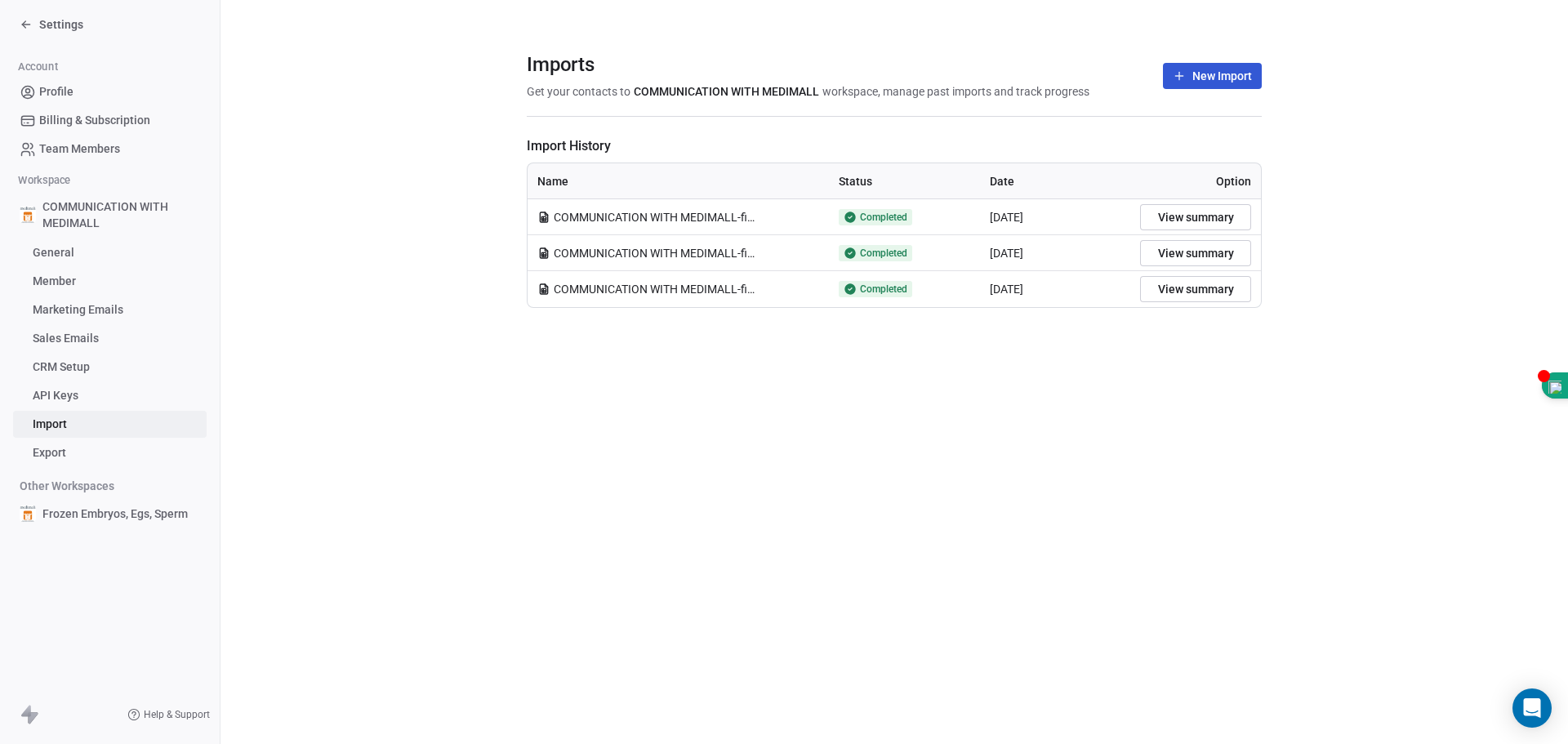
click at [545, 257] on icon at bounding box center [543, 254] width 4 height 4
click at [1240, 184] on span "Option" at bounding box center [1234, 181] width 35 height 13
drag, startPoint x: 962, startPoint y: 254, endPoint x: 914, endPoint y: 257, distance: 48.1
click at [914, 257] on div "Completed" at bounding box center [905, 253] width 132 height 16
click at [849, 252] on icon at bounding box center [850, 253] width 11 height 11
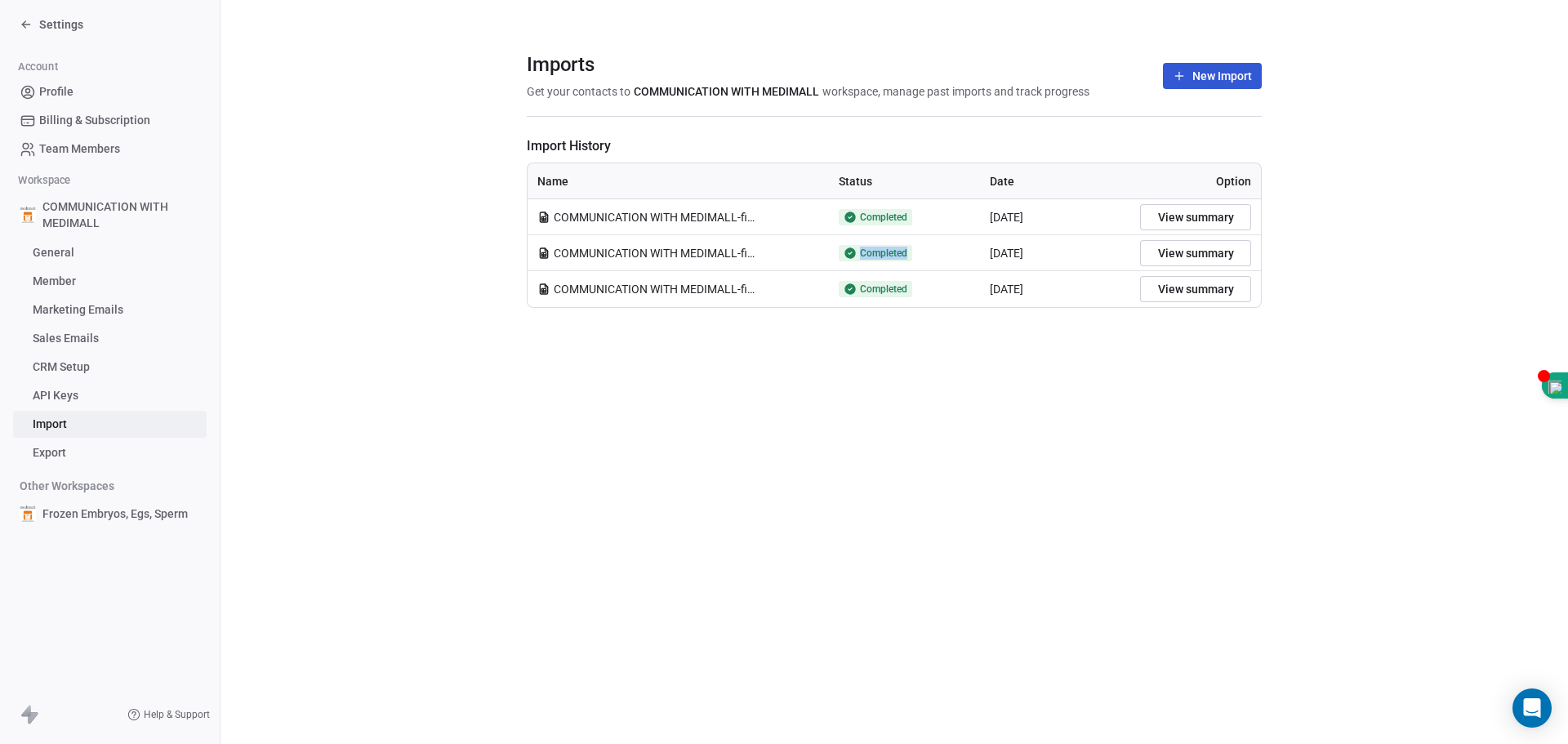
click at [850, 252] on icon at bounding box center [850, 253] width 11 height 11
click at [876, 250] on span "Completed" at bounding box center [884, 253] width 48 height 13
click at [713, 258] on span "COMMUNICATION WITH MEDIMALL-final.csv" at bounding box center [655, 253] width 204 height 16
click at [751, 257] on span "COMMUNICATION WITH MEDIMALL-final.csv" at bounding box center [655, 253] width 204 height 16
click at [748, 256] on span "COMMUNICATION WITH MEDIMALL-final.csv" at bounding box center [655, 253] width 204 height 16
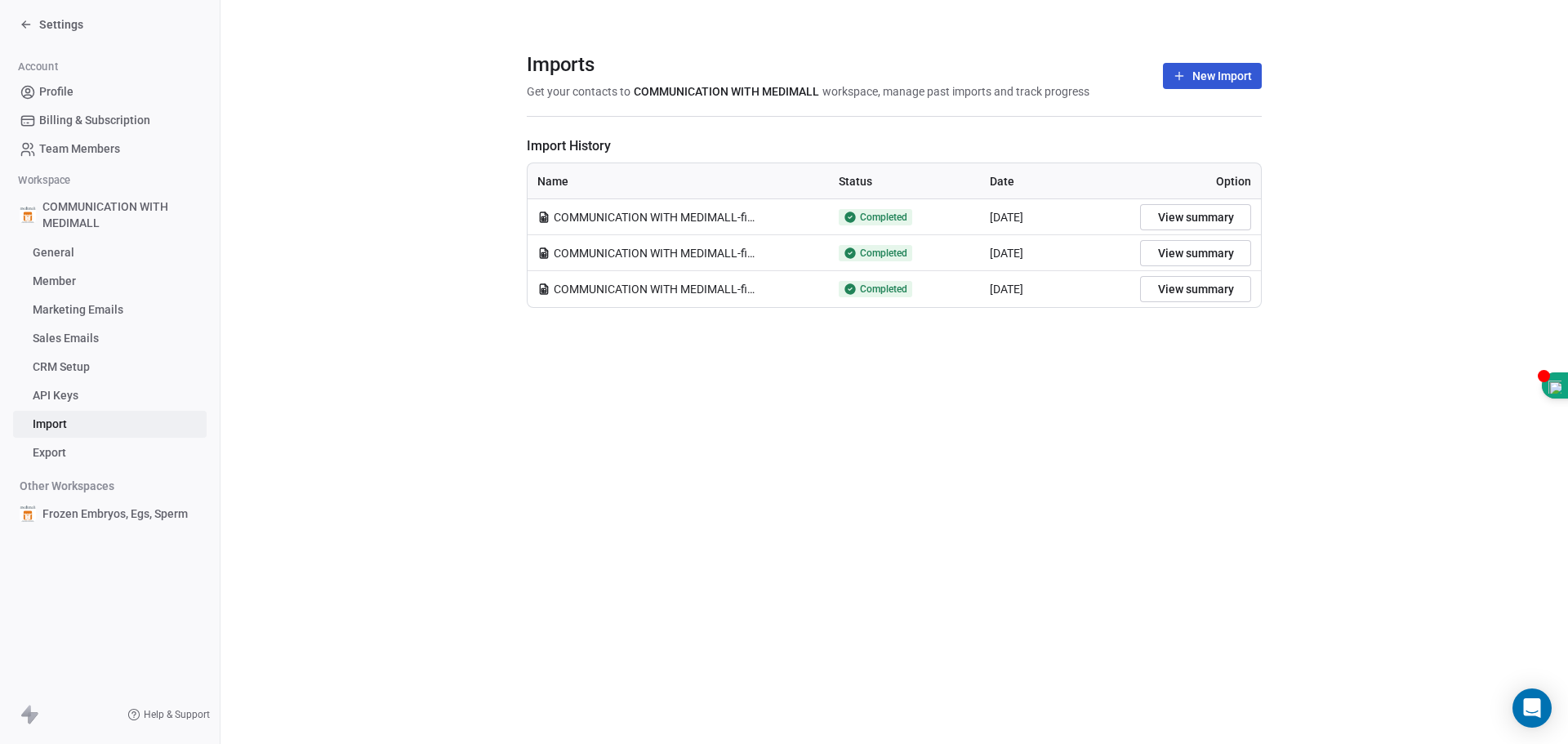
drag, startPoint x: 683, startPoint y: 258, endPoint x: 658, endPoint y: 290, distance: 40.6
click at [658, 290] on span "COMMUNICATION WITH MEDIMALL-final.csv" at bounding box center [655, 290] width 204 height 16
click at [1137, 383] on div "Imports Get your contacts to COMMUNICATION WITH MEDIMALL workspace, manage past…" at bounding box center [894, 372] width 1348 height 744
click at [1233, 220] on button "View summary" at bounding box center [1195, 217] width 111 height 27
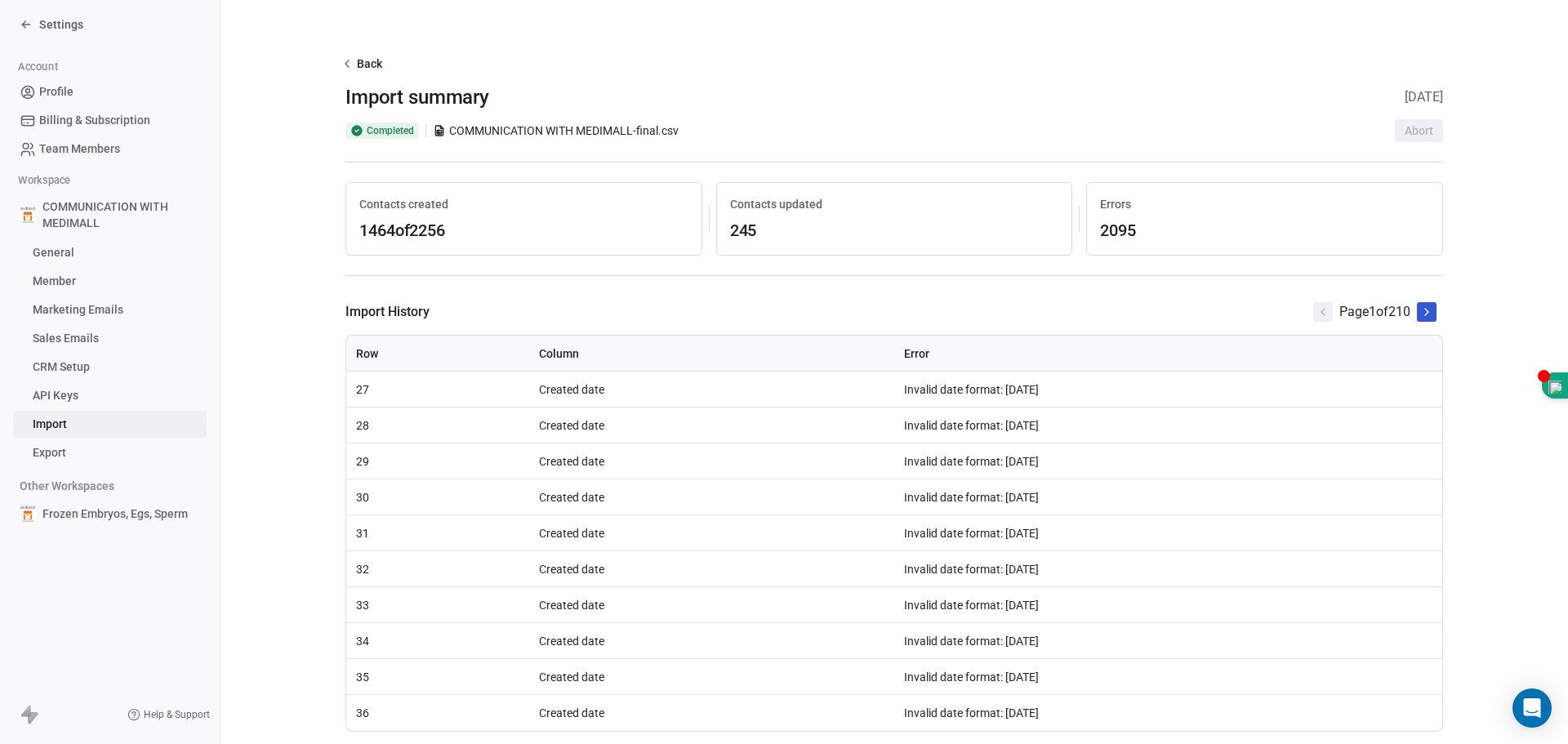
click at [431, 229] on span "1464 of 2256" at bounding box center [523, 230] width 329 height 23
drag, startPoint x: 526, startPoint y: 224, endPoint x: 239, endPoint y: 220, distance: 287.0
click at [239, 220] on div "Back Import summary [DATE] Completed COMMUNICATION WITH MEDIMALL-final.csv Abor…" at bounding box center [894, 372] width 1348 height 744
click at [22, 26] on icon at bounding box center [26, 25] width 13 height 13
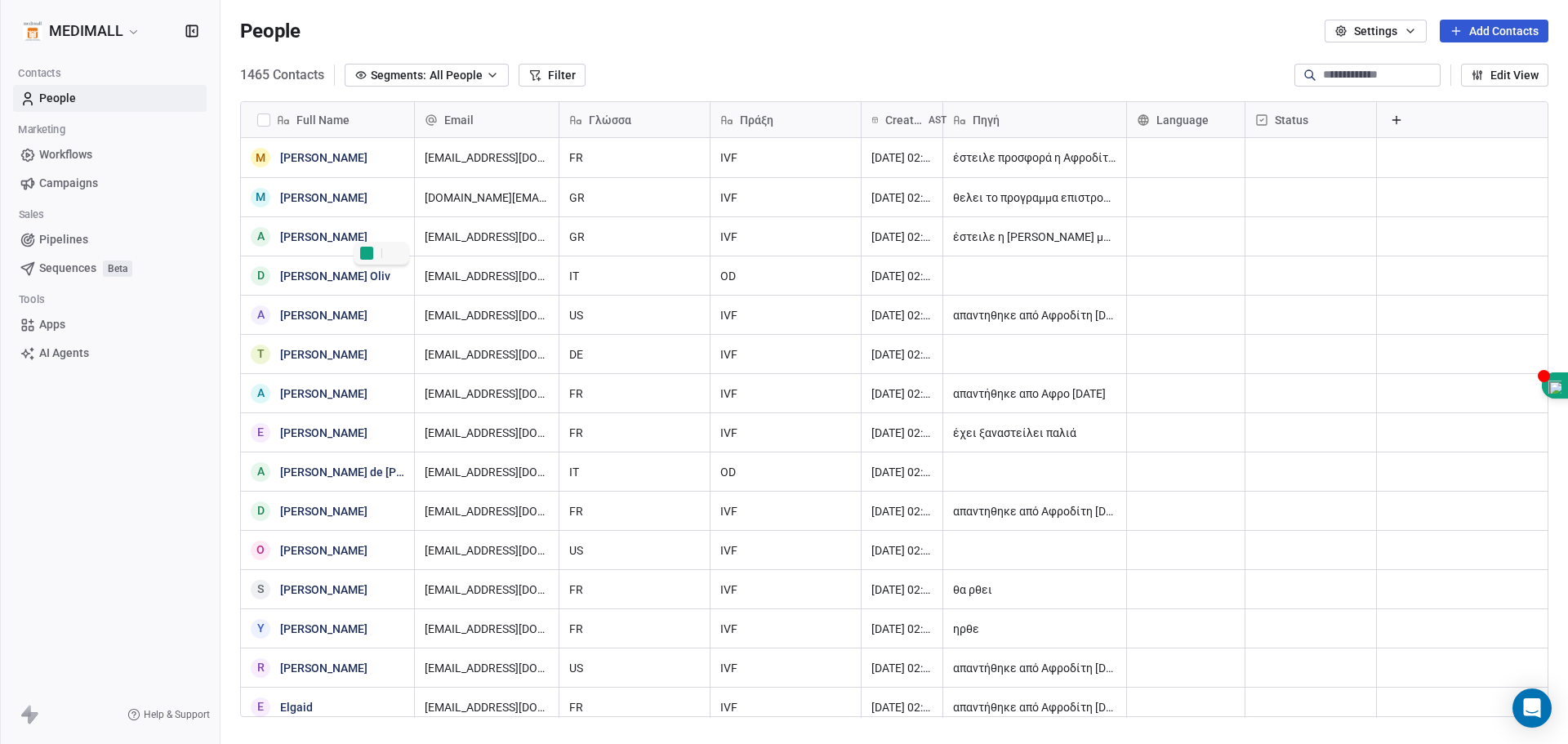
scroll to position [642, 1335]
click at [98, 98] on link "People" at bounding box center [109, 98] width 193 height 27
click at [1418, 33] on icon "button" at bounding box center [1410, 31] width 13 height 13
click at [1418, 33] on html "MEDIMALL Contacts People Marketing Workflows Campaigns Sales Pipelines Sequence…" at bounding box center [784, 372] width 1568 height 744
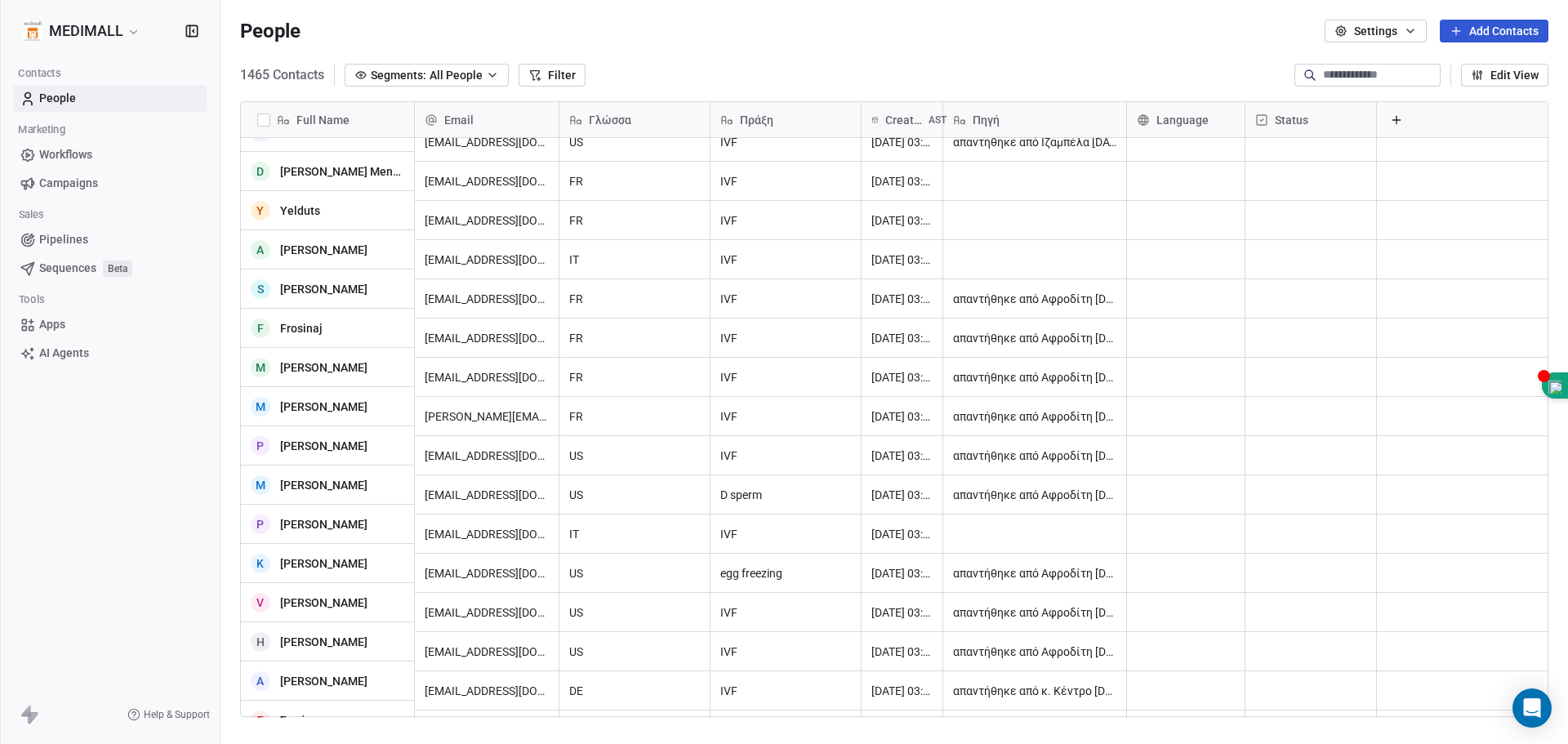
scroll to position [1388, 0]
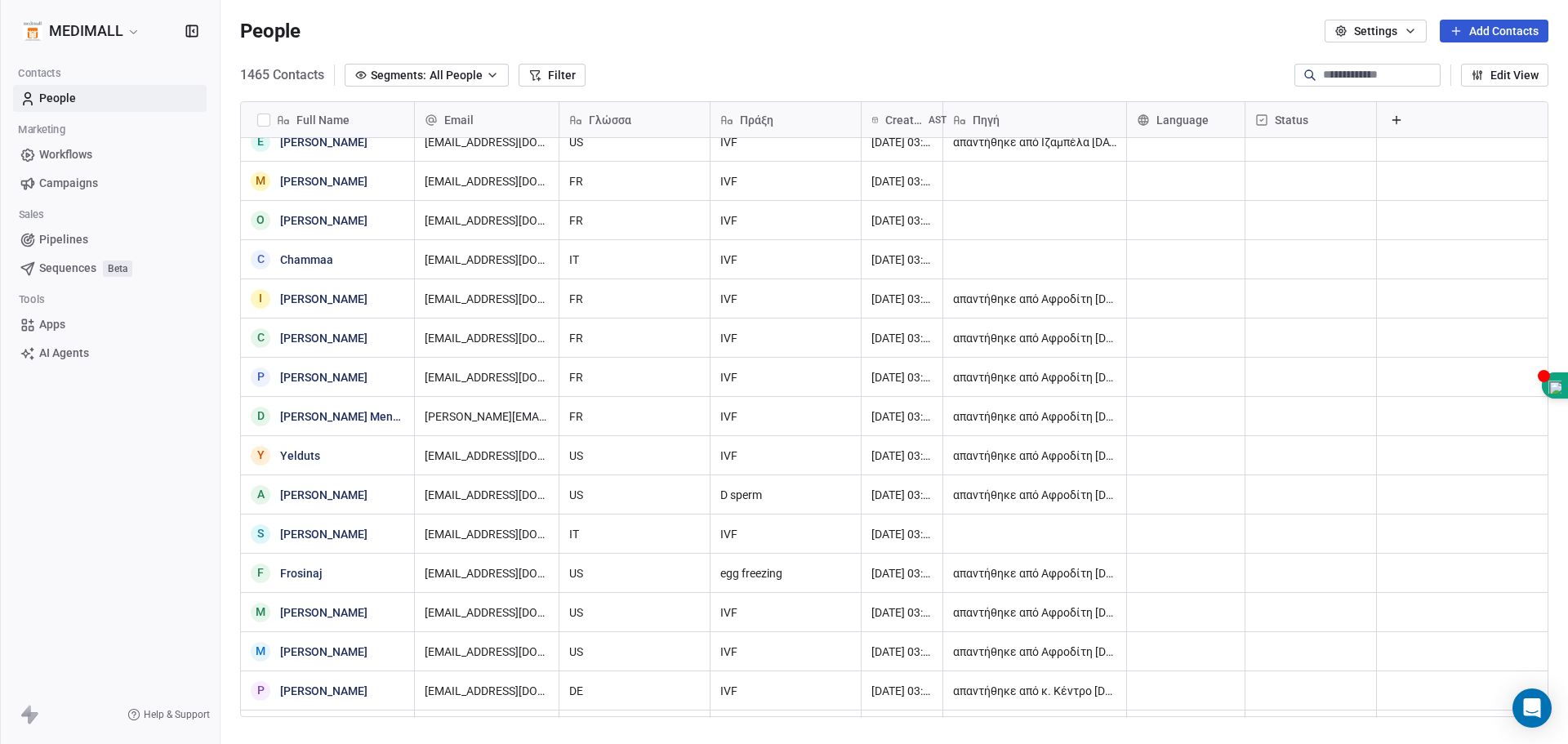
click at [466, 70] on span "All People" at bounding box center [456, 75] width 53 height 17
click at [466, 70] on html "MEDIMALL Contacts People Marketing Workflows Campaigns Sales Pipelines Sequence…" at bounding box center [784, 372] width 1568 height 744
